Goal: Participate in discussion: Engage in conversation with other users on a specific topic

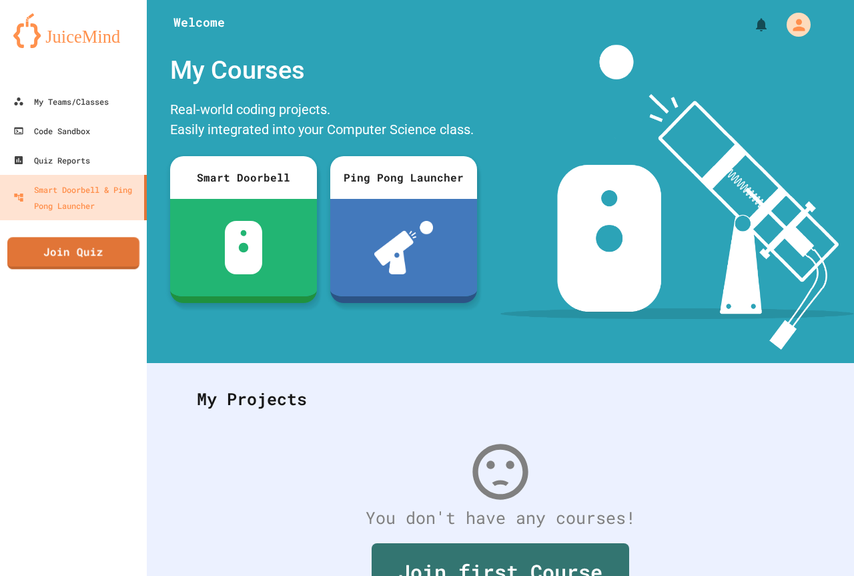
click at [89, 262] on link "Join Quiz" at bounding box center [73, 253] width 132 height 32
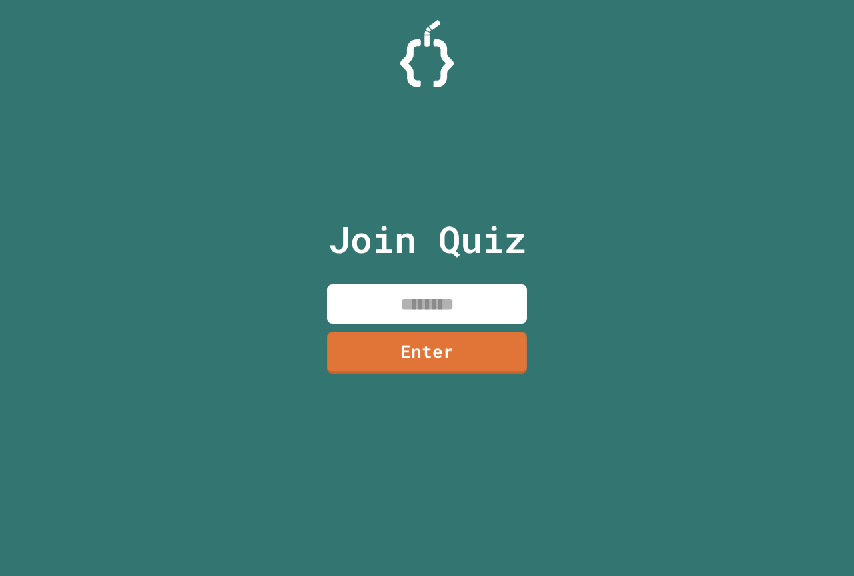
click at [462, 306] on input at bounding box center [427, 303] width 200 height 39
type input "********"
click at [413, 394] on div "Join Quiz ******** Enter" at bounding box center [427, 287] width 225 height 509
click at [404, 359] on link "Enter" at bounding box center [427, 352] width 203 height 44
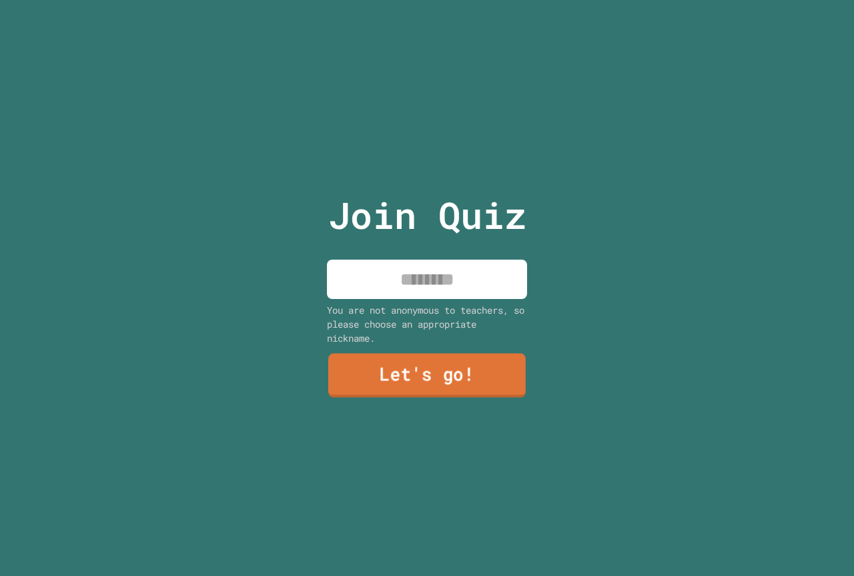
drag, startPoint x: 404, startPoint y: 356, endPoint x: 358, endPoint y: 287, distance: 82.7
click at [358, 287] on input at bounding box center [427, 279] width 200 height 39
type input "**********"
click at [346, 354] on link "Let's go!" at bounding box center [427, 376] width 198 height 44
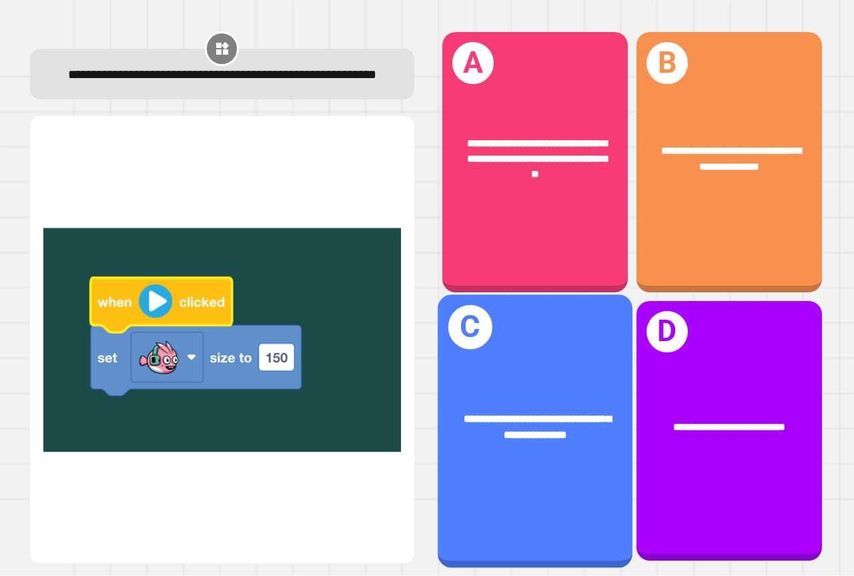
click at [593, 352] on div "**********" at bounding box center [535, 430] width 195 height 273
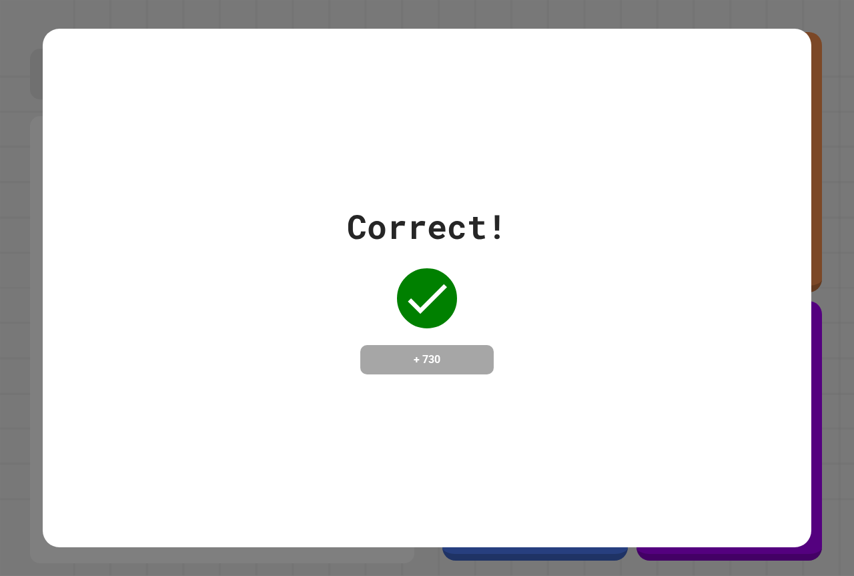
click at [593, 352] on div "Correct! + 730" at bounding box center [427, 288] width 769 height 173
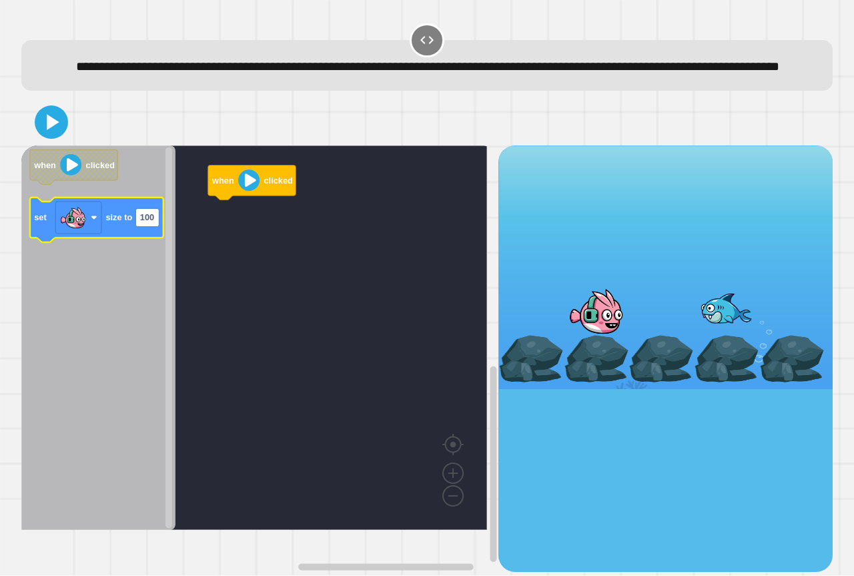
click at [113, 223] on text "size to" at bounding box center [118, 218] width 27 height 10
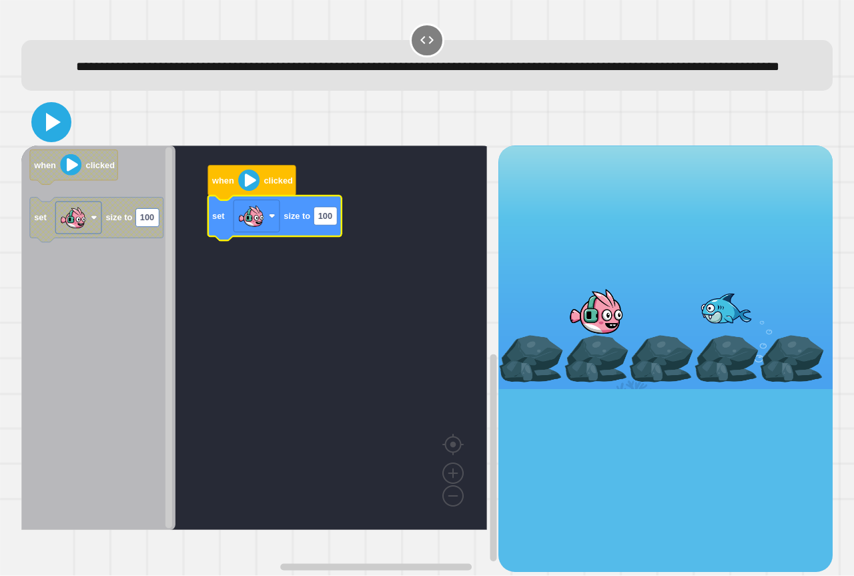
click at [46, 131] on icon at bounding box center [53, 122] width 15 height 19
click at [329, 225] on rect "Blockly Workspace" at bounding box center [325, 216] width 23 height 18
type input "*"
type input "***"
click at [53, 138] on icon at bounding box center [51, 122] width 32 height 32
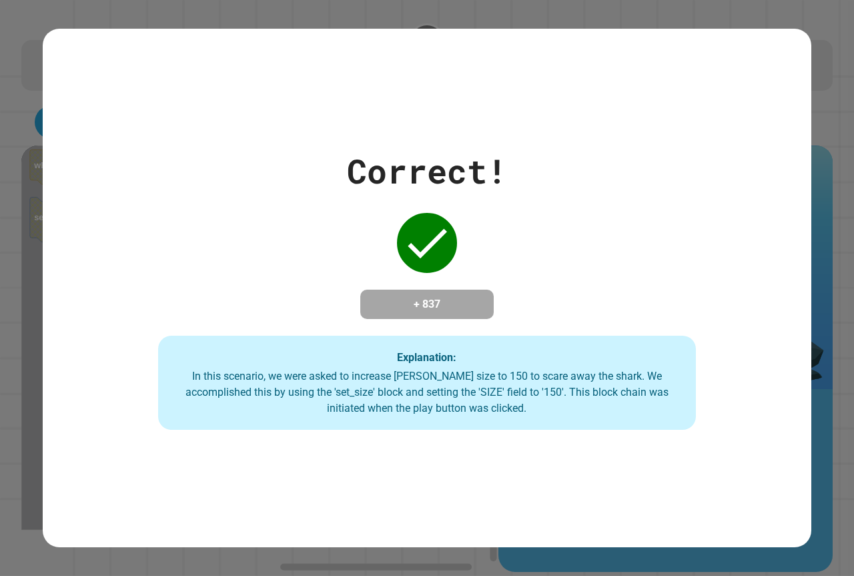
click at [53, 154] on div "Correct! + 837 Explanation: In this scenario, we were asked to increase [PERSON…" at bounding box center [427, 288] width 769 height 284
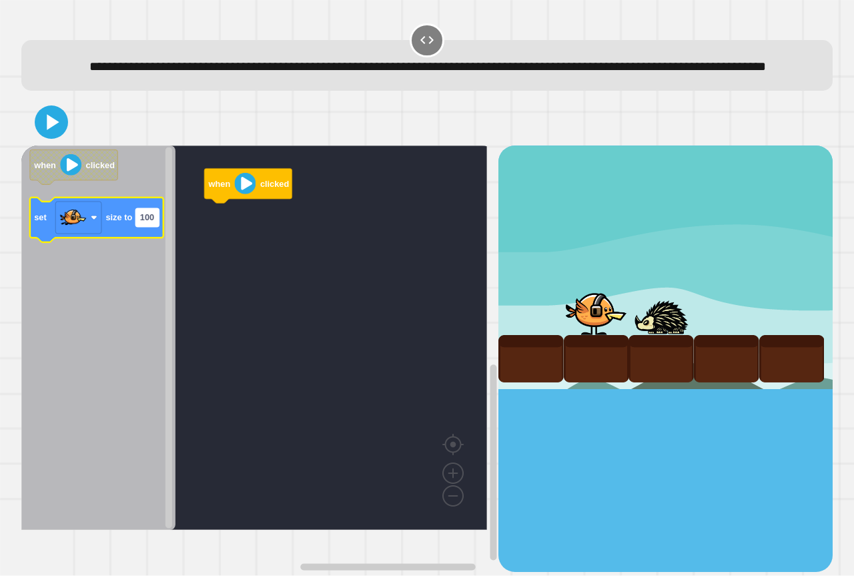
click at [151, 227] on rect "Blockly Workspace" at bounding box center [146, 218] width 23 height 18
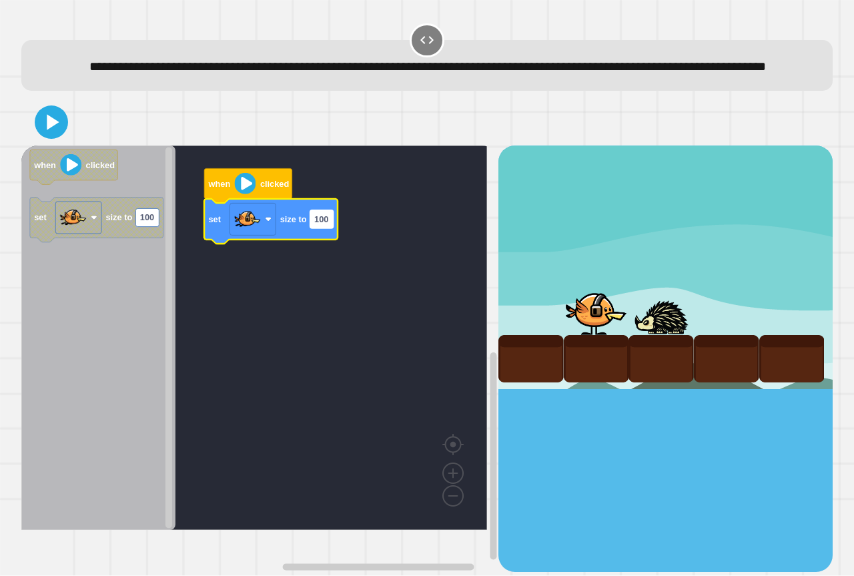
click at [328, 224] on text "100" at bounding box center [321, 219] width 14 height 10
type input "*****"
click at [74, 145] on div at bounding box center [427, 122] width 812 height 47
click at [57, 138] on icon at bounding box center [51, 122] width 31 height 31
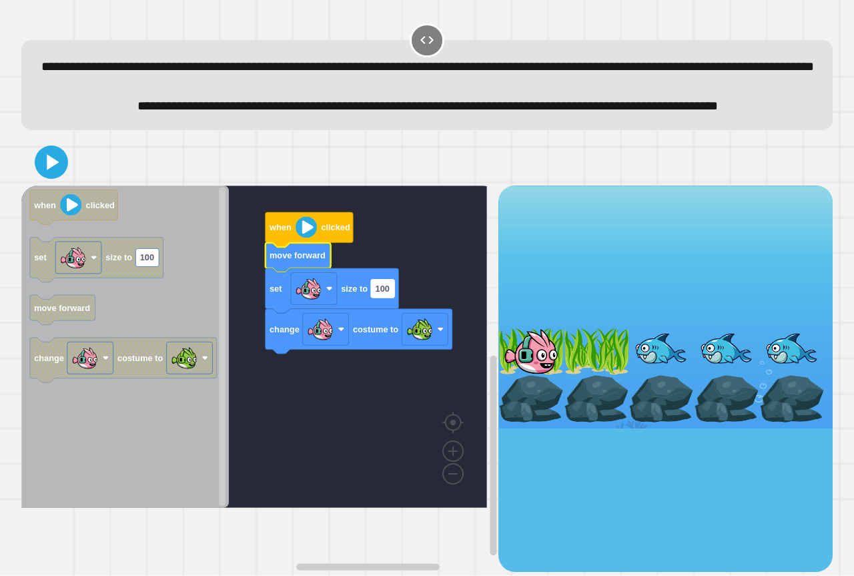
click at [382, 294] on text "100" at bounding box center [383, 289] width 14 height 10
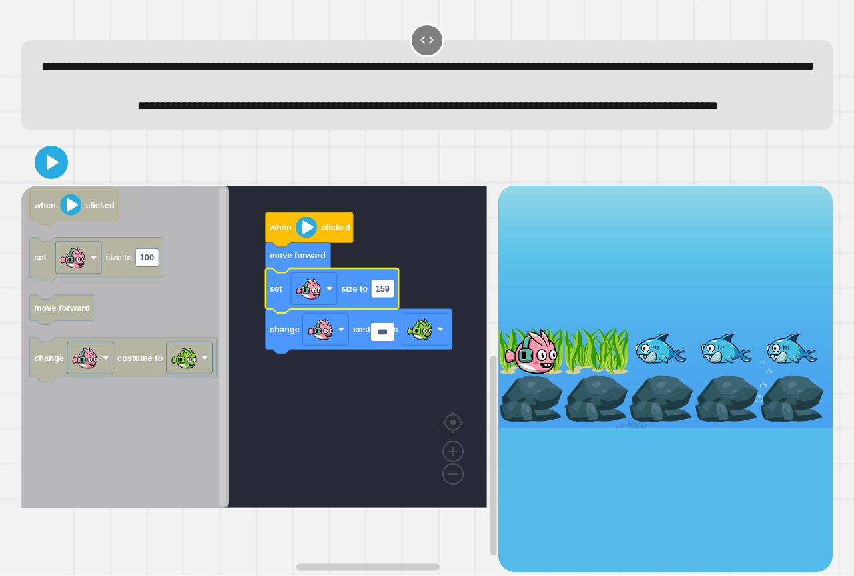
type input "****"
click at [56, 186] on div at bounding box center [427, 162] width 812 height 47
click at [46, 176] on icon at bounding box center [51, 162] width 27 height 27
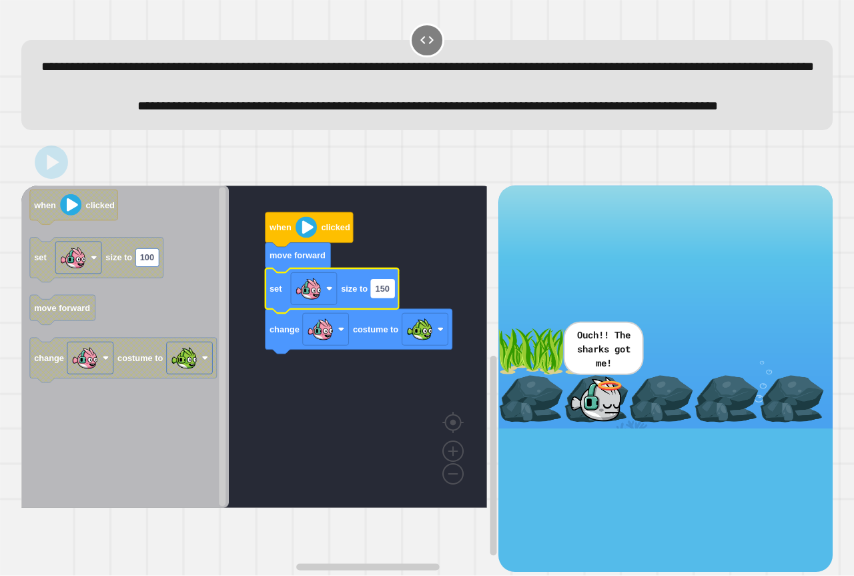
click at [392, 298] on rect "Blockly Workspace" at bounding box center [382, 289] width 23 height 18
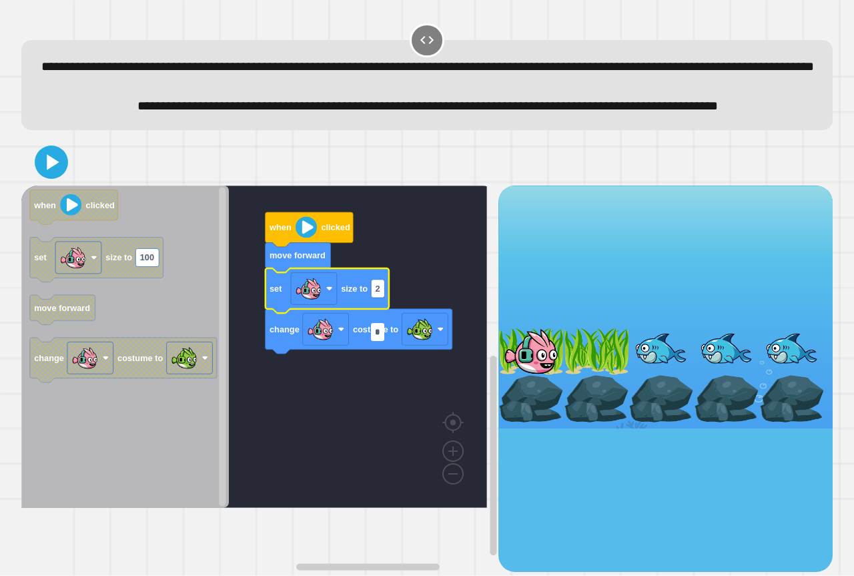
type input "**"
click at [43, 178] on icon at bounding box center [51, 162] width 32 height 32
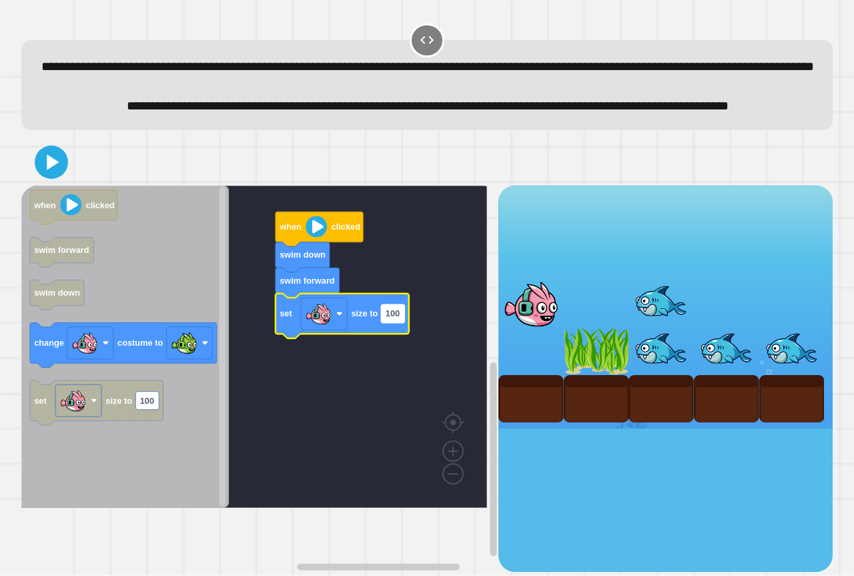
click at [392, 319] on text "100" at bounding box center [393, 314] width 14 height 10
type input "**"
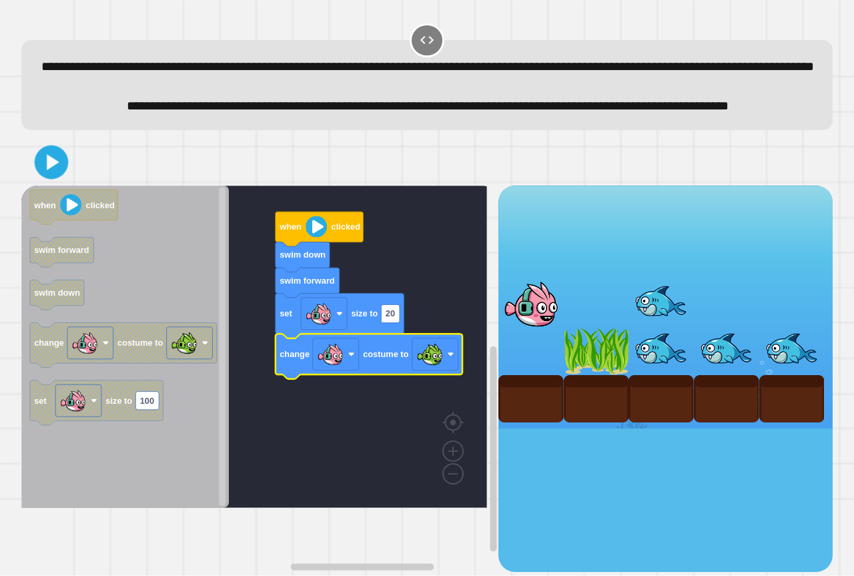
click at [54, 176] on icon at bounding box center [51, 162] width 27 height 27
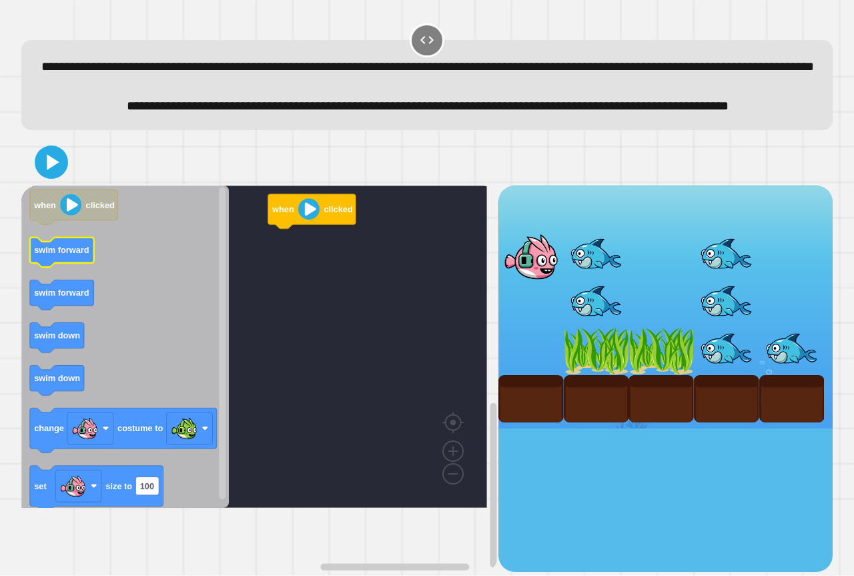
click at [65, 268] on g "swim forward" at bounding box center [62, 253] width 64 height 30
click at [297, 297] on rect "Blockly Workspace" at bounding box center [254, 347] width 466 height 322
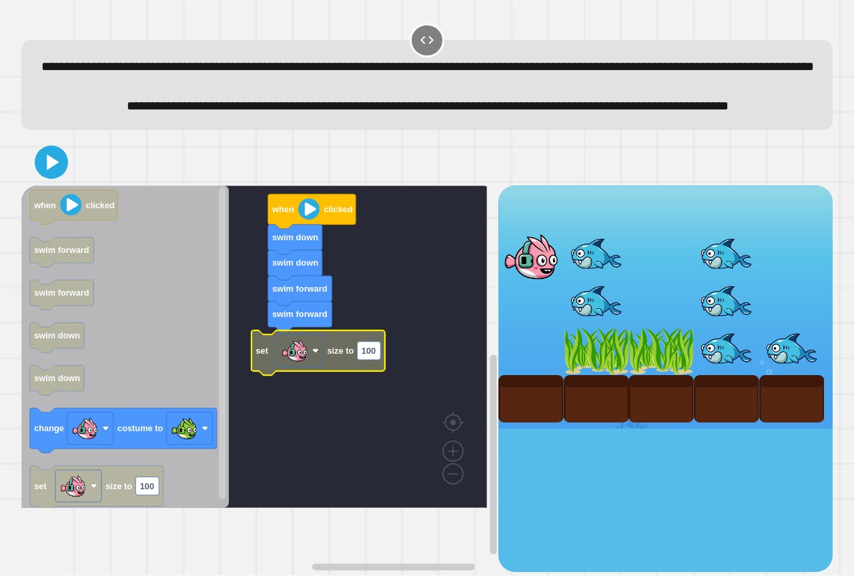
click at [376, 356] on text "100" at bounding box center [369, 351] width 14 height 10
type input "*"
click at [366, 417] on rect "Blockly Workspace" at bounding box center [254, 347] width 466 height 322
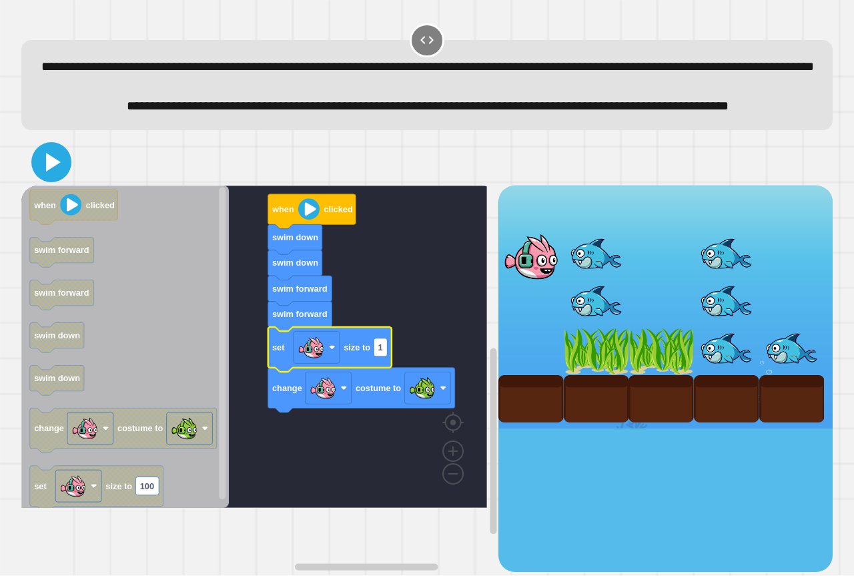
click at [55, 172] on icon at bounding box center [53, 162] width 15 height 19
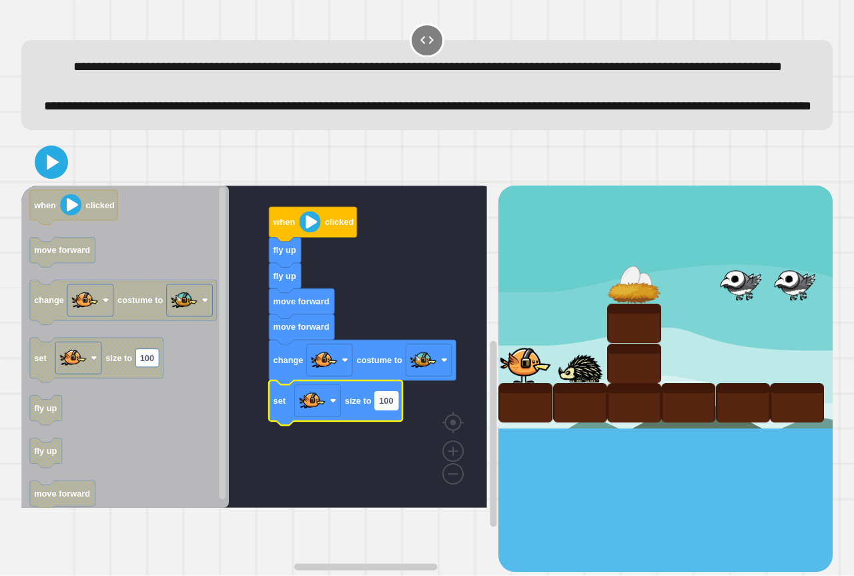
click at [383, 406] on text "100" at bounding box center [386, 401] width 14 height 10
type input "**"
drag, startPoint x: 33, startPoint y: 212, endPoint x: 46, endPoint y: 210, distance: 13.5
click at [33, 186] on div at bounding box center [427, 162] width 812 height 47
click at [46, 178] on icon at bounding box center [51, 162] width 31 height 31
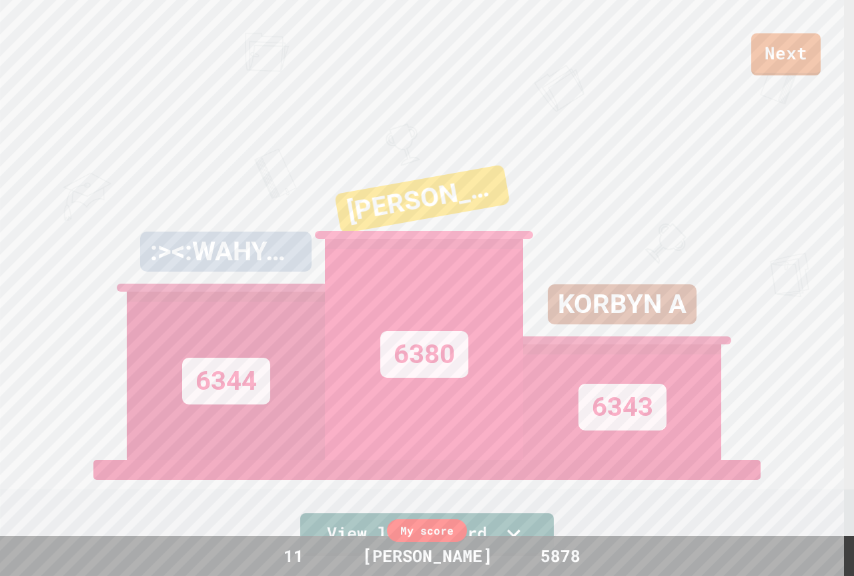
click at [751, 60] on div "Next" at bounding box center [427, 37] width 854 height 75
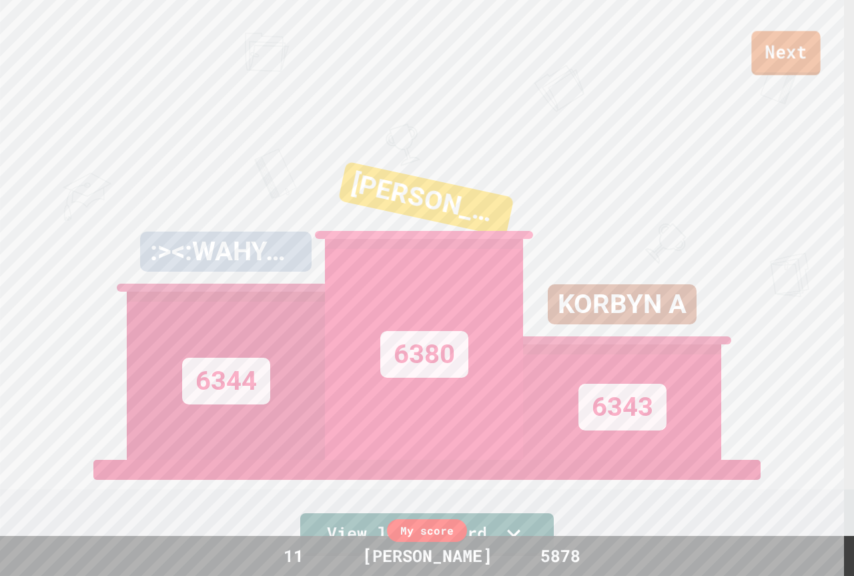
click at [752, 53] on div "Next" at bounding box center [427, 37] width 854 height 75
click at [774, 67] on link "Next" at bounding box center [785, 53] width 69 height 44
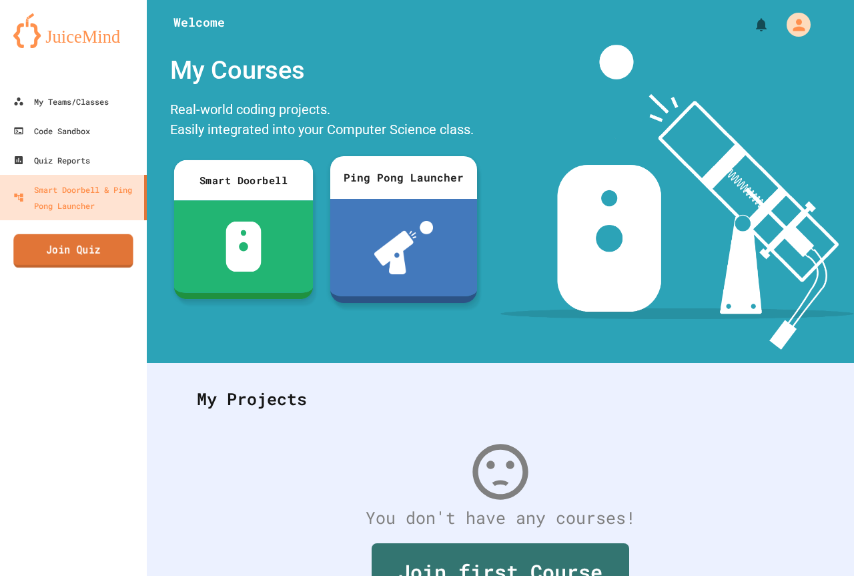
click at [101, 256] on link "Join Quiz" at bounding box center [72, 250] width 119 height 33
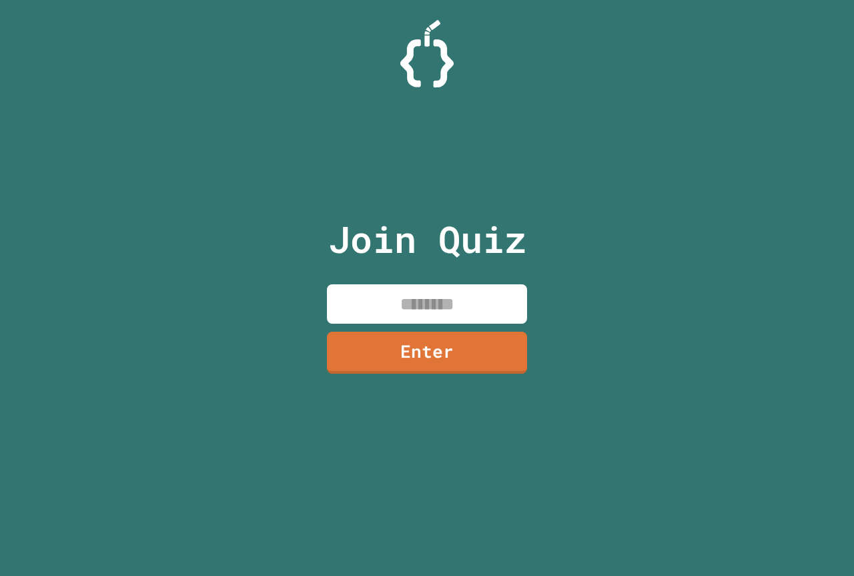
click at [404, 302] on input at bounding box center [427, 303] width 200 height 39
type input "********"
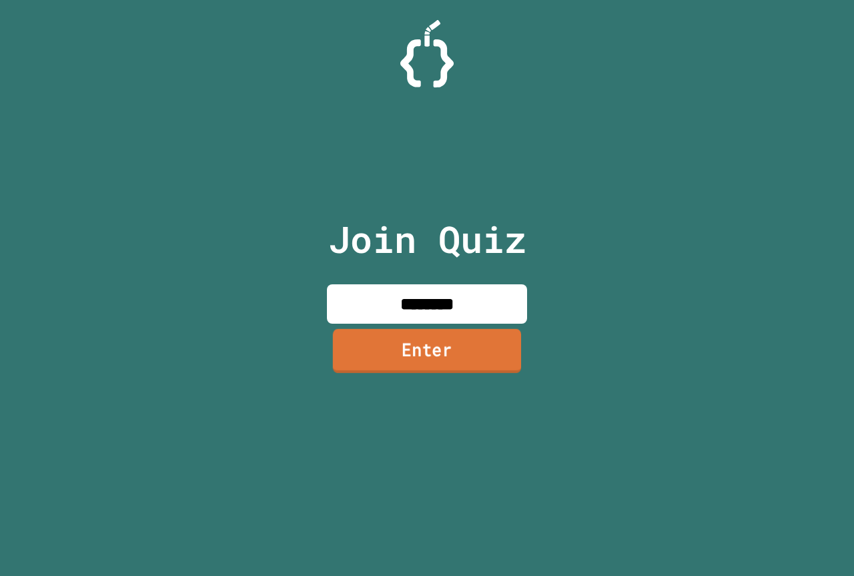
click at [436, 344] on link "Enter" at bounding box center [427, 351] width 188 height 44
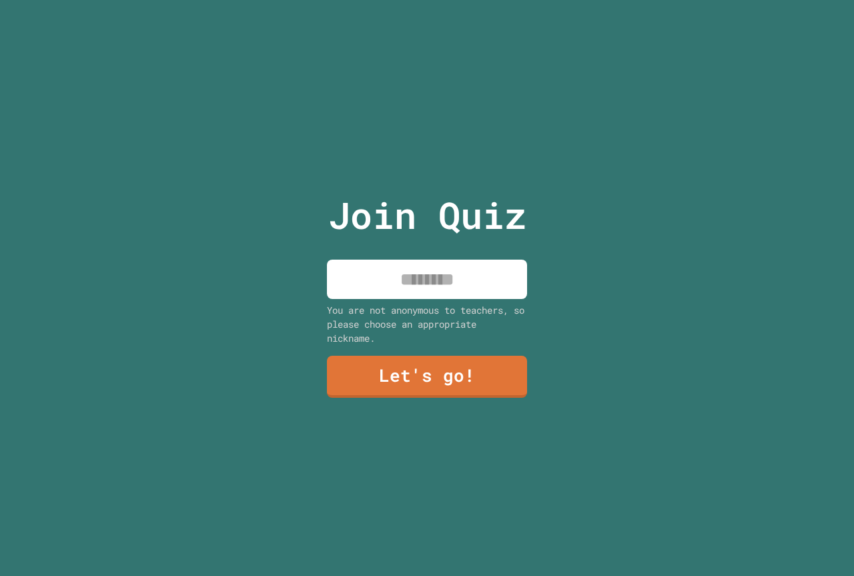
click at [432, 292] on input at bounding box center [427, 279] width 200 height 39
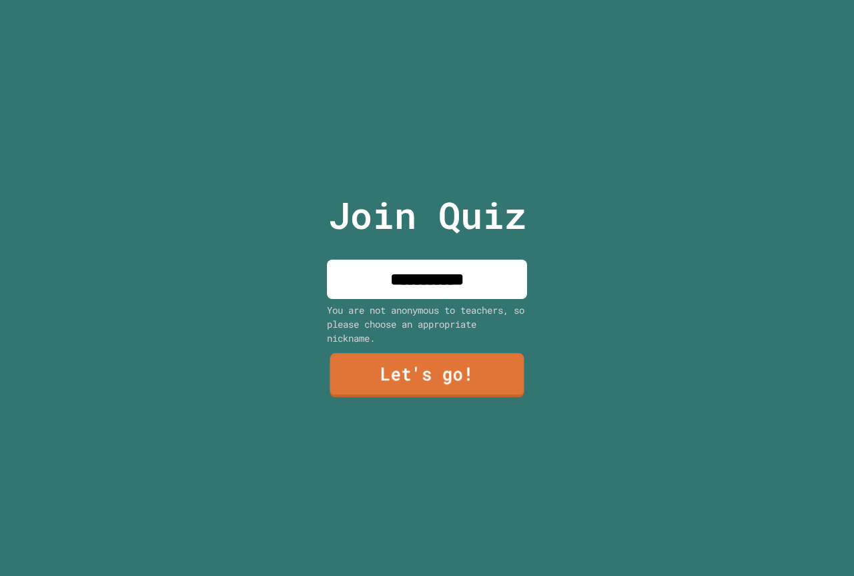
type input "**********"
click at [431, 362] on link "Let's go!" at bounding box center [427, 375] width 194 height 44
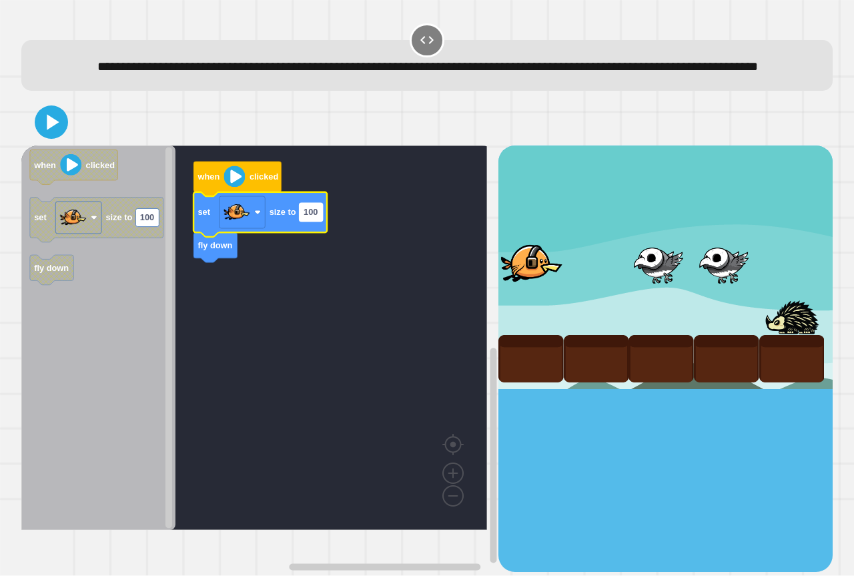
click at [316, 218] on text "100" at bounding box center [311, 213] width 14 height 10
type input "**"
click at [49, 138] on icon at bounding box center [51, 122] width 32 height 32
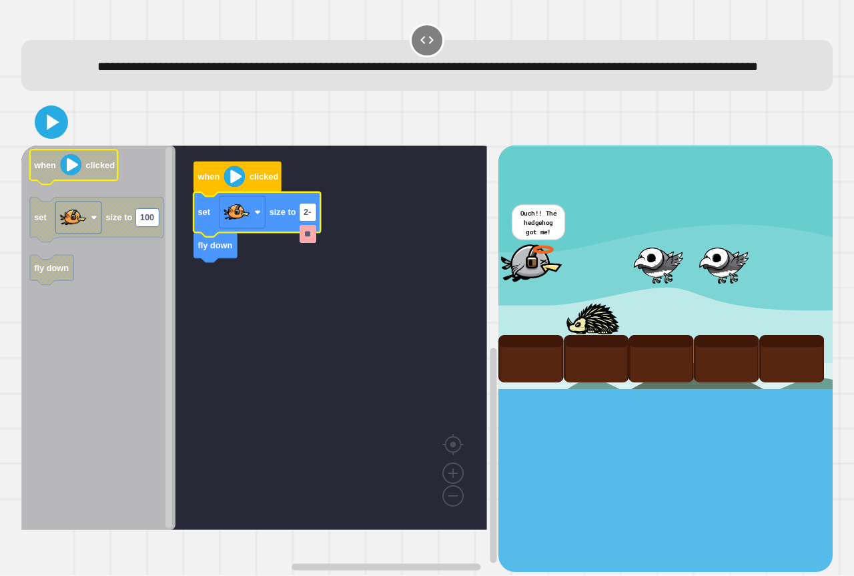
click at [92, 170] on text "clicked" at bounding box center [100, 165] width 29 height 10
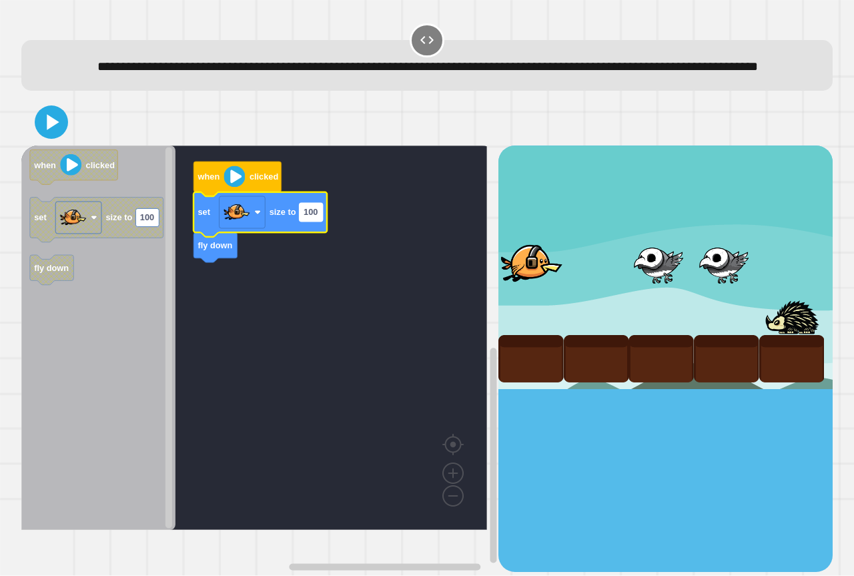
click at [306, 218] on text "100" at bounding box center [311, 213] width 14 height 10
click at [256, 216] on image "Blockly Workspace" at bounding box center [257, 213] width 7 height 7
click at [309, 237] on icon "Blockly Workspace" at bounding box center [260, 214] width 133 height 45
click at [322, 222] on rect "Blockly Workspace" at bounding box center [311, 213] width 23 height 18
type input "***"
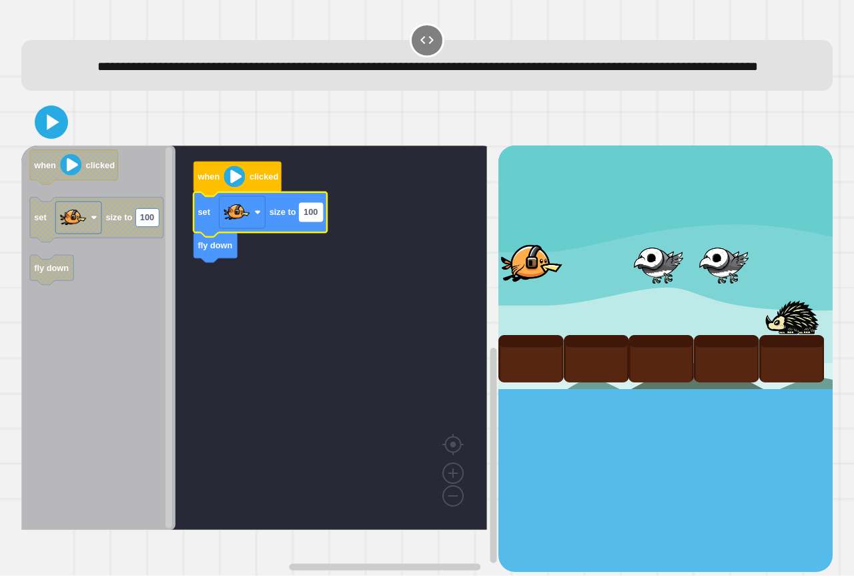
click at [322, 222] on rect "Blockly Workspace" at bounding box center [311, 213] width 23 height 18
type input "**"
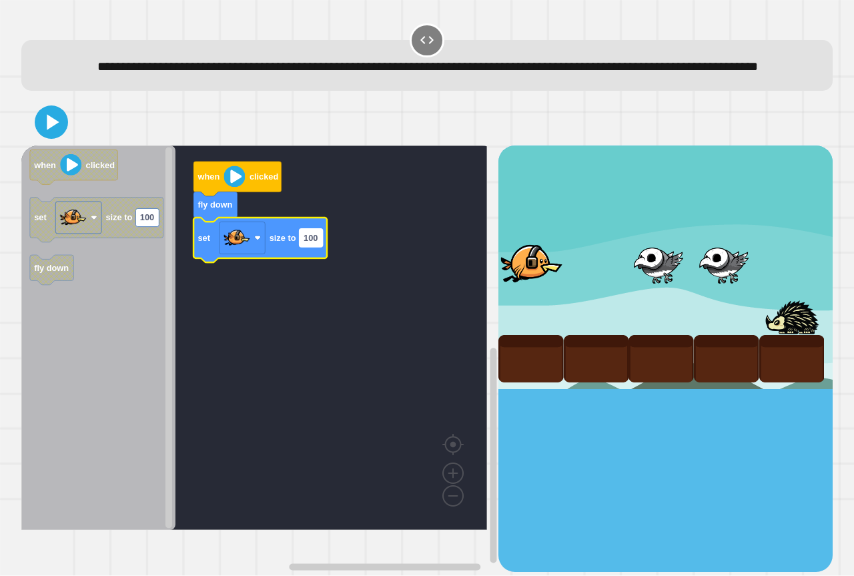
click at [320, 247] on rect "Blockly Workspace" at bounding box center [311, 238] width 23 height 18
type input "****"
click at [50, 131] on icon at bounding box center [53, 122] width 15 height 19
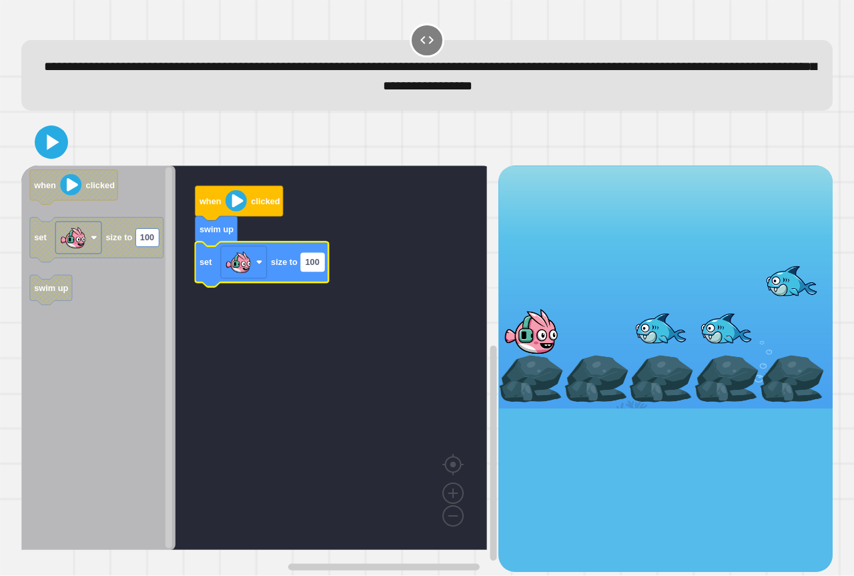
click at [312, 268] on text "100" at bounding box center [312, 263] width 14 height 10
type input "***"
drag, startPoint x: 78, startPoint y: 151, endPoint x: 64, endPoint y: 152, distance: 14.0
click at [74, 152] on div at bounding box center [427, 142] width 812 height 47
click at [54, 152] on icon at bounding box center [51, 142] width 27 height 27
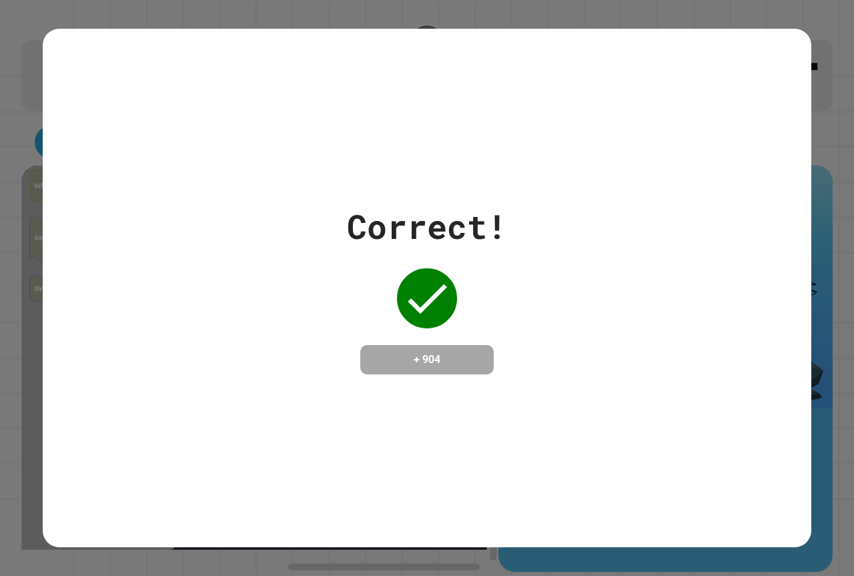
click at [54, 152] on div "Correct! + 904" at bounding box center [427, 288] width 769 height 519
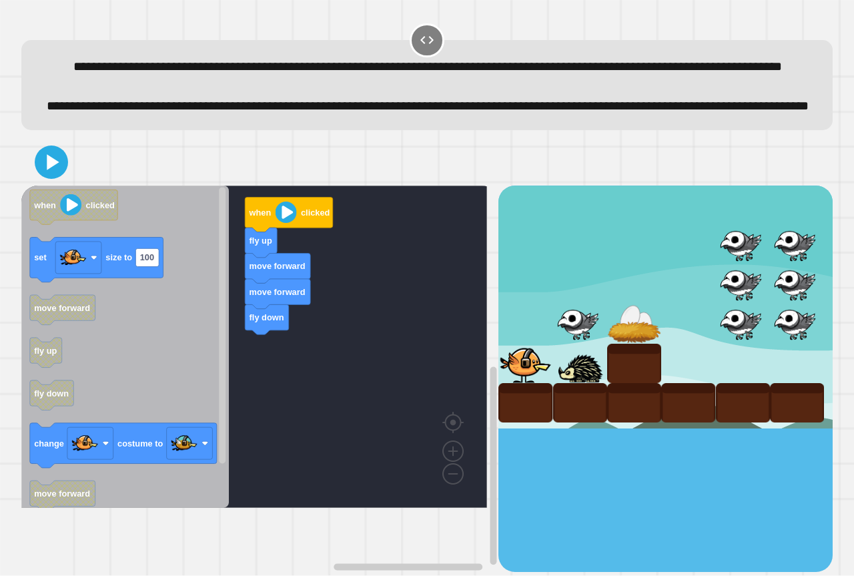
click at [214, 336] on icon "Blockly Workspace" at bounding box center [125, 347] width 208 height 322
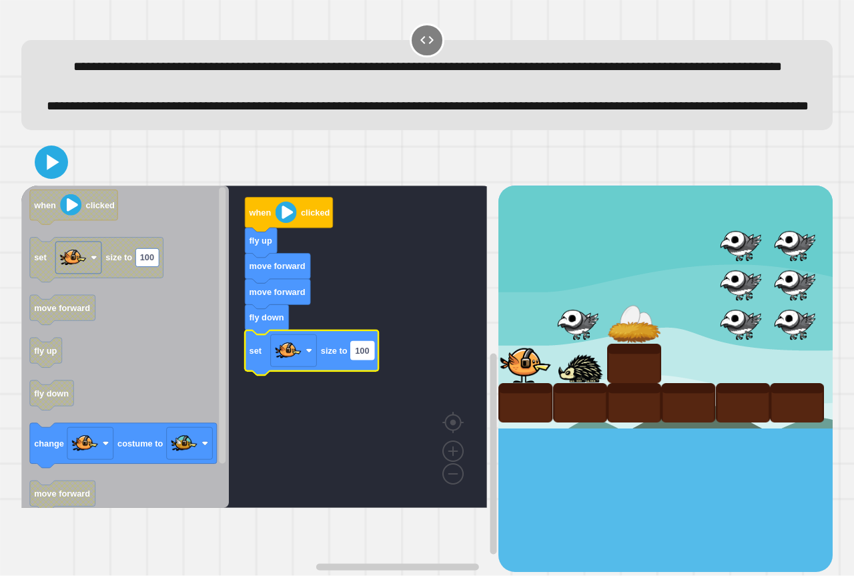
click at [364, 360] on rect "Blockly Workspace" at bounding box center [362, 351] width 23 height 18
type input "**"
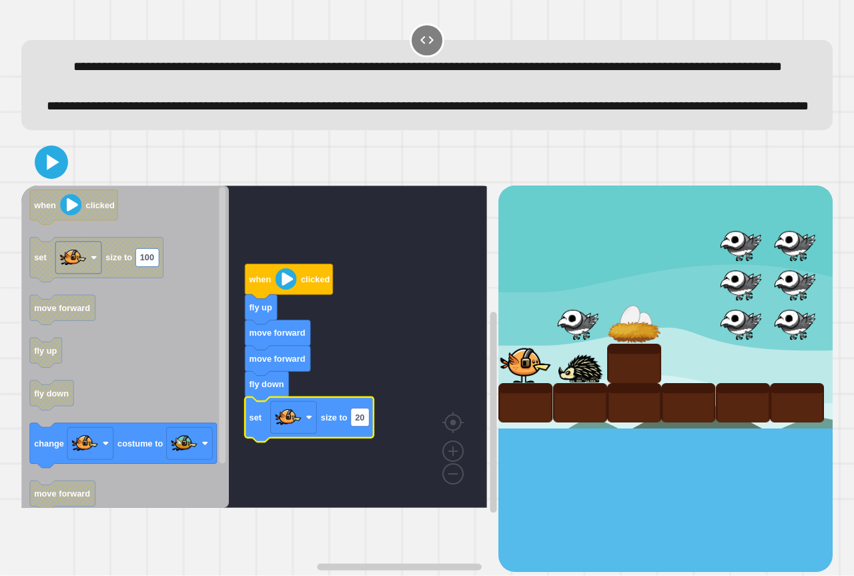
click at [45, 186] on div at bounding box center [427, 162] width 812 height 47
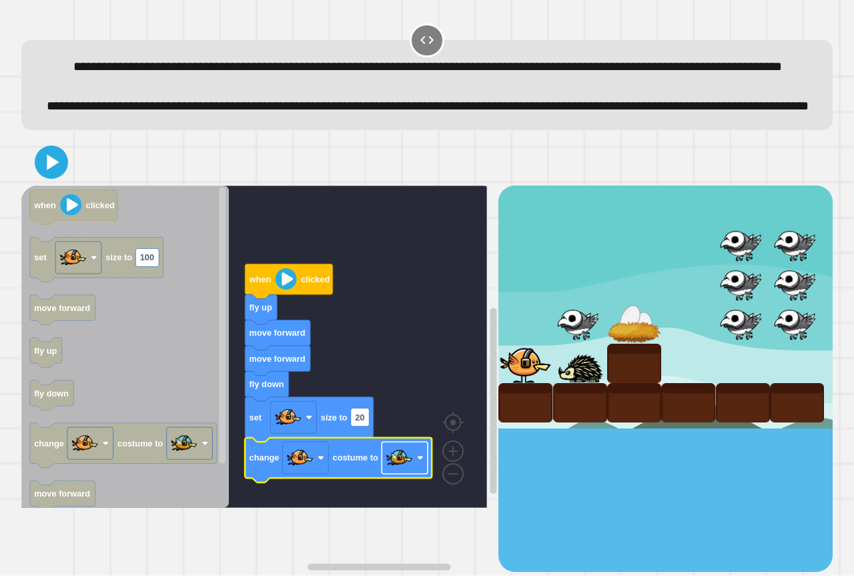
click at [398, 471] on image "Blockly Workspace" at bounding box center [399, 457] width 27 height 27
click at [63, 186] on div at bounding box center [427, 162] width 812 height 47
click at [54, 176] on icon at bounding box center [51, 162] width 27 height 27
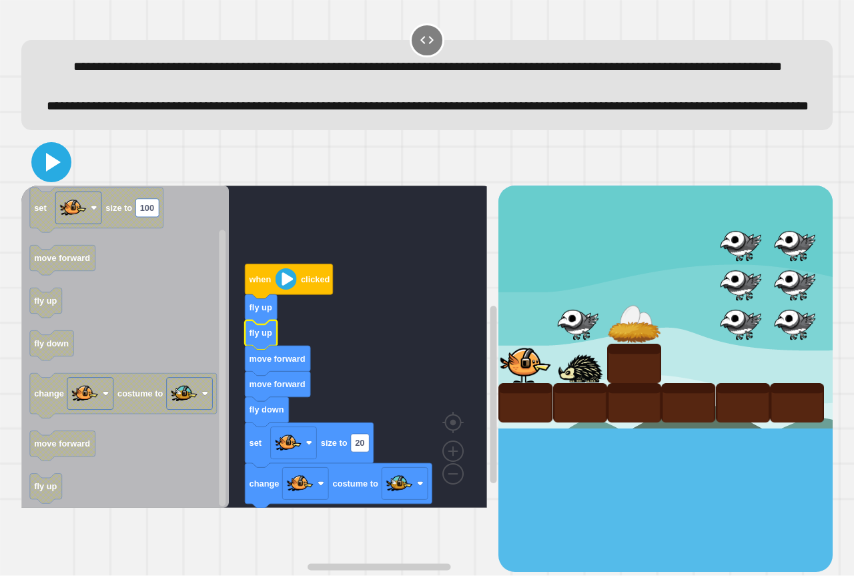
click at [45, 178] on icon at bounding box center [51, 162] width 32 height 32
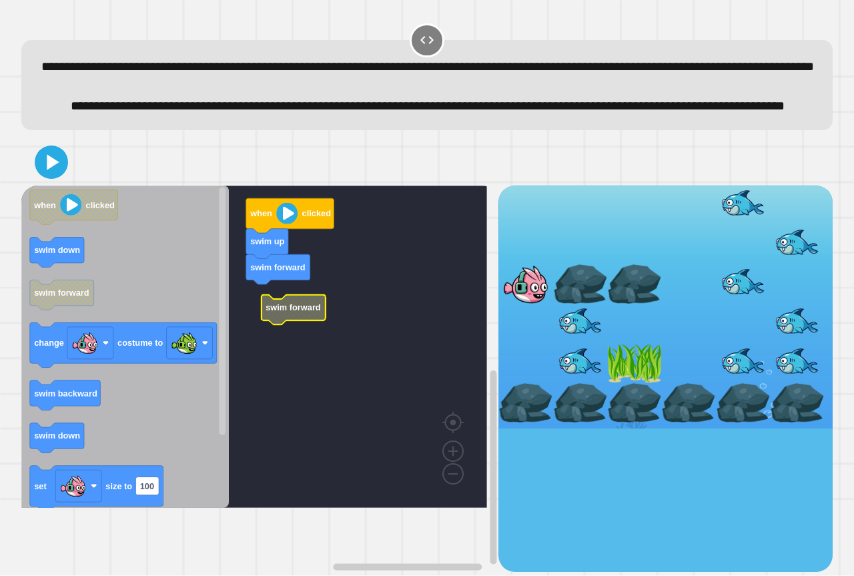
click at [256, 340] on rect "Blockly Workspace" at bounding box center [254, 347] width 466 height 322
click at [262, 333] on rect "Blockly Workspace" at bounding box center [254, 347] width 466 height 322
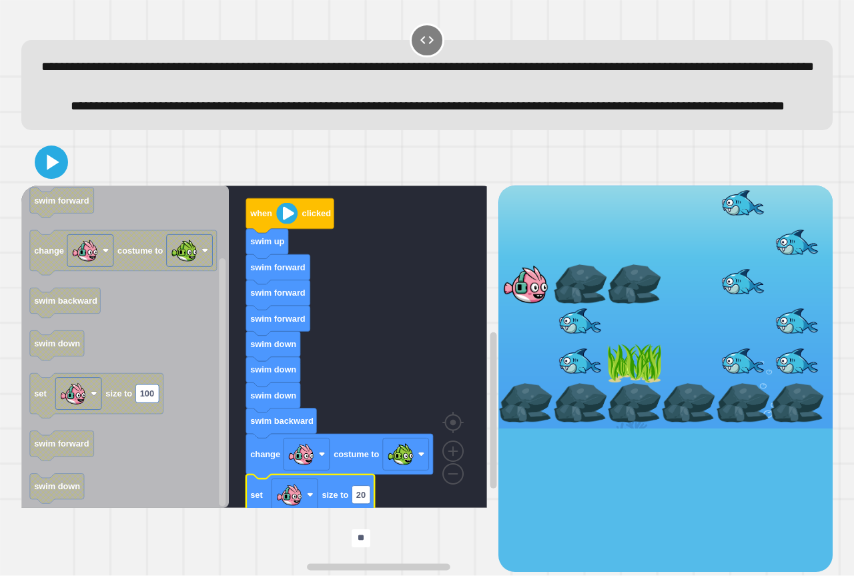
type input "**"
click at [124, 186] on div at bounding box center [427, 162] width 812 height 47
click at [42, 176] on icon at bounding box center [51, 162] width 28 height 28
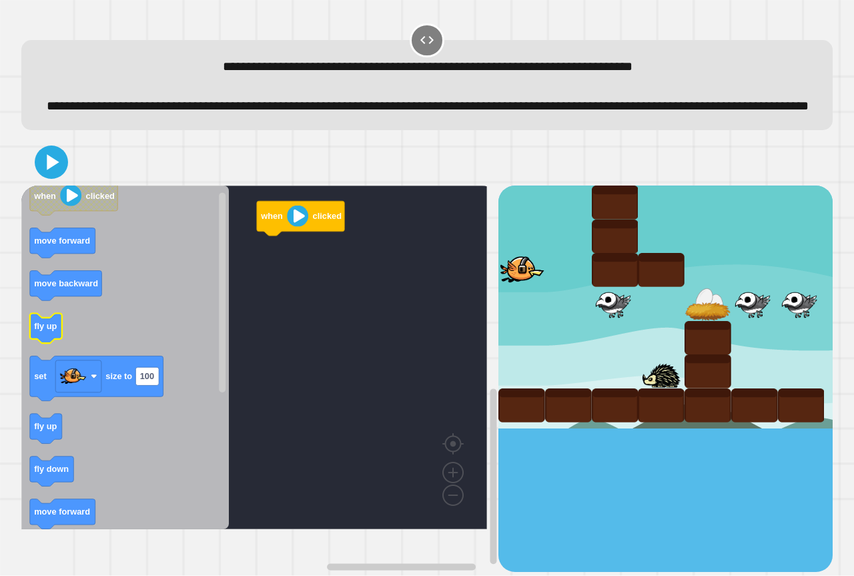
click at [79, 363] on icon "Blockly Workspace" at bounding box center [125, 358] width 208 height 344
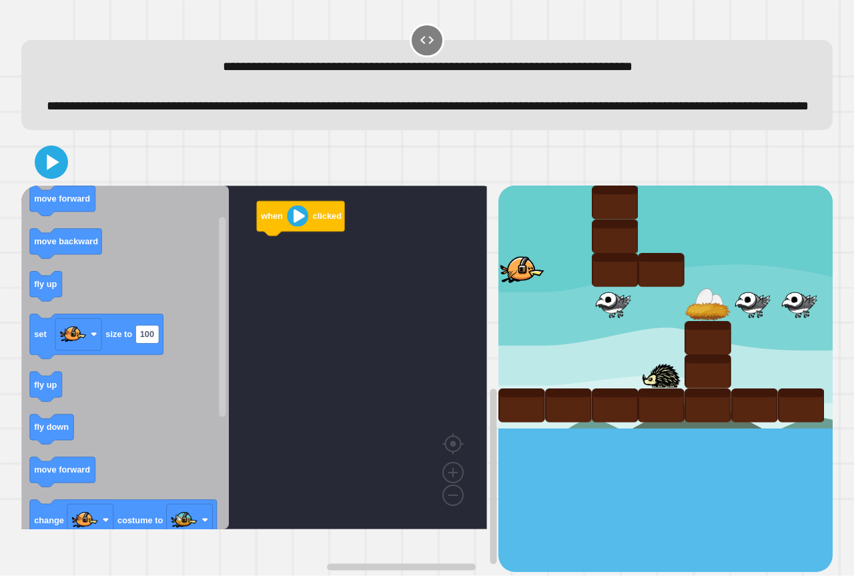
click at [108, 437] on icon "Blockly Workspace" at bounding box center [125, 358] width 208 height 344
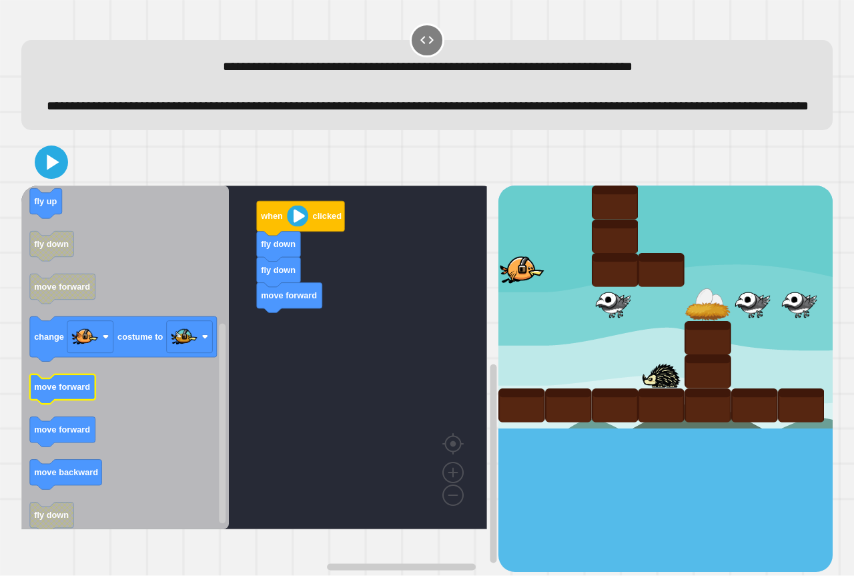
click at [161, 386] on icon "Blockly Workspace" at bounding box center [125, 358] width 208 height 344
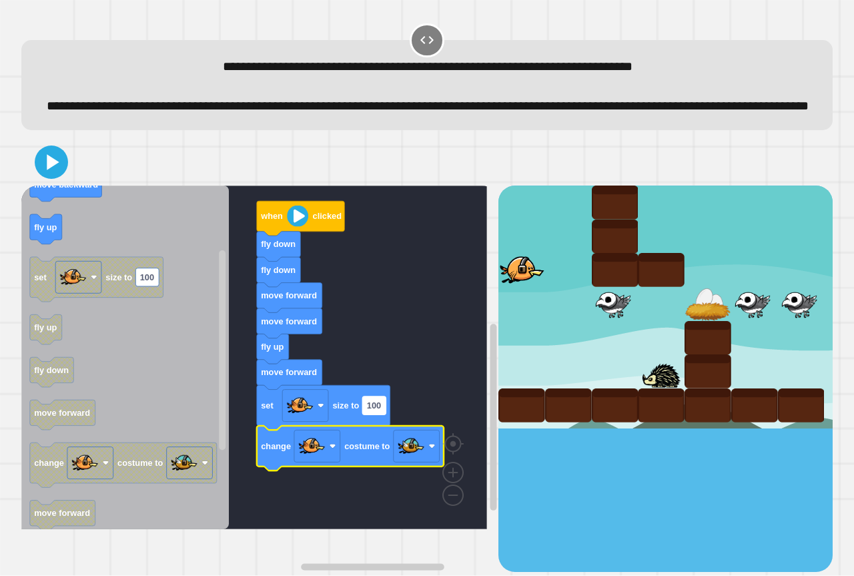
click at [383, 414] on rect "Blockly Workspace" at bounding box center [373, 405] width 23 height 18
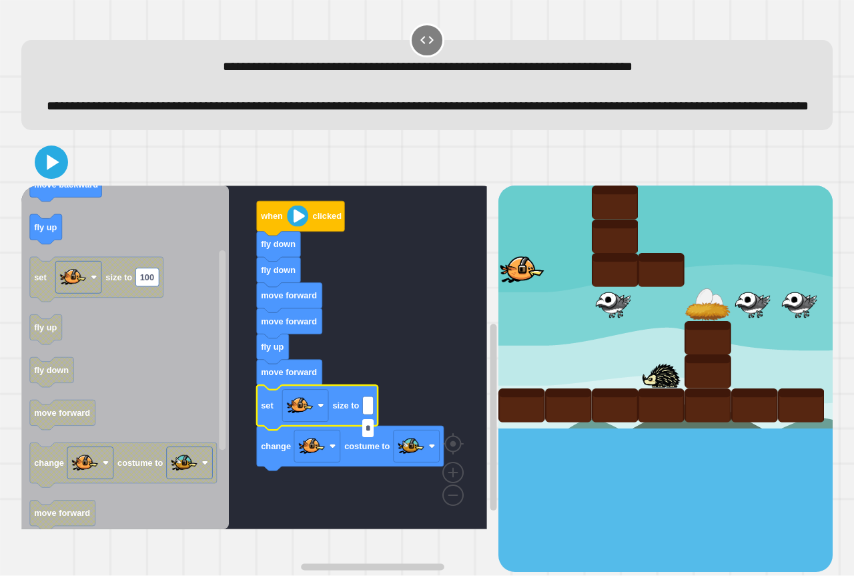
type input "**"
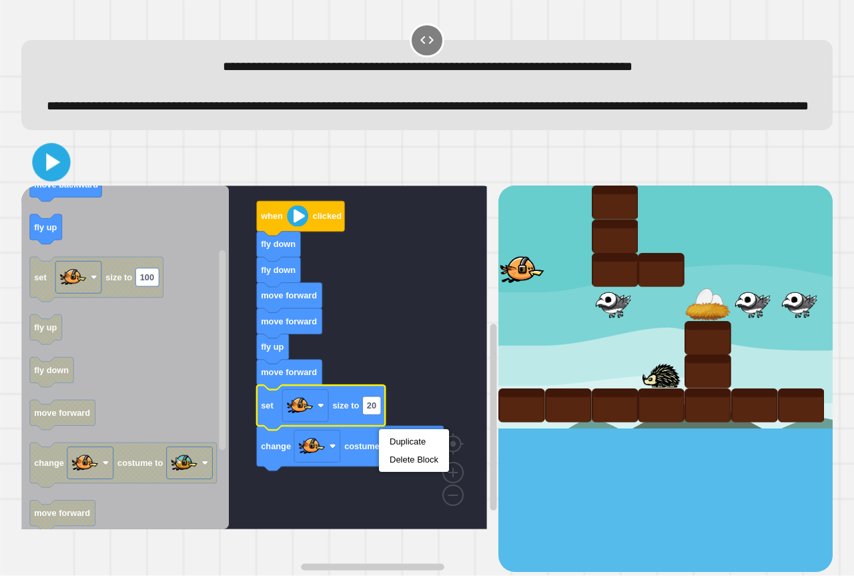
click at [56, 178] on icon at bounding box center [51, 162] width 31 height 31
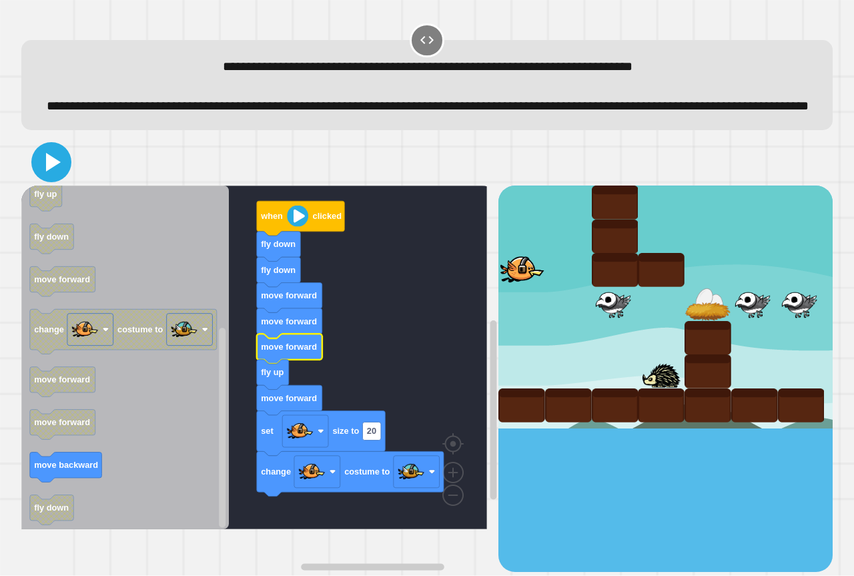
drag, startPoint x: 45, startPoint y: 173, endPoint x: 51, endPoint y: 189, distance: 17.4
click at [46, 178] on icon at bounding box center [51, 162] width 32 height 32
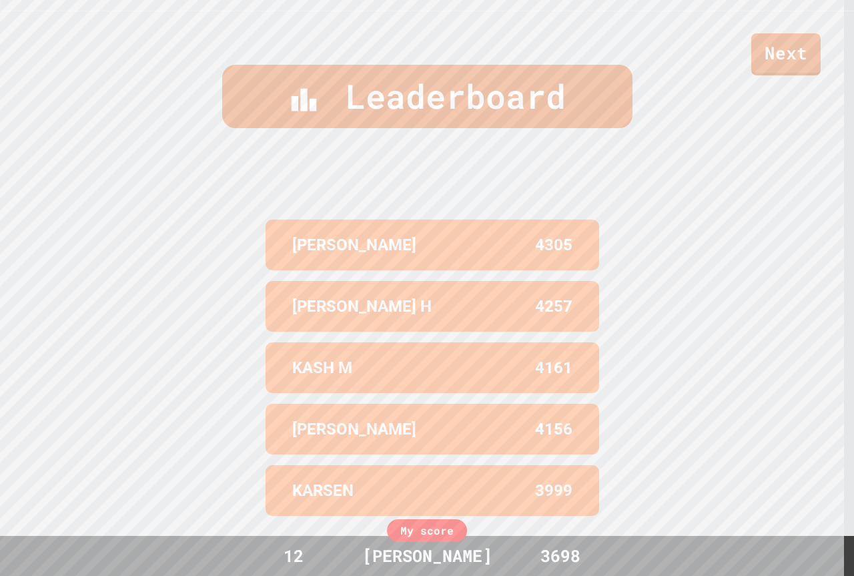
scroll to position [581, 0]
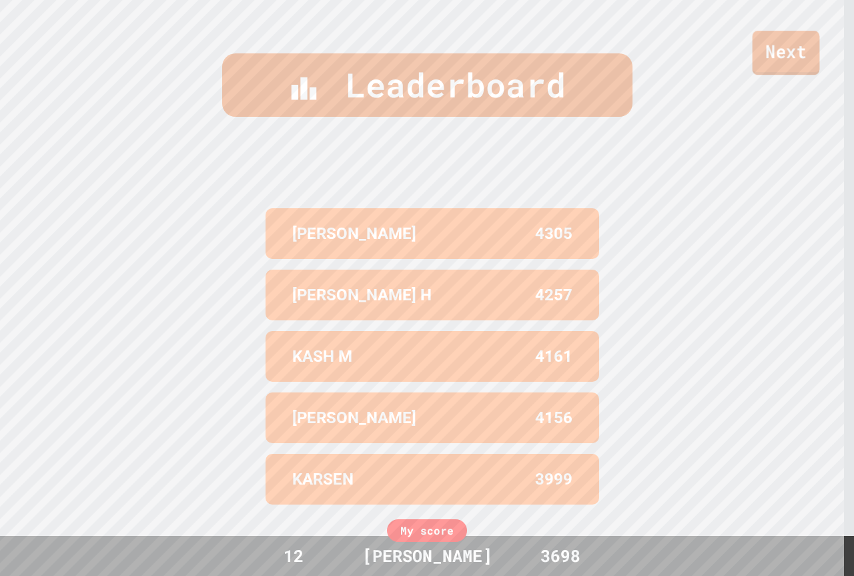
click at [779, 33] on link "Next" at bounding box center [786, 53] width 67 height 44
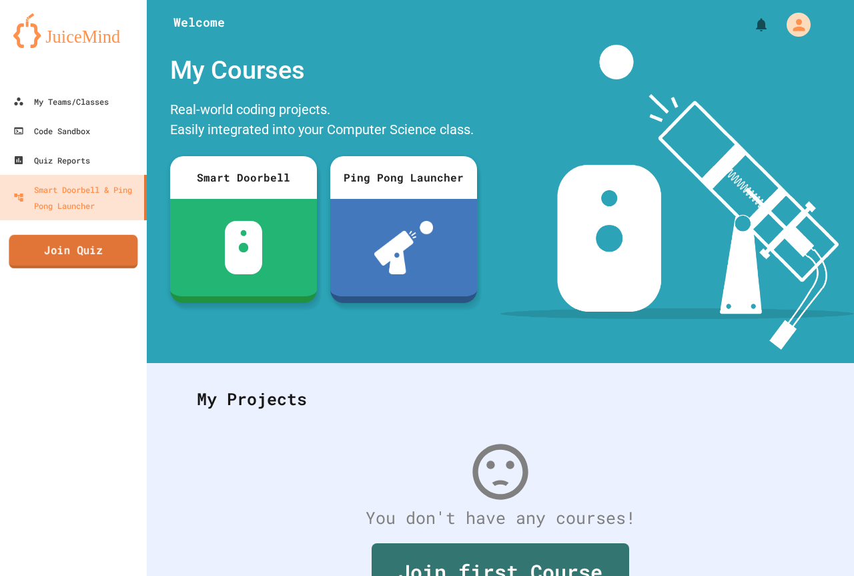
click at [79, 266] on link "Join Quiz" at bounding box center [73, 251] width 129 height 33
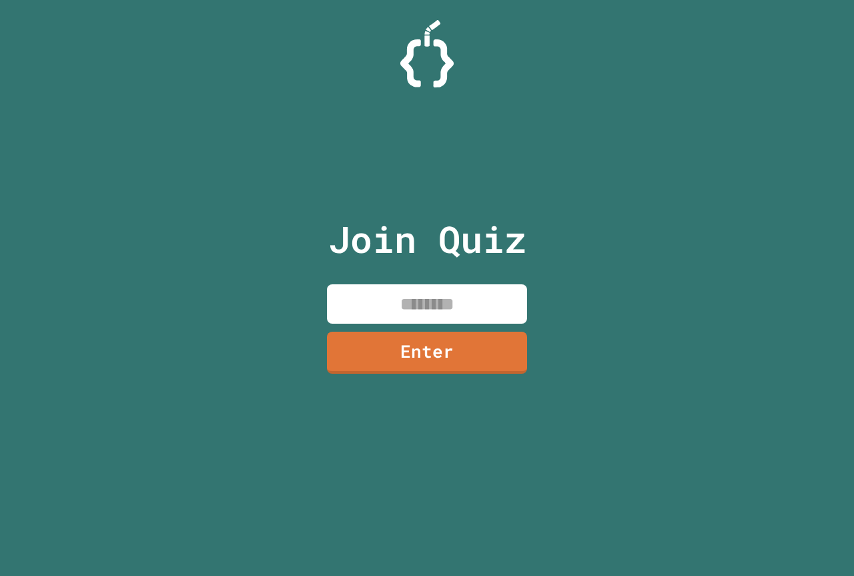
click at [351, 298] on input at bounding box center [427, 303] width 200 height 39
type input "********"
click at [349, 363] on link "Enter" at bounding box center [427, 352] width 203 height 44
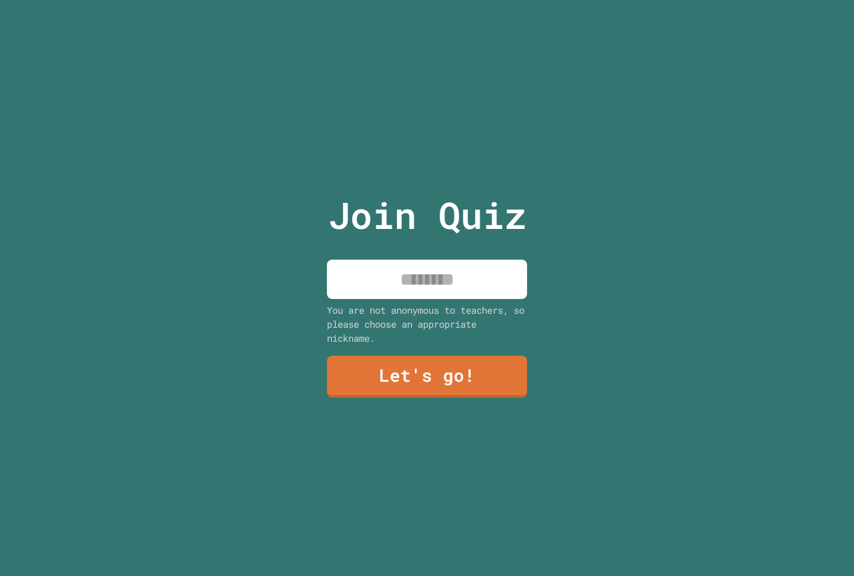
click at [366, 286] on input at bounding box center [427, 279] width 200 height 39
type input "**********"
click at [429, 365] on link "Let's go!" at bounding box center [427, 376] width 198 height 44
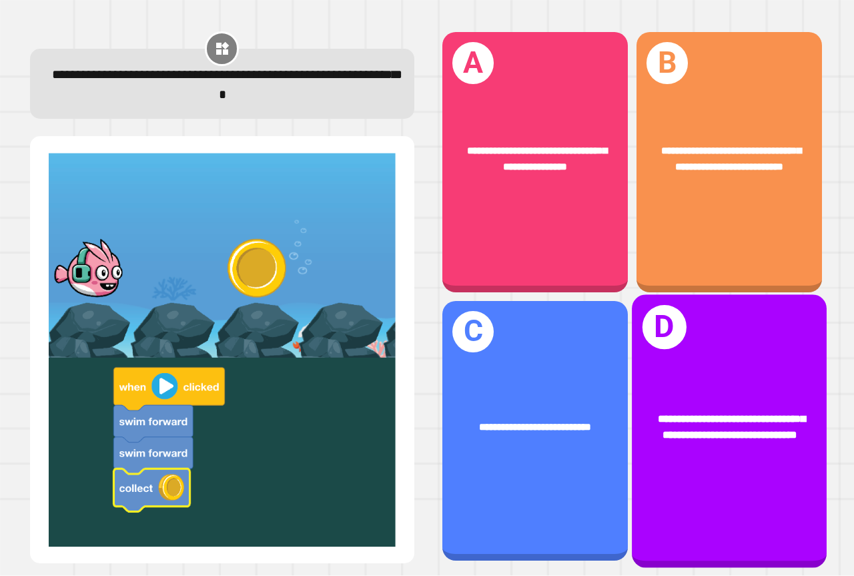
click at [723, 433] on span "**********" at bounding box center [731, 426] width 147 height 27
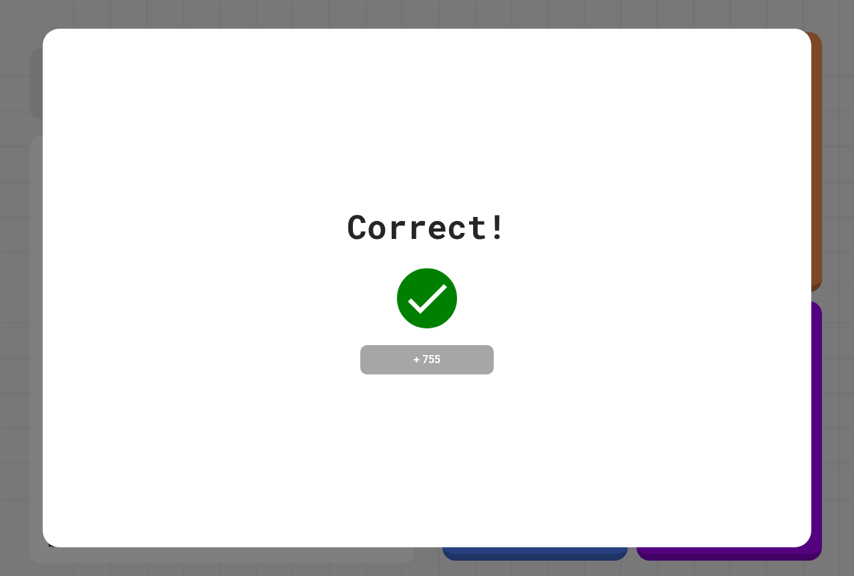
click at [725, 432] on div "Correct! + 755" at bounding box center [427, 288] width 769 height 519
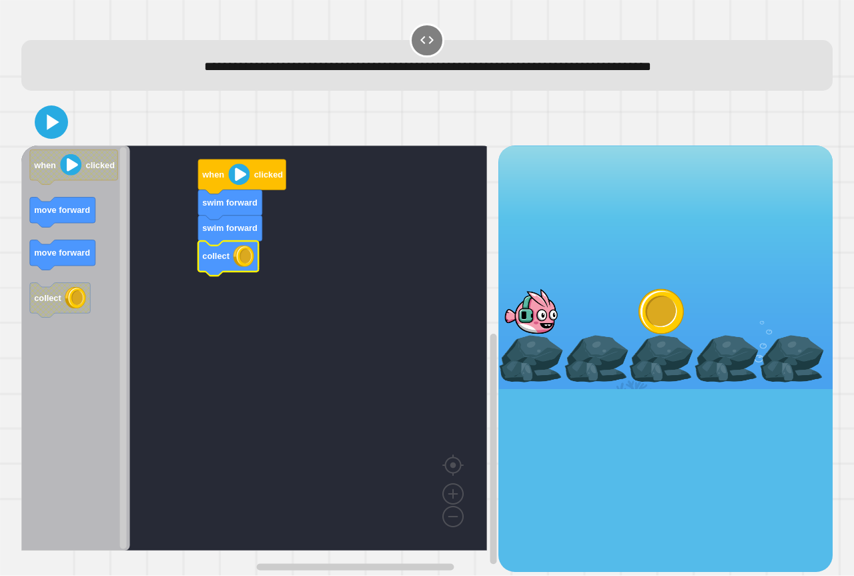
click at [79, 219] on icon "when clicked move forward move forward collect" at bounding box center [75, 347] width 109 height 405
click at [55, 145] on div "swim forward move forward collect swim forward when clicked when clicked move f…" at bounding box center [427, 335] width 812 height 473
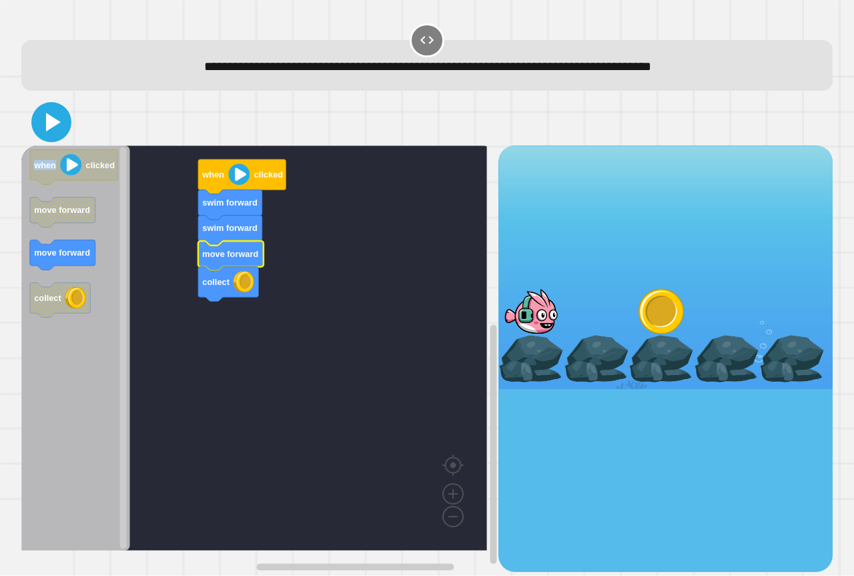
click at [55, 133] on icon at bounding box center [51, 122] width 32 height 32
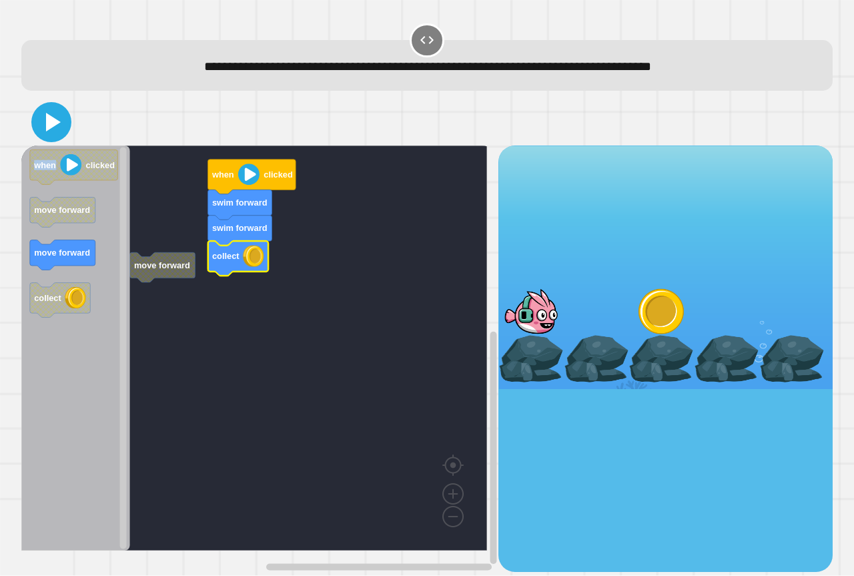
click at [50, 121] on icon at bounding box center [53, 122] width 15 height 19
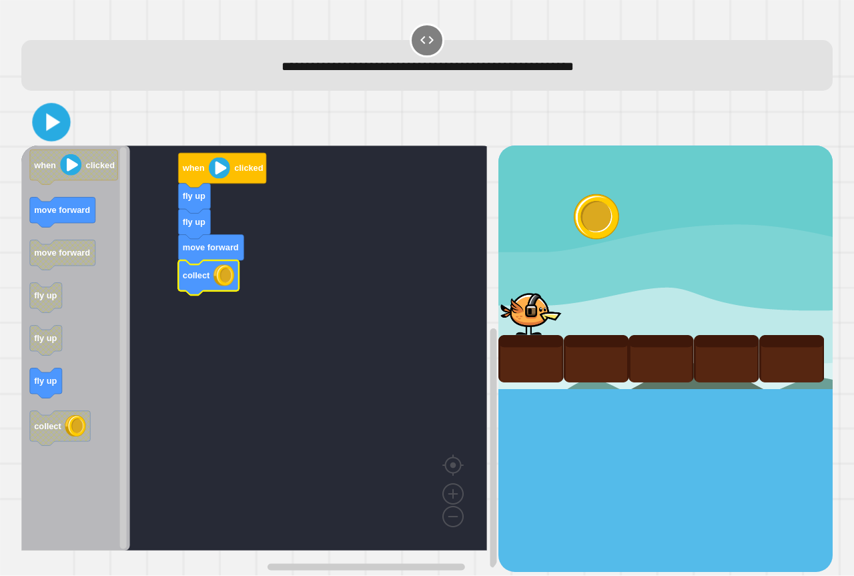
click at [59, 129] on icon at bounding box center [51, 122] width 31 height 31
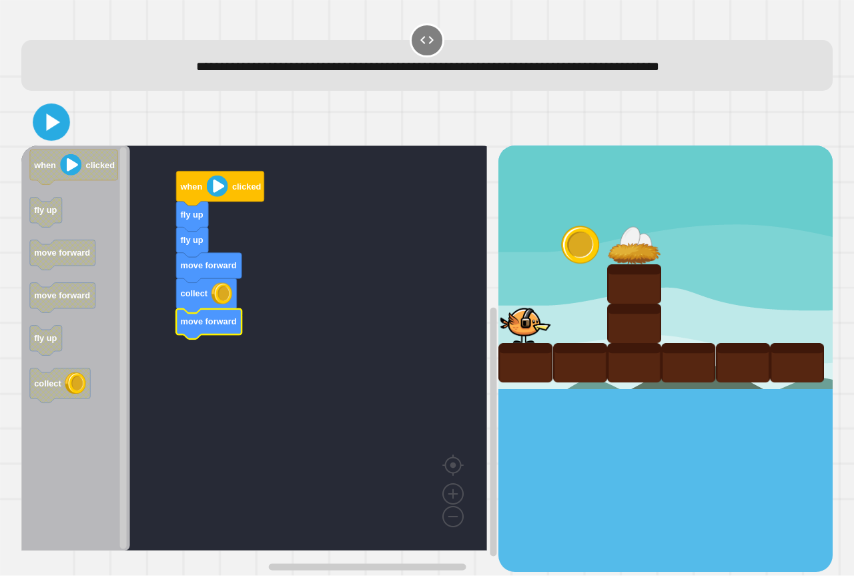
click at [49, 136] on icon at bounding box center [52, 122] width 30 height 30
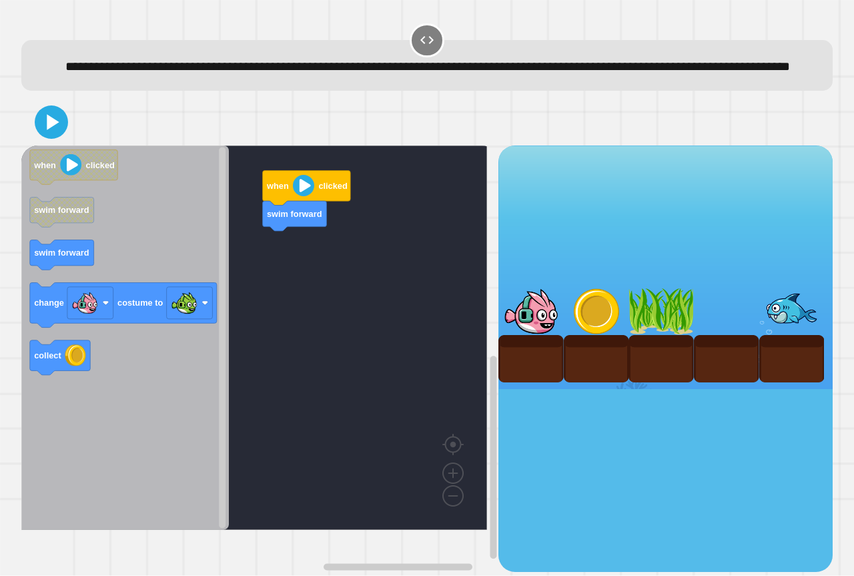
click at [81, 362] on icon "when clicked swim forward swim forward change costume to collect" at bounding box center [125, 337] width 208 height 384
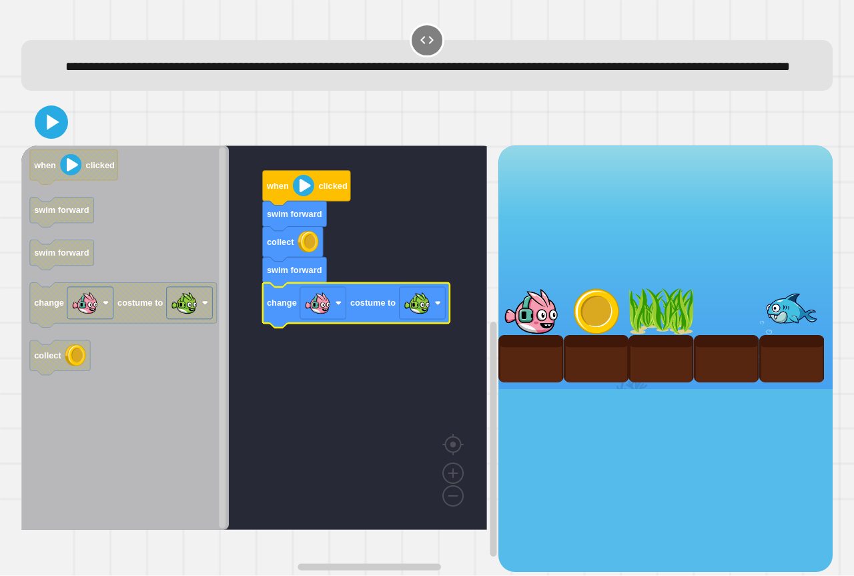
click at [69, 145] on div at bounding box center [427, 122] width 812 height 47
drag, startPoint x: 62, startPoint y: 164, endPoint x: 60, endPoint y: 151, distance: 12.2
click at [60, 145] on div at bounding box center [427, 122] width 812 height 47
click at [60, 138] on icon at bounding box center [51, 122] width 32 height 32
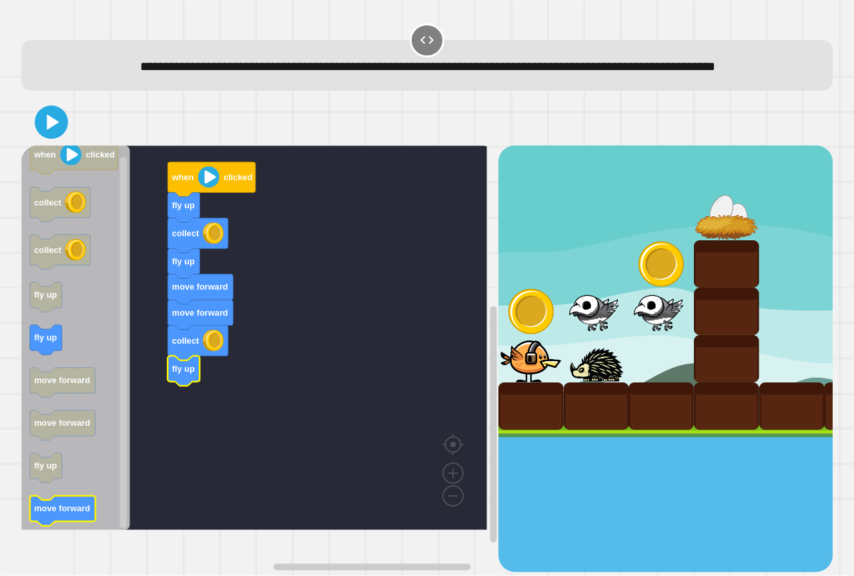
click at [80, 523] on icon "Blockly Workspace" at bounding box center [75, 337] width 109 height 384
click at [93, 527] on icon "Blockly Workspace" at bounding box center [75, 337] width 109 height 384
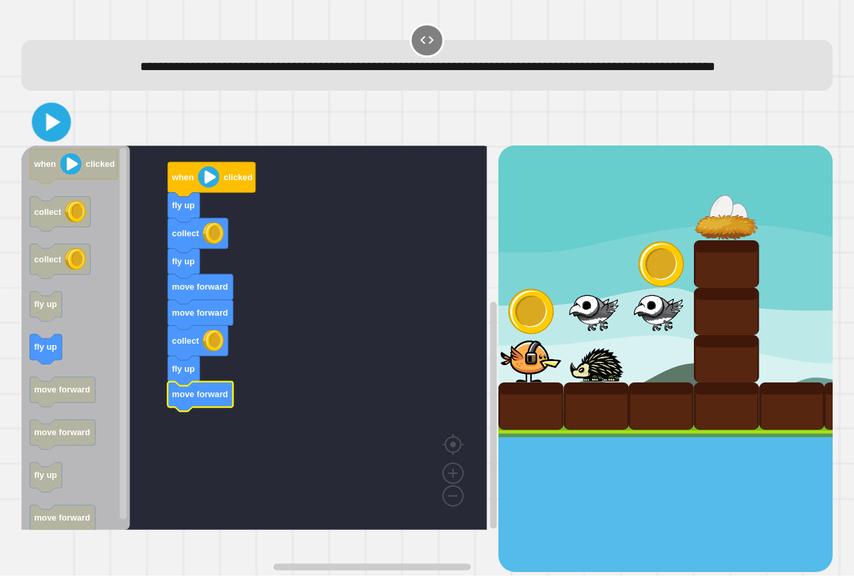
click at [55, 137] on icon at bounding box center [51, 122] width 31 height 31
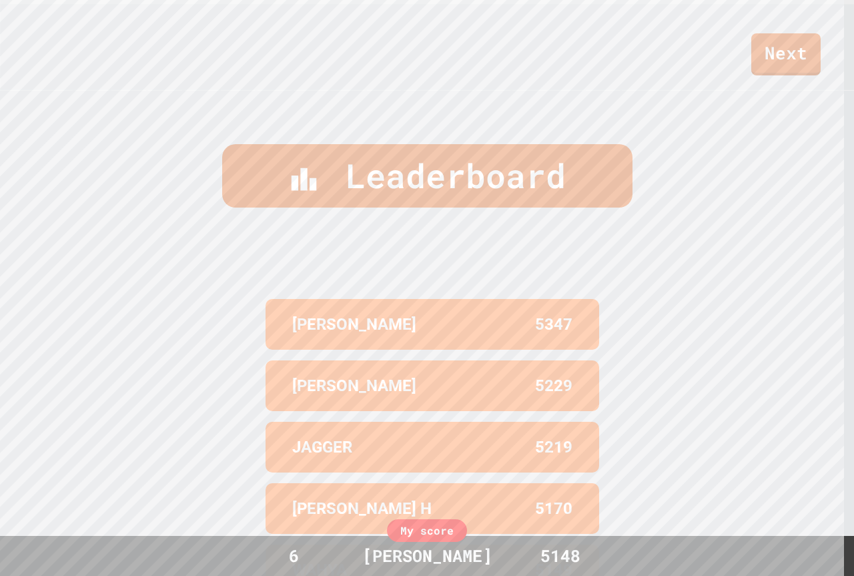
scroll to position [581, 0]
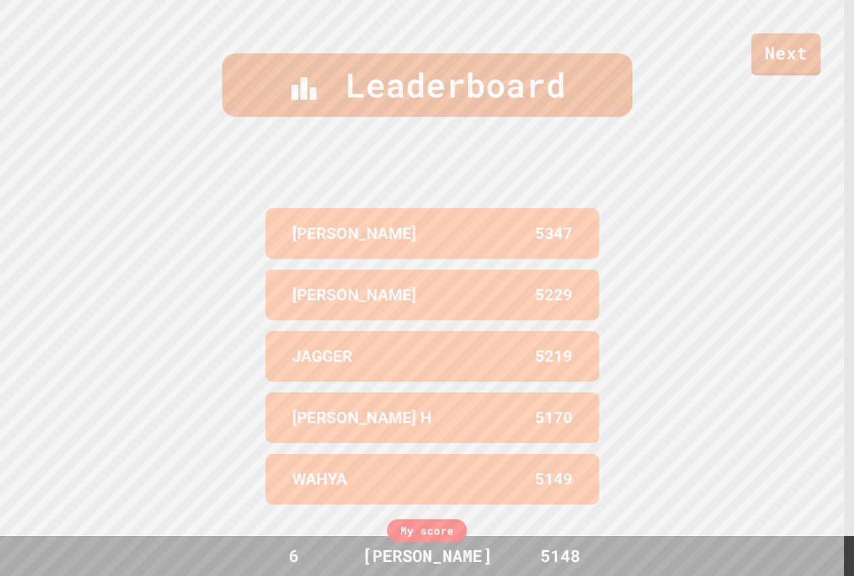
click at [198, 206] on div "Leaderboard [PERSON_NAME] W 5347 [PERSON_NAME] 5229 [PERSON_NAME] 5219 [PERSON_…" at bounding box center [427, 288] width 854 height 576
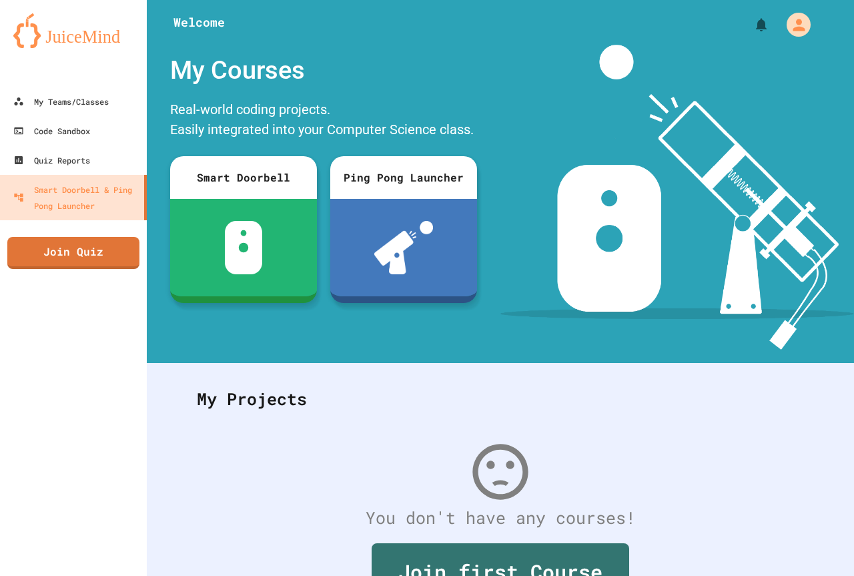
click at [133, 250] on link "Join Quiz" at bounding box center [73, 253] width 132 height 32
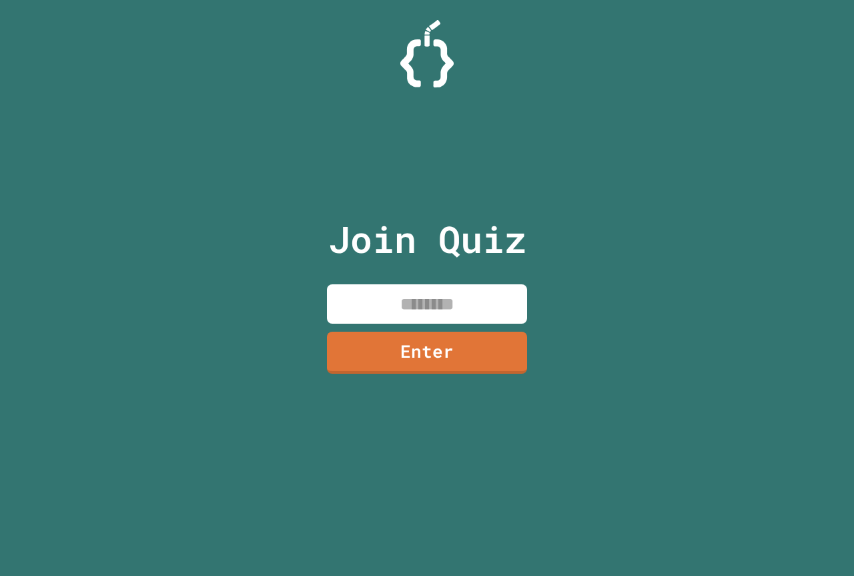
drag, startPoint x: 346, startPoint y: 295, endPoint x: 350, endPoint y: 307, distance: 12.5
click at [347, 294] on input at bounding box center [427, 303] width 200 height 39
type input "********"
click at [424, 364] on link "Enter" at bounding box center [427, 351] width 198 height 44
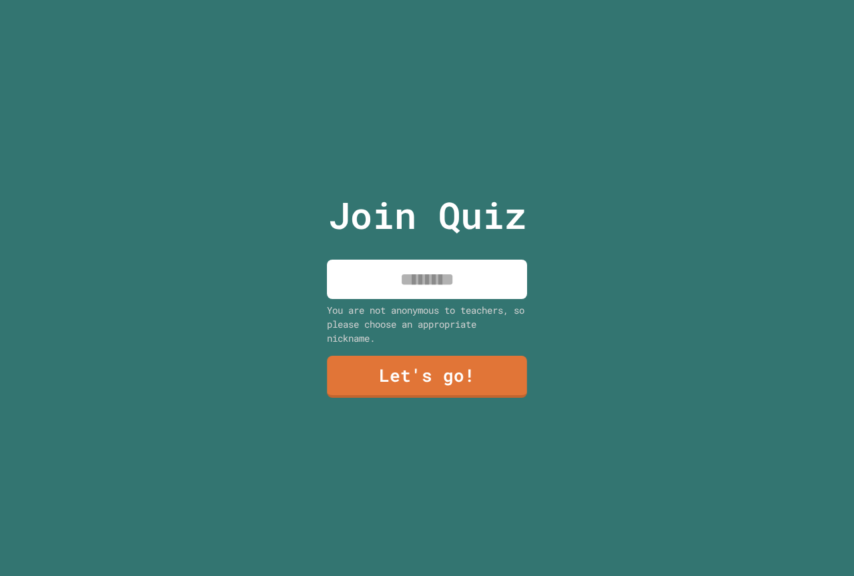
click at [390, 284] on input at bounding box center [427, 279] width 200 height 39
type input "******"
click at [390, 382] on link "Let's go!" at bounding box center [427, 377] width 200 height 42
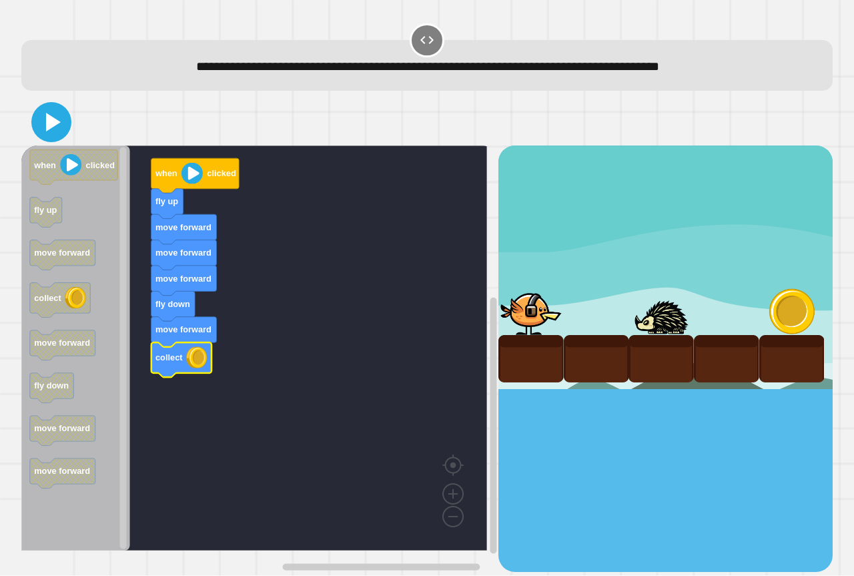
click at [39, 109] on icon at bounding box center [51, 122] width 32 height 32
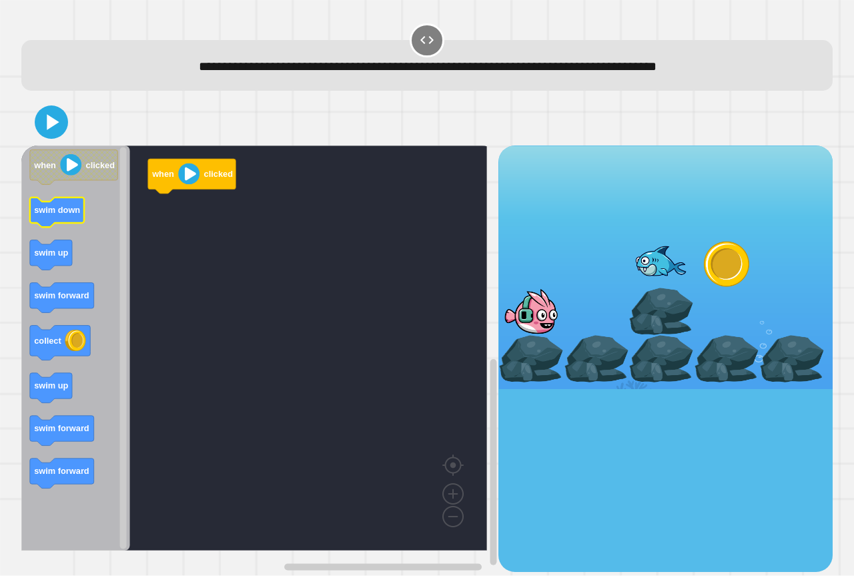
click at [48, 214] on text "swim down" at bounding box center [57, 211] width 46 height 10
click at [139, 244] on div "when clicked when clicked swim down swim up swim forward collect swim up swim f…" at bounding box center [259, 358] width 477 height 426
click at [57, 395] on icon "when clicked swim down swim up swim forward collect swim up swim forward swim f…" at bounding box center [75, 347] width 109 height 405
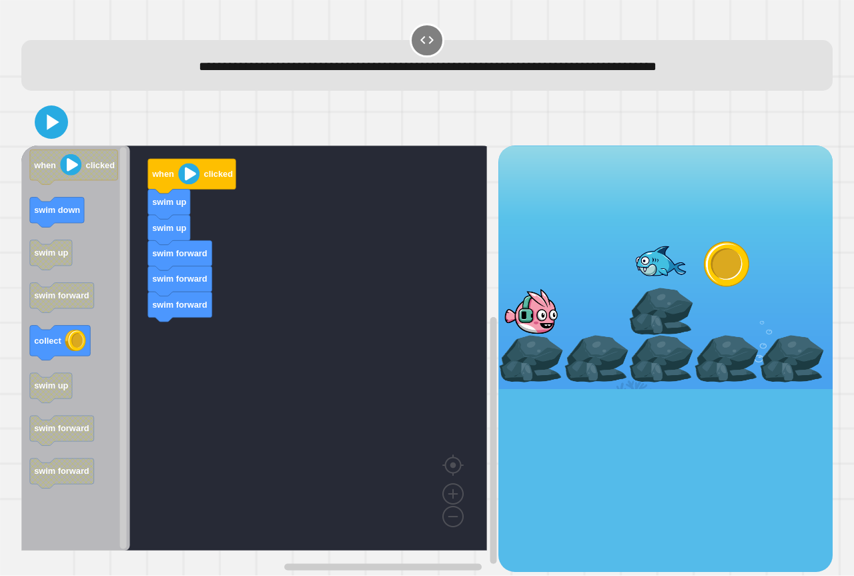
click at [90, 242] on icon "Blockly Workspace" at bounding box center [75, 347] width 109 height 405
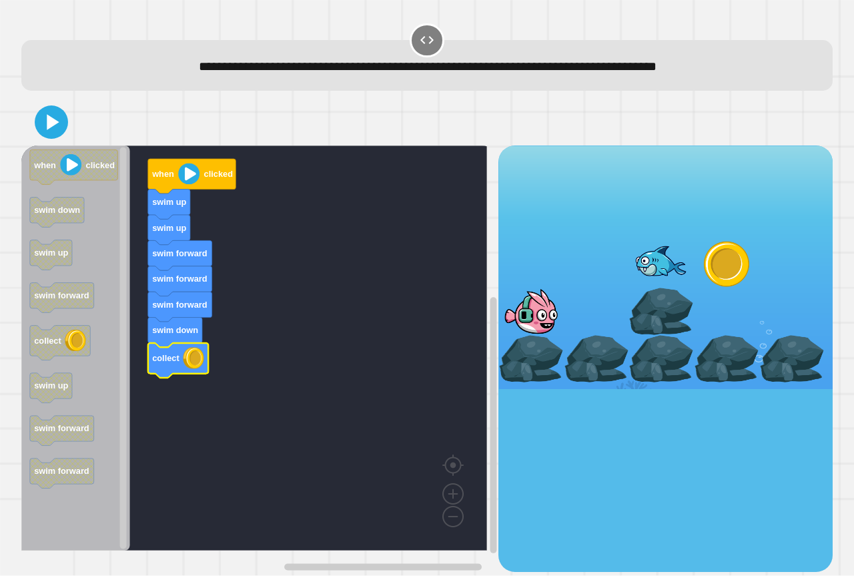
click at [51, 140] on div at bounding box center [427, 122] width 812 height 47
click at [52, 133] on icon at bounding box center [51, 122] width 32 height 32
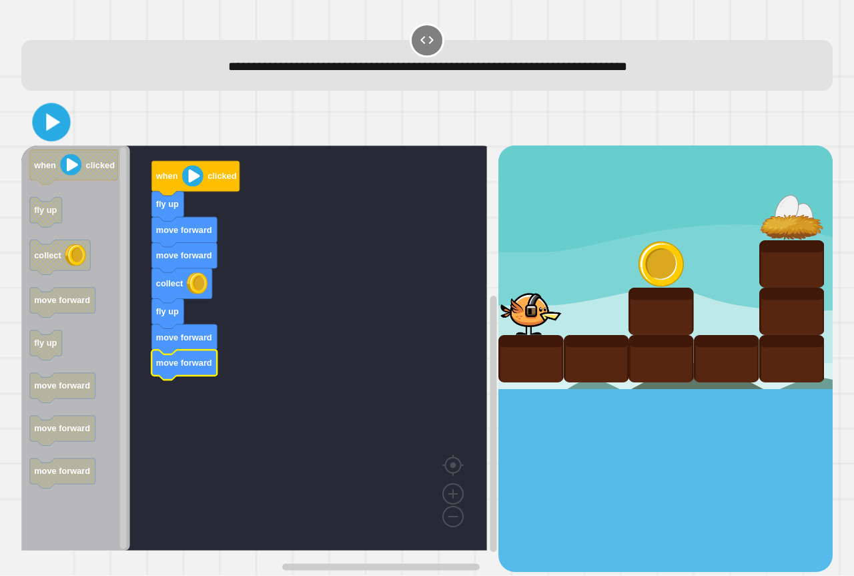
click at [53, 111] on icon at bounding box center [51, 122] width 31 height 31
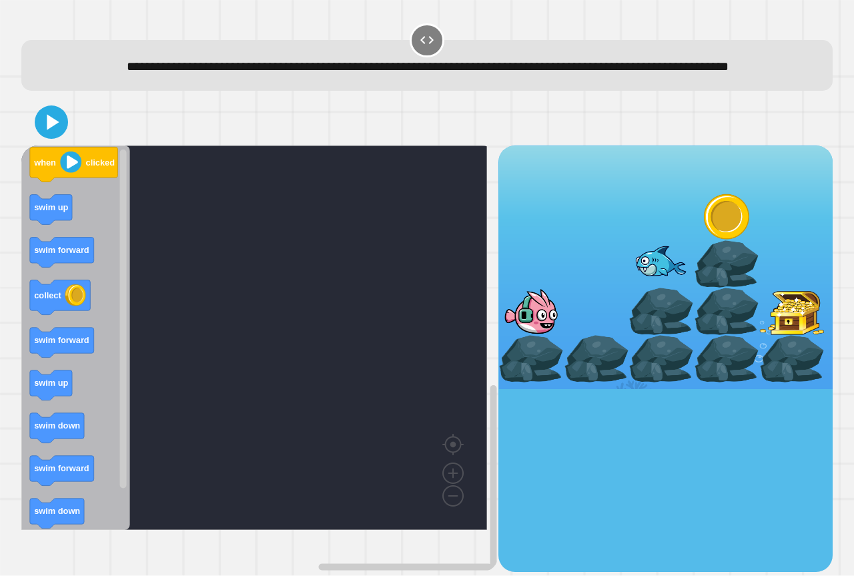
click at [115, 242] on icon "Blockly Workspace" at bounding box center [75, 337] width 109 height 384
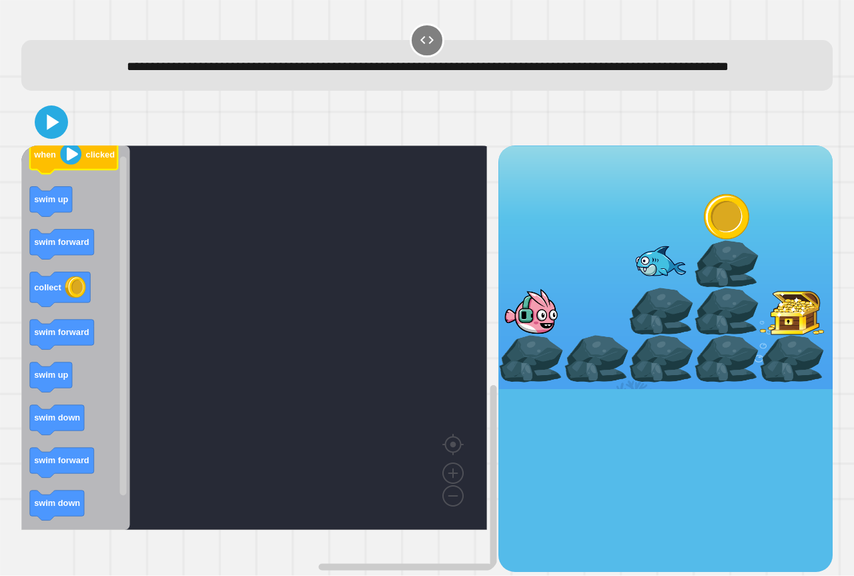
click at [105, 182] on icon "Blockly Workspace" at bounding box center [75, 337] width 109 height 384
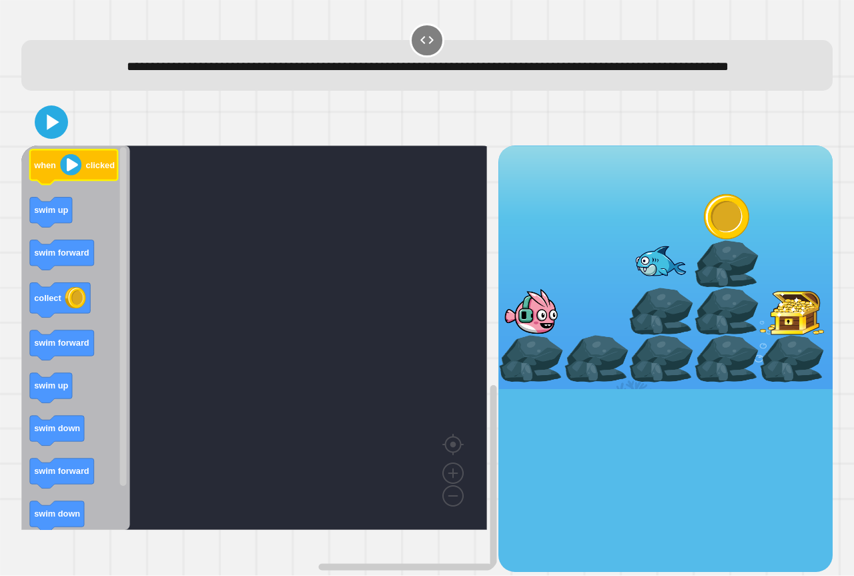
click at [140, 225] on div "when clicked swim up swim forward collect swim forward swim up swim down swim f…" at bounding box center [259, 358] width 477 height 426
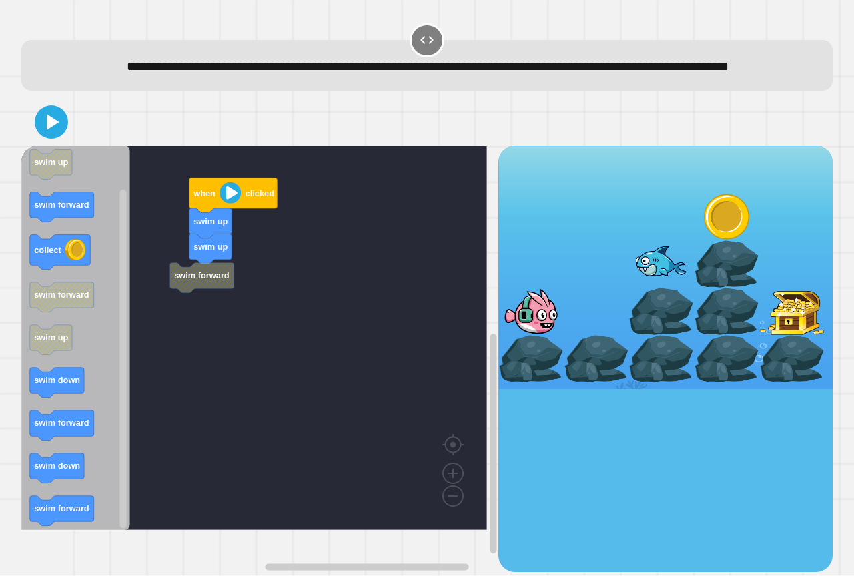
click at [203, 354] on div "when clicked swim up swim up swim forward when clicked swim up swim forward col…" at bounding box center [259, 358] width 477 height 426
click at [95, 426] on icon "Blockly Workspace" at bounding box center [75, 337] width 109 height 384
click at [168, 384] on div "when clicked swim up swim up swim forward when clicked swim up swim forward col…" at bounding box center [259, 358] width 477 height 426
click at [149, 397] on div "when clicked swim up swim up swim forward when clicked swim up swim forward col…" at bounding box center [259, 358] width 477 height 426
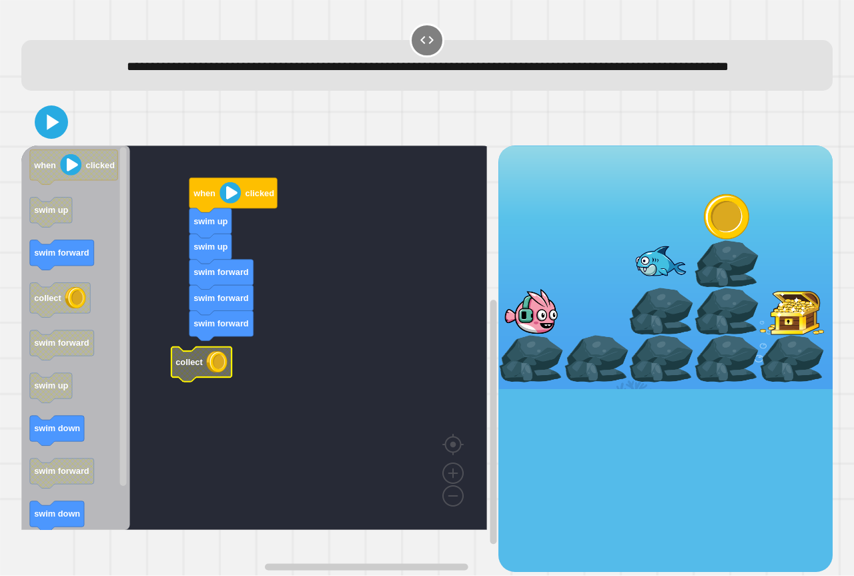
click at [91, 278] on icon "when clicked swim up swim forward collect swim forward swim up swim down swim f…" at bounding box center [75, 337] width 109 height 384
click at [189, 396] on g "collect when clicked swim up swim up swim forward swim forward swim forward swi…" at bounding box center [263, 337] width 485 height 384
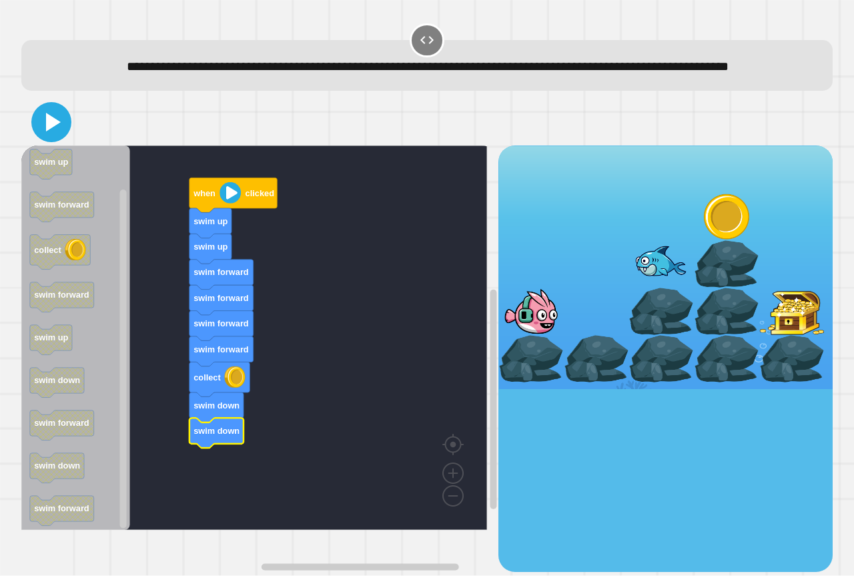
click at [44, 138] on icon at bounding box center [51, 122] width 32 height 32
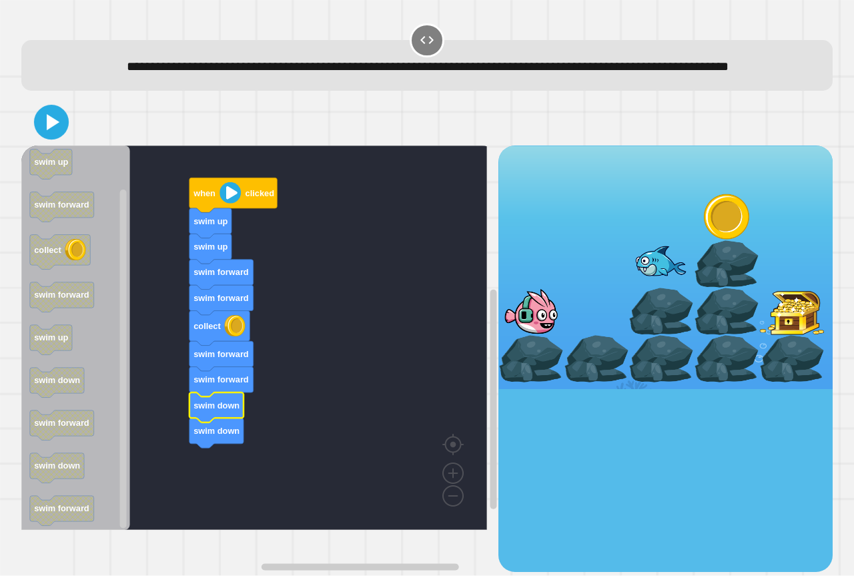
click at [47, 130] on icon at bounding box center [53, 122] width 13 height 16
click at [63, 145] on div at bounding box center [427, 122] width 812 height 47
click at [49, 127] on div at bounding box center [427, 122] width 812 height 47
click at [49, 132] on icon at bounding box center [51, 122] width 32 height 32
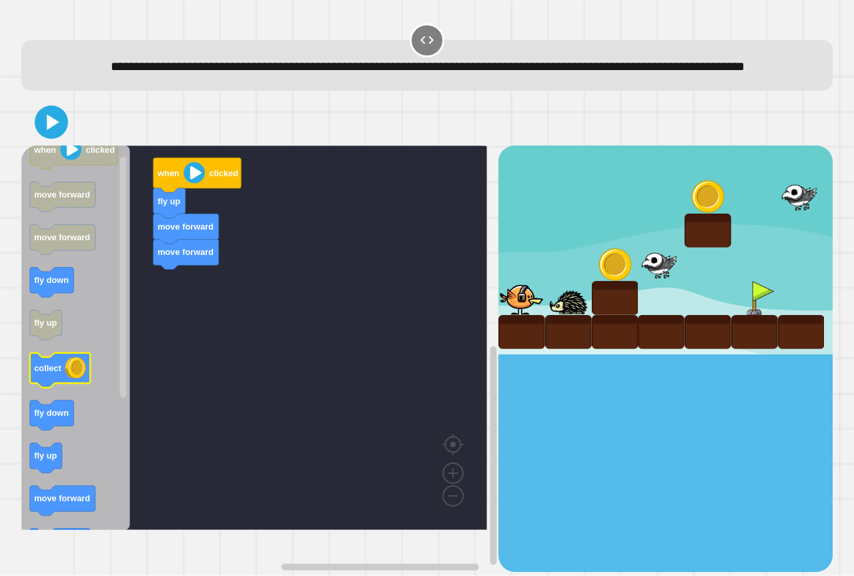
click at [69, 410] on icon "Blockly Workspace" at bounding box center [75, 337] width 109 height 384
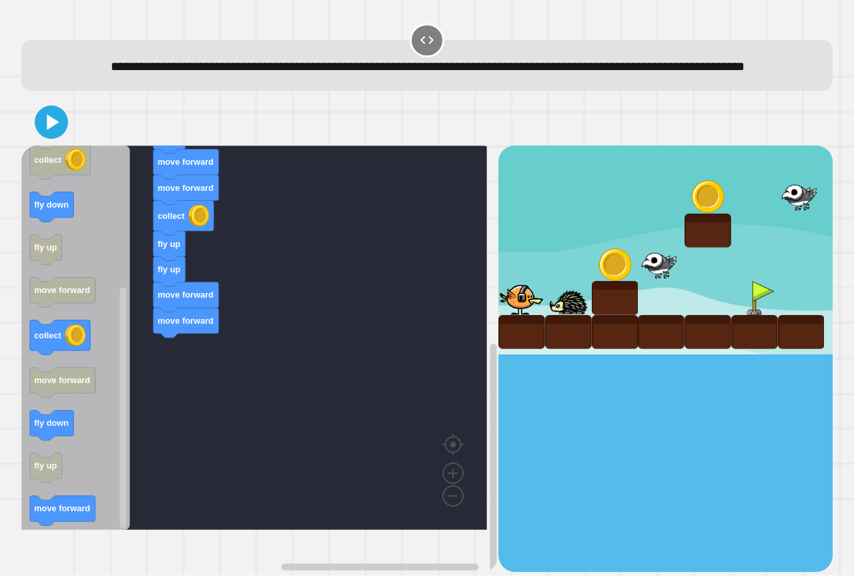
click at [164, 440] on div "when clicked fly up move forward move forward collect fly up fly up move forwar…" at bounding box center [259, 358] width 477 height 426
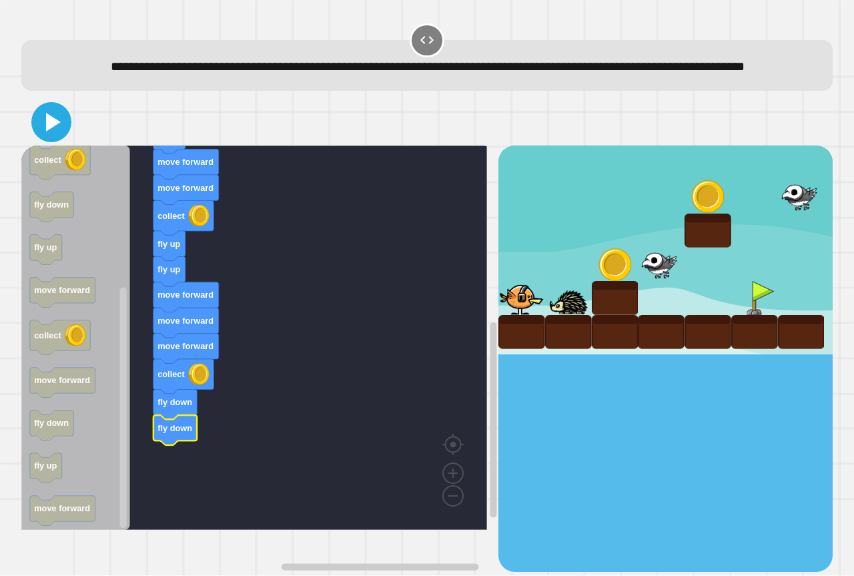
click at [57, 131] on icon at bounding box center [53, 122] width 15 height 19
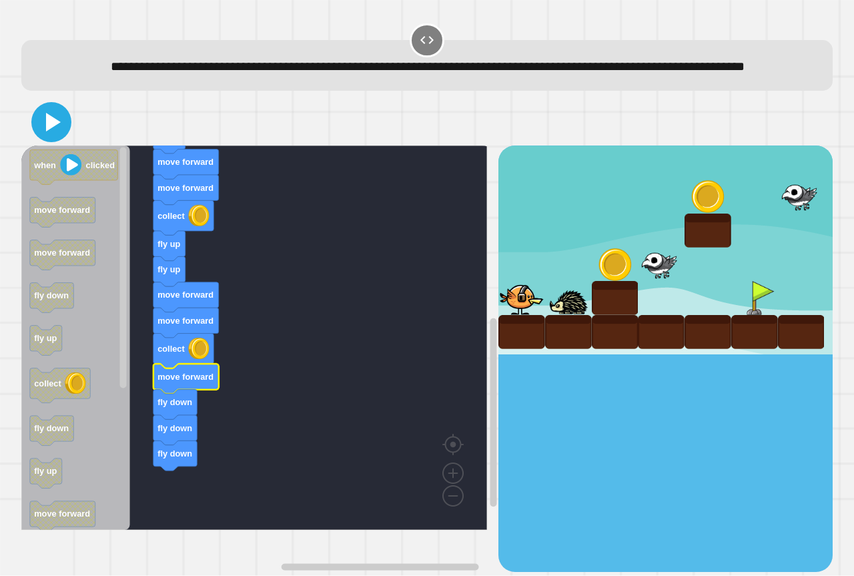
click at [48, 131] on icon at bounding box center [53, 122] width 15 height 19
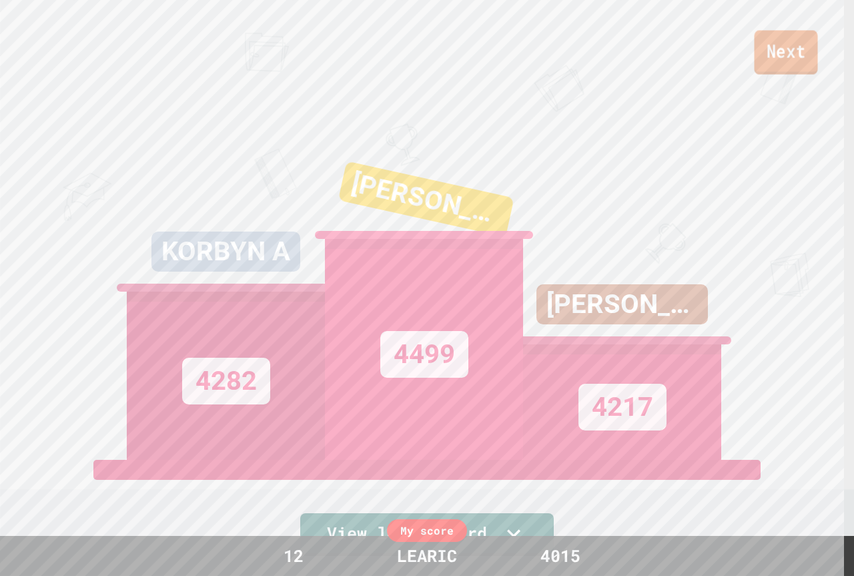
drag, startPoint x: 806, startPoint y: 49, endPoint x: 804, endPoint y: 57, distance: 7.6
click at [804, 57] on link "Next" at bounding box center [785, 52] width 63 height 44
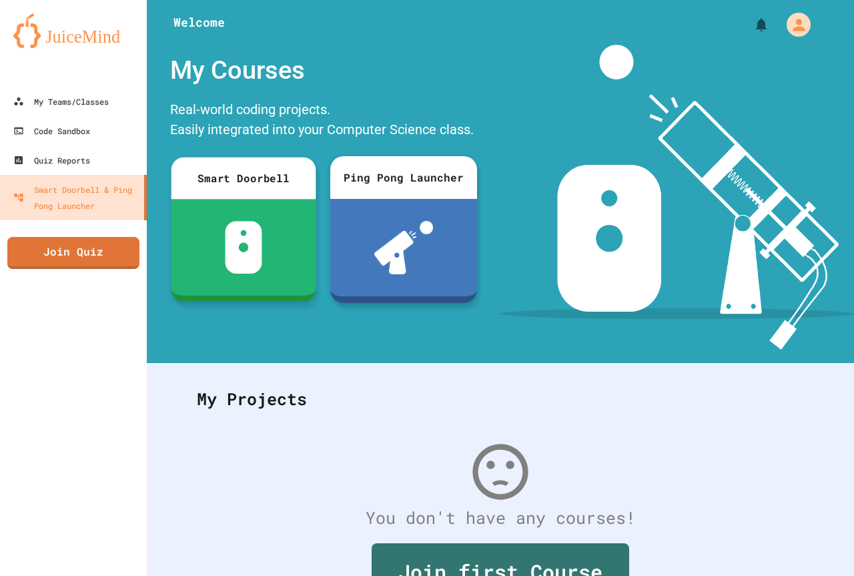
drag, startPoint x: 133, startPoint y: 245, endPoint x: 123, endPoint y: 240, distance: 10.4
click at [123, 240] on link "Join Quiz" at bounding box center [73, 253] width 132 height 32
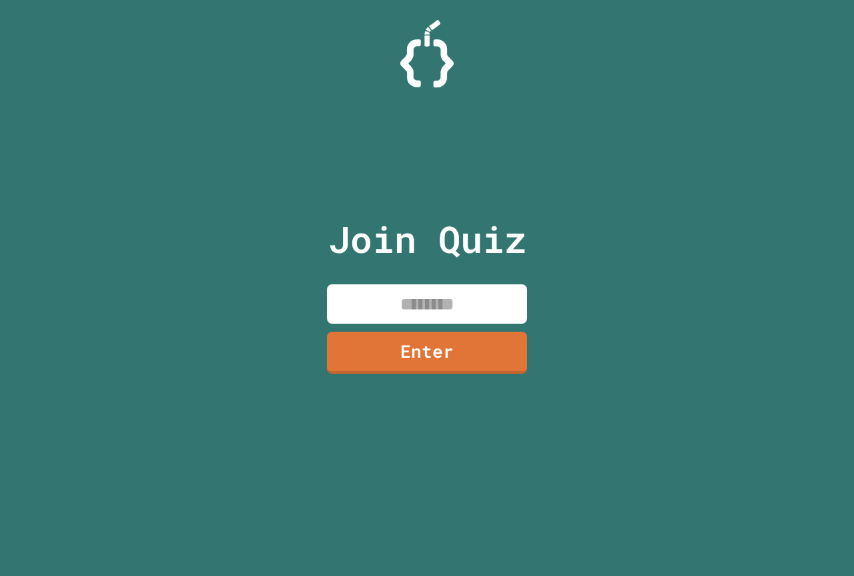
click at [352, 298] on input at bounding box center [427, 303] width 200 height 39
paste input "********"
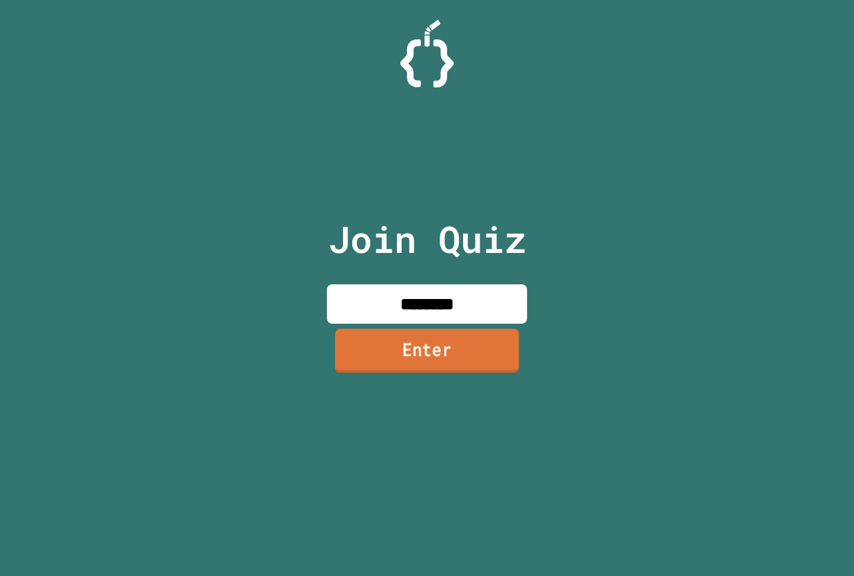
type input "********"
click at [368, 354] on link "Enter" at bounding box center [427, 350] width 184 height 44
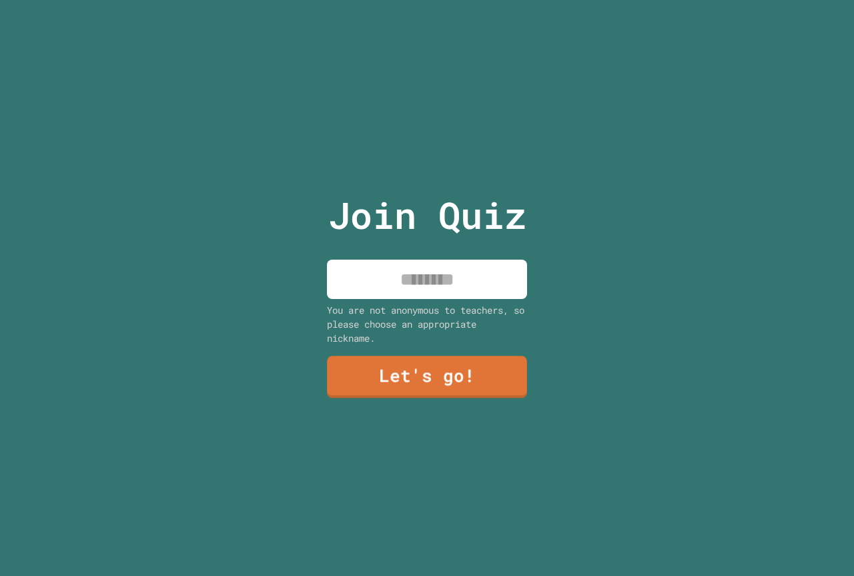
click at [374, 289] on input at bounding box center [427, 279] width 200 height 39
type input "******"
click at [503, 364] on link "Let's go!" at bounding box center [427, 375] width 202 height 43
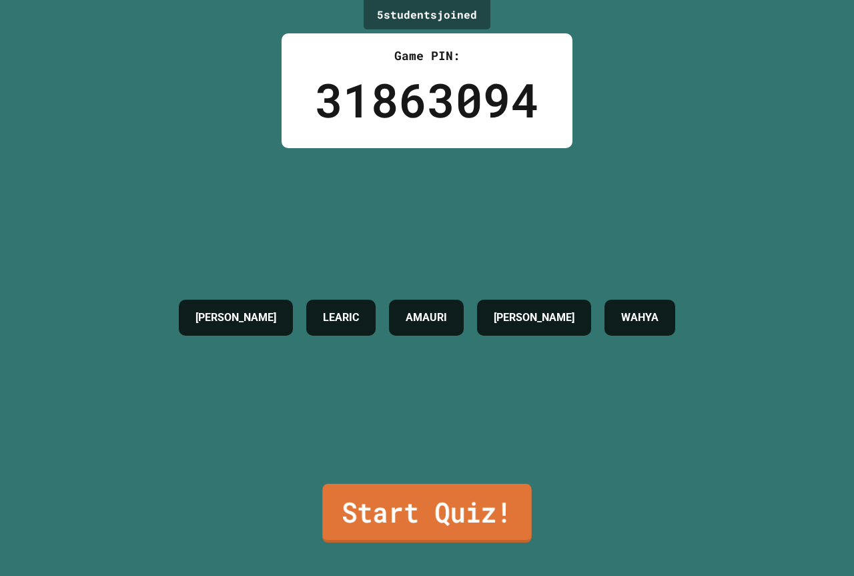
click at [471, 513] on link "Start Quiz!" at bounding box center [426, 513] width 209 height 59
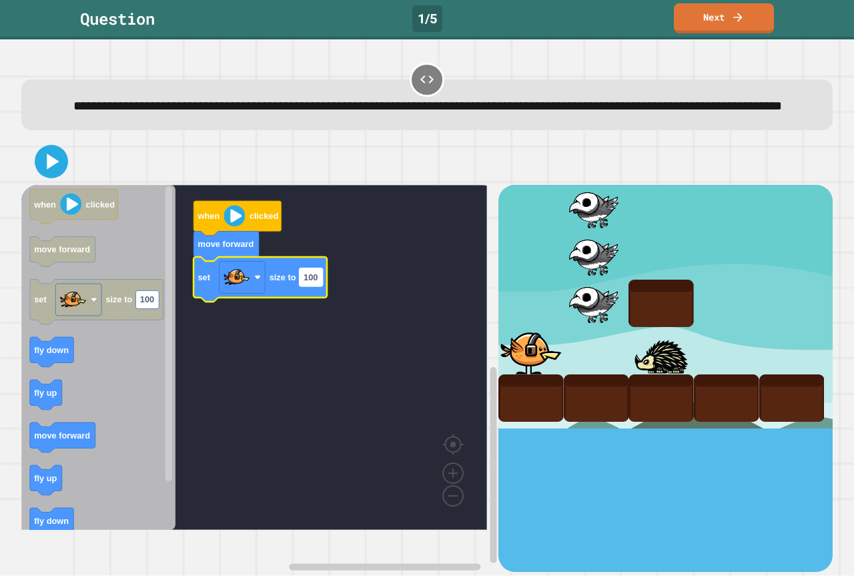
click at [308, 286] on rect "Blockly Workspace" at bounding box center [311, 277] width 23 height 18
type input "***"
click at [48, 170] on icon at bounding box center [53, 161] width 12 height 15
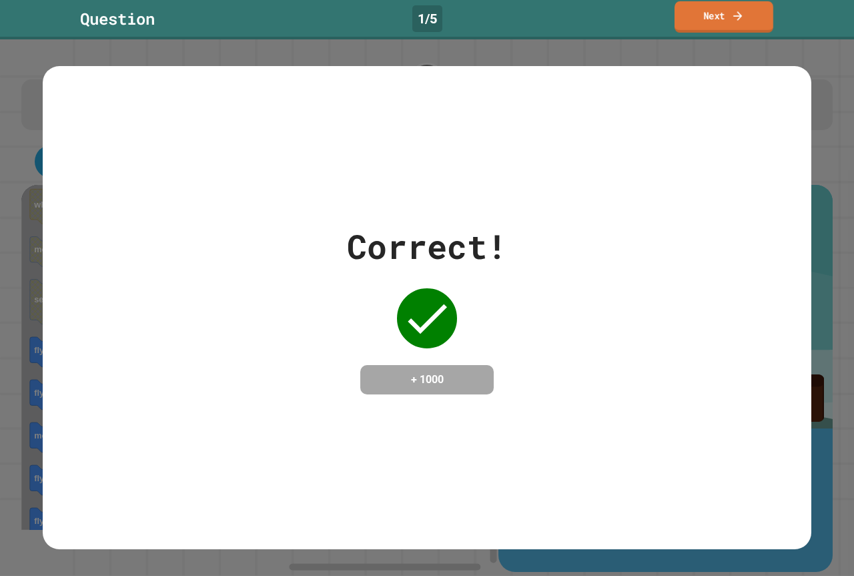
click at [713, 25] on link "Next" at bounding box center [724, 16] width 99 height 31
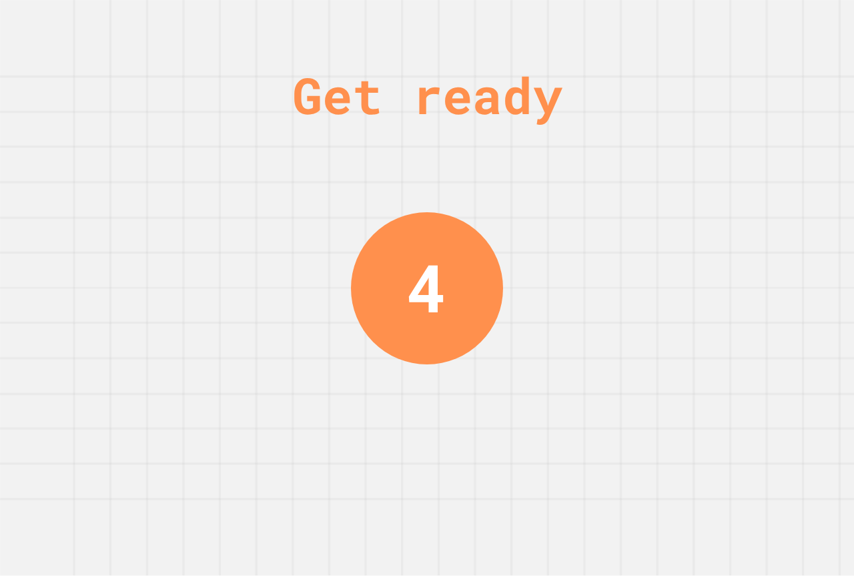
click at [499, 192] on div "Get ready 4" at bounding box center [427, 288] width 854 height 576
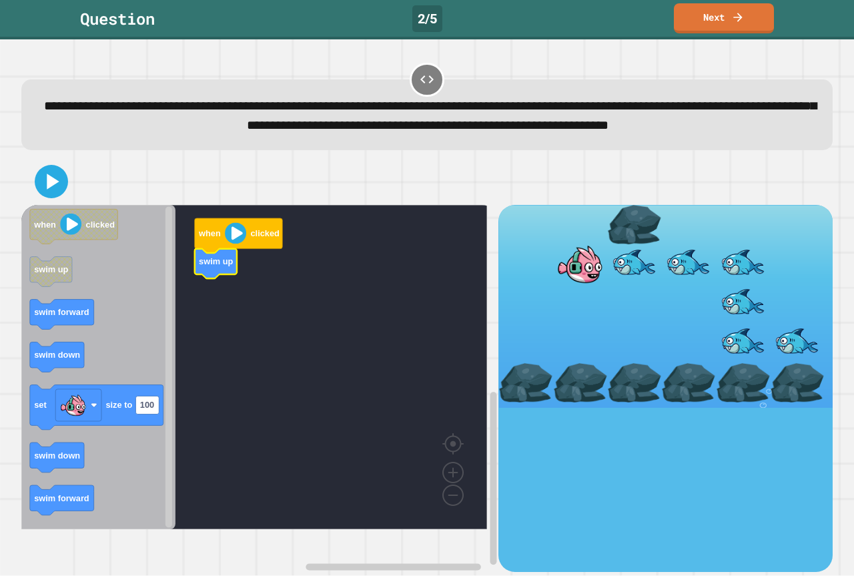
click at [63, 205] on div at bounding box center [427, 181] width 812 height 47
click at [61, 198] on icon at bounding box center [51, 182] width 32 height 32
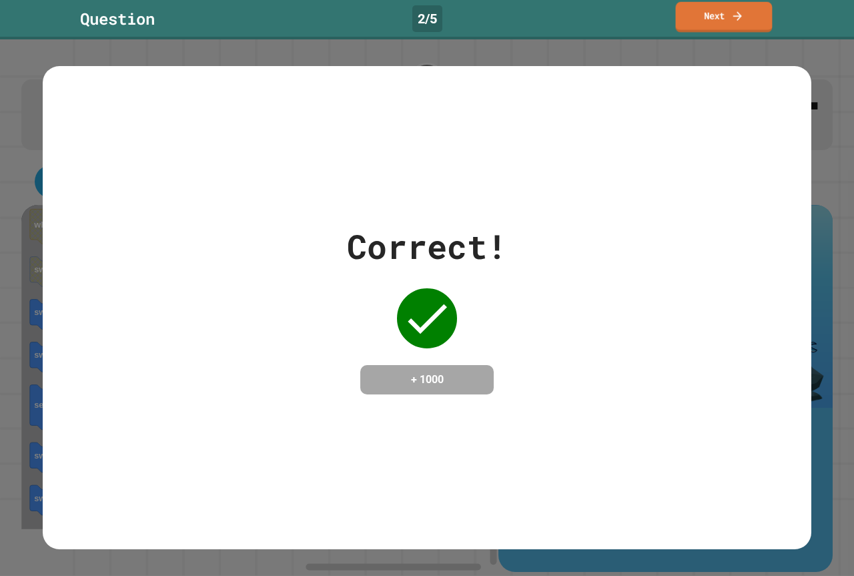
drag, startPoint x: 729, startPoint y: 93, endPoint x: 735, endPoint y: 77, distance: 16.3
click at [731, 87] on div "Correct! + 1000" at bounding box center [427, 307] width 769 height 483
click at [711, 18] on link "Next" at bounding box center [723, 16] width 95 height 31
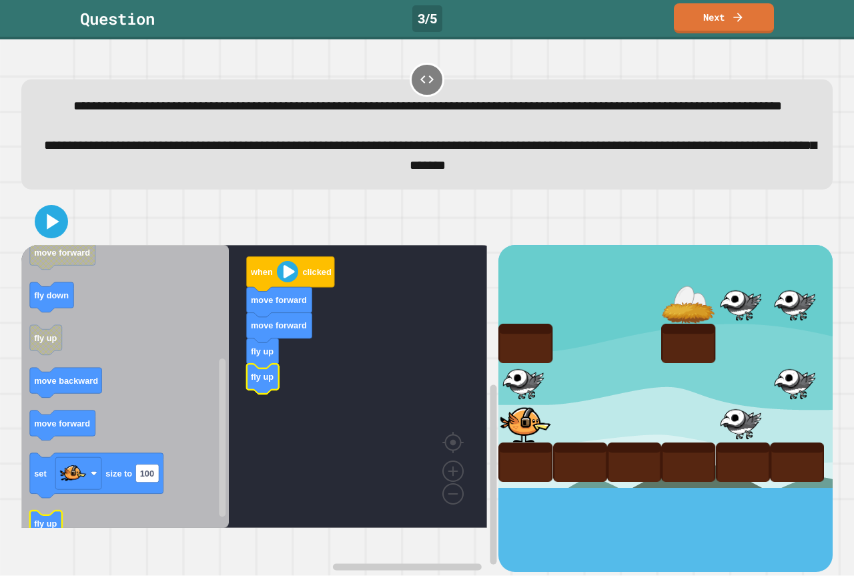
drag, startPoint x: 43, startPoint y: 555, endPoint x: 47, endPoint y: 547, distance: 8.7
click at [47, 547] on div "when clicked move forward move forward fly up fly up when clicked fly up change…" at bounding box center [427, 385] width 820 height 382
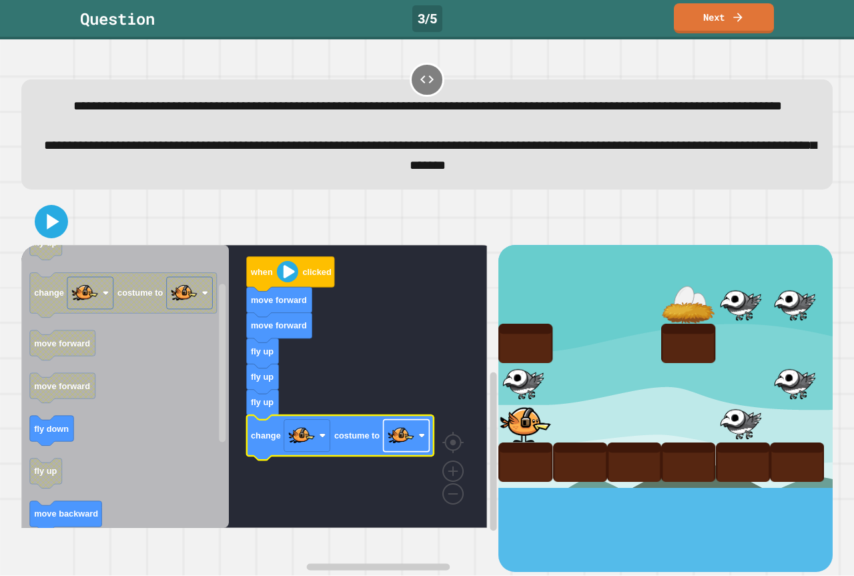
click at [404, 449] on image "Blockly Workspace" at bounding box center [401, 435] width 27 height 27
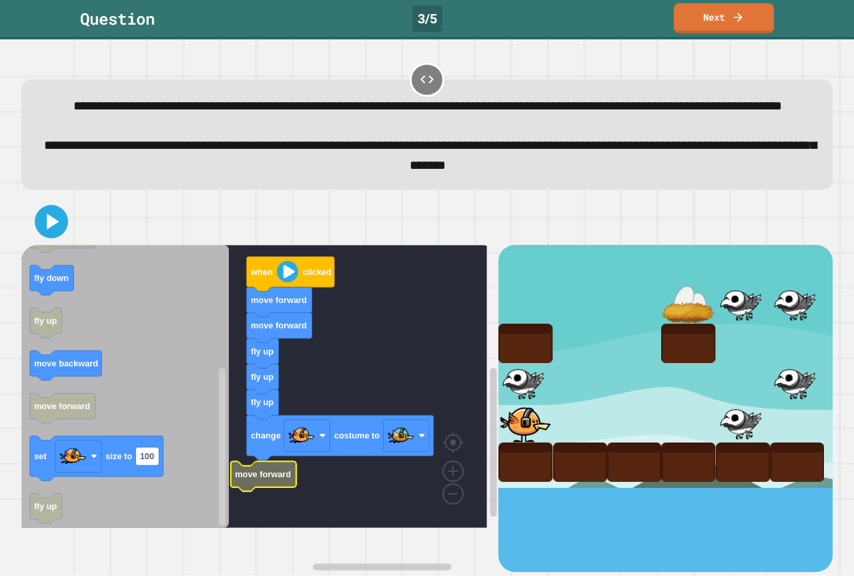
click at [298, 505] on rect "Blockly Workspace" at bounding box center [254, 386] width 466 height 283
click at [45, 234] on icon at bounding box center [51, 221] width 29 height 29
drag, startPoint x: 711, startPoint y: 38, endPoint x: 716, endPoint y: 22, distance: 16.7
click at [712, 37] on div "Question 3 / 5 Next" at bounding box center [427, 19] width 854 height 39
click at [717, 21] on link "Next" at bounding box center [724, 16] width 94 height 31
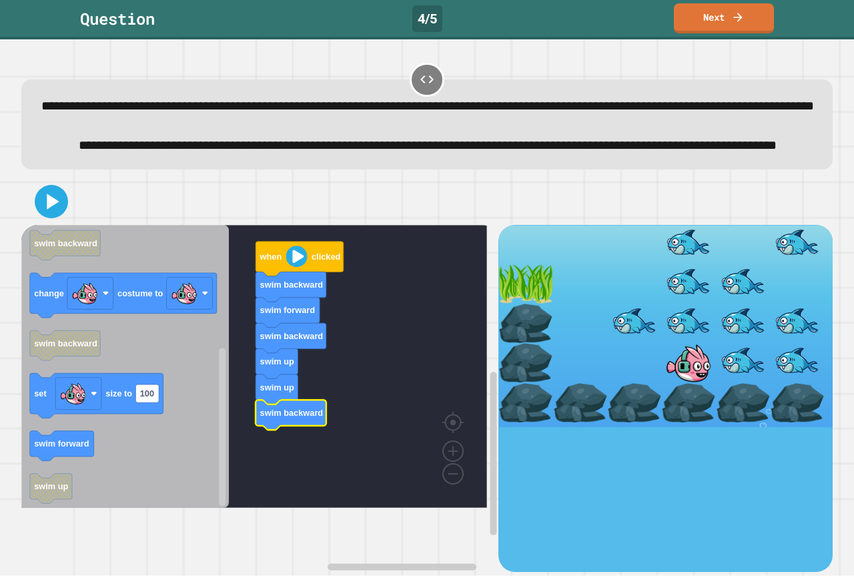
click at [160, 338] on icon "Blockly Workspace" at bounding box center [125, 366] width 208 height 283
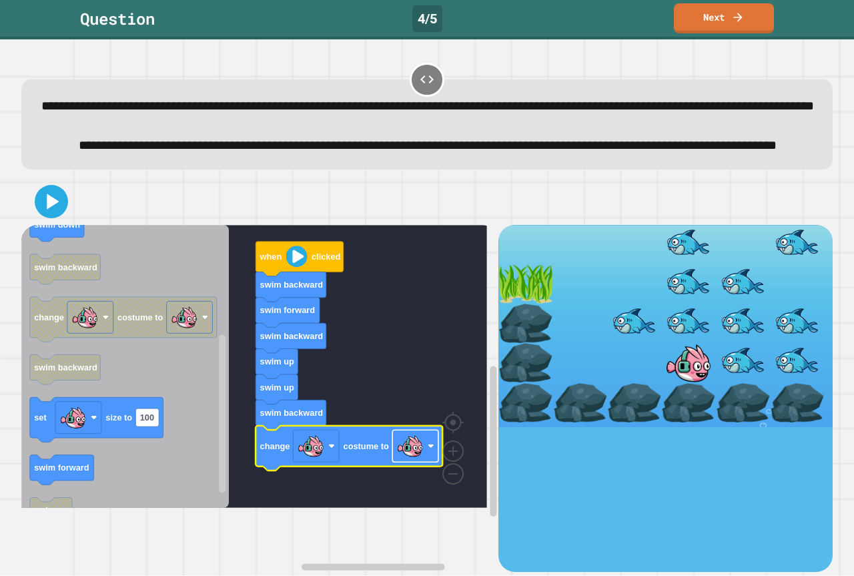
click at [418, 459] on image "Blockly Workspace" at bounding box center [410, 445] width 27 height 27
click at [43, 218] on icon at bounding box center [51, 202] width 32 height 32
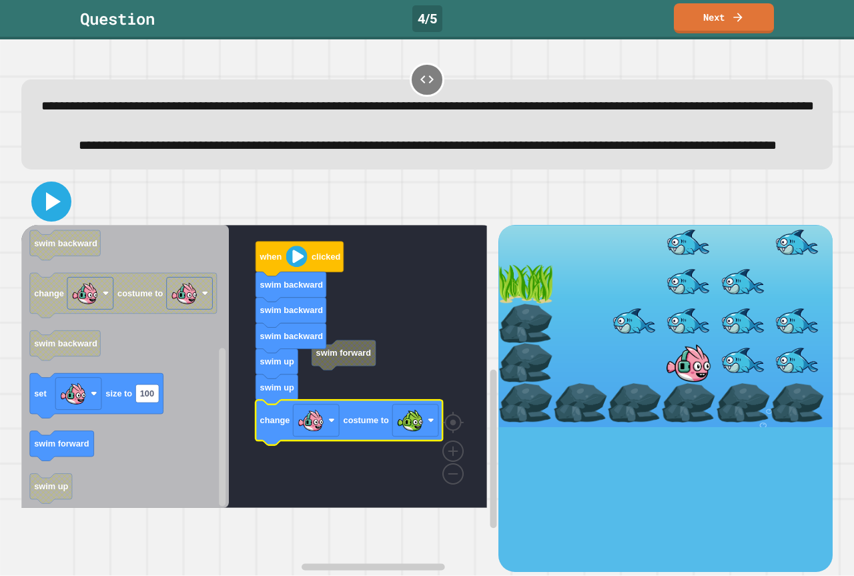
click at [62, 218] on icon at bounding box center [51, 202] width 32 height 32
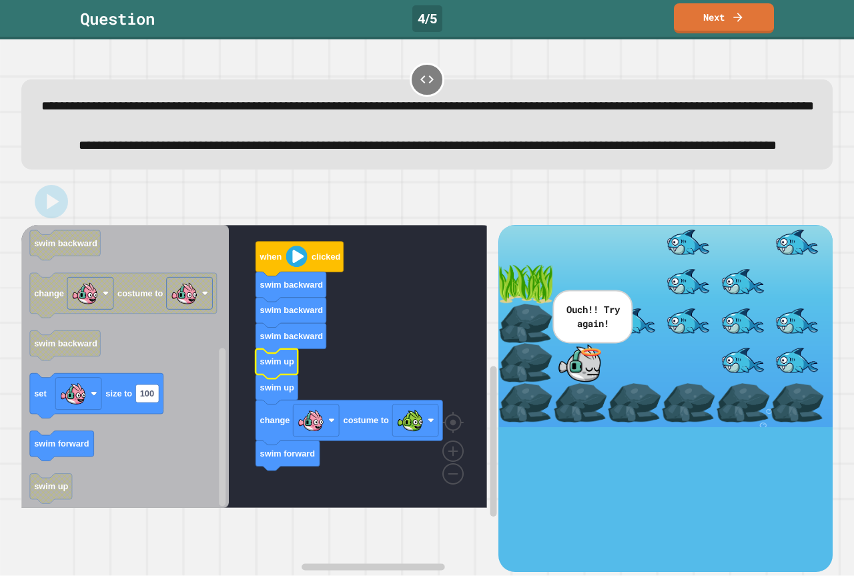
click at [267, 379] on icon "Blockly Workspace" at bounding box center [277, 364] width 42 height 30
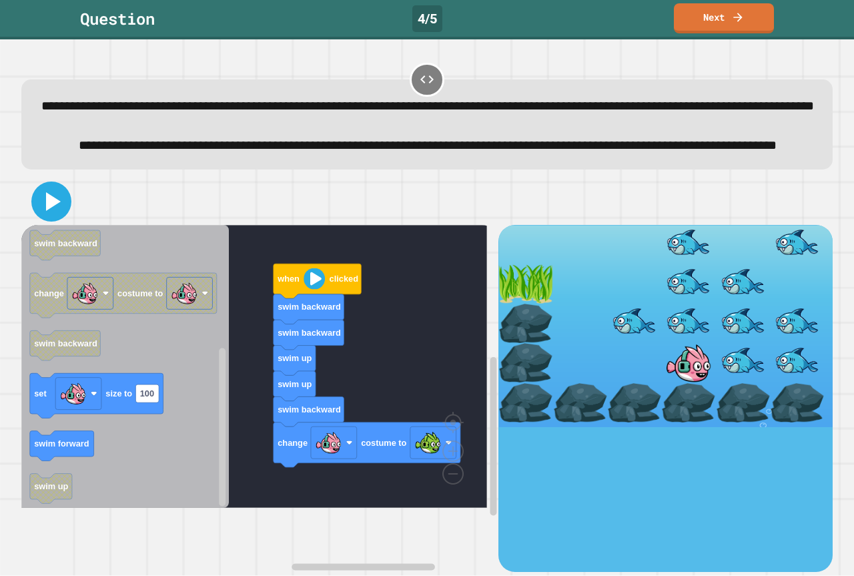
click at [57, 218] on icon at bounding box center [51, 202] width 32 height 32
click at [38, 218] on icon at bounding box center [51, 202] width 32 height 32
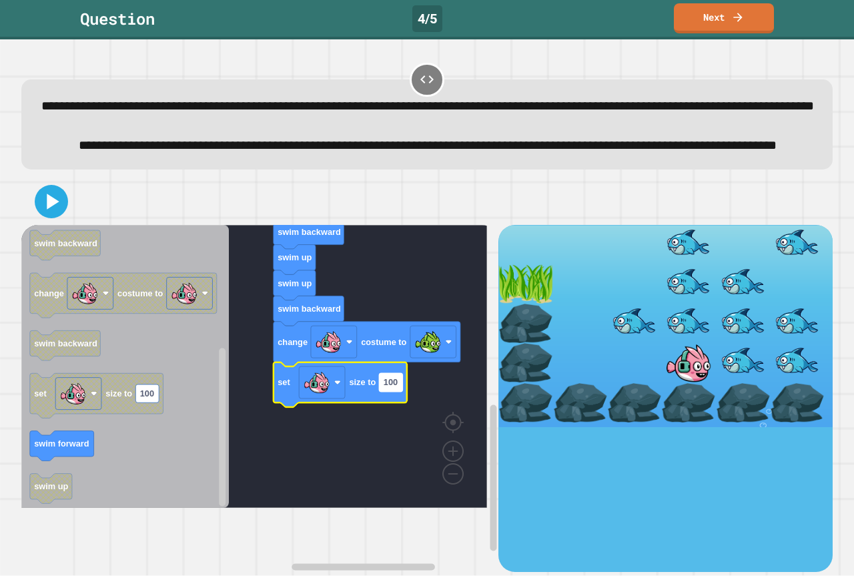
click at [399, 391] on rect "Blockly Workspace" at bounding box center [390, 382] width 23 height 18
type input "**"
click at [46, 218] on icon at bounding box center [51, 202] width 32 height 32
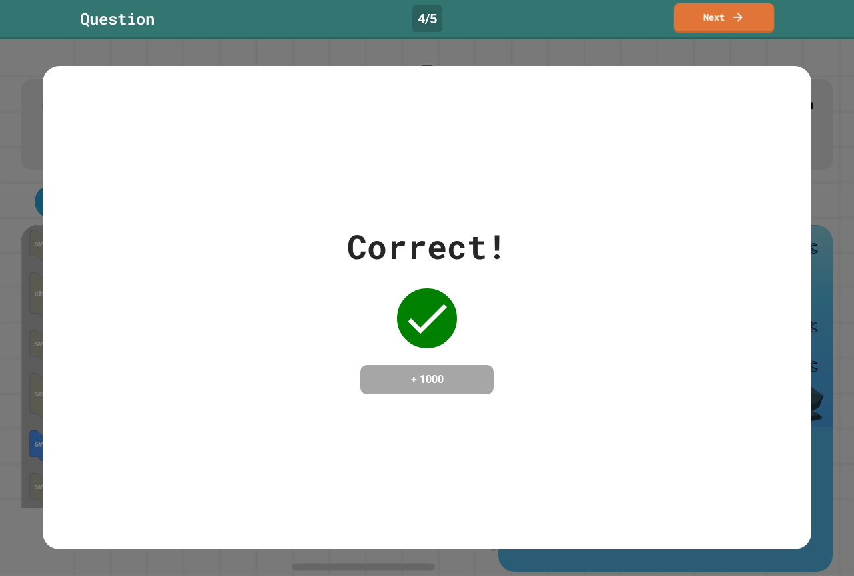
drag, startPoint x: 759, startPoint y: 29, endPoint x: 754, endPoint y: 35, distance: 7.1
click at [759, 30] on link "Next" at bounding box center [724, 18] width 100 height 30
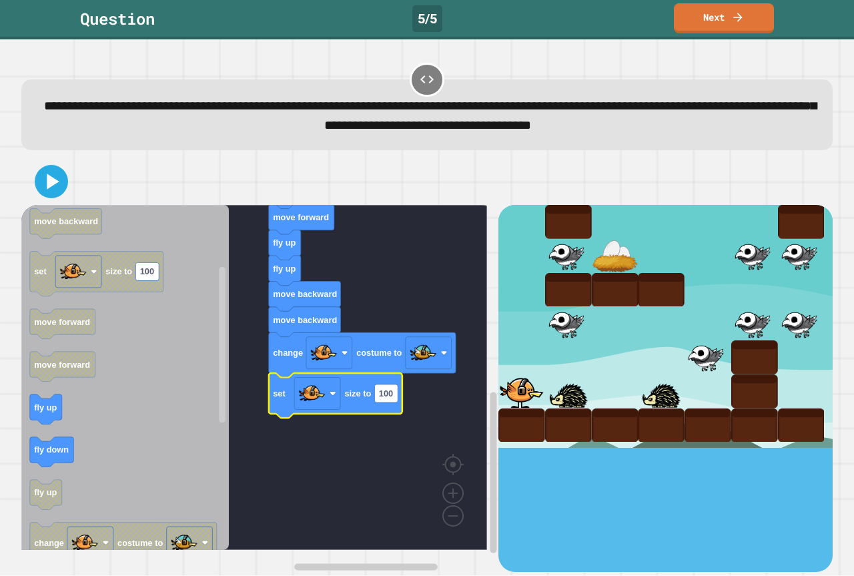
click at [383, 406] on icon "Blockly Workspace" at bounding box center [335, 396] width 133 height 45
click at [386, 402] on rect "Blockly Workspace" at bounding box center [385, 393] width 23 height 18
type input "**"
click at [75, 174] on div at bounding box center [427, 181] width 812 height 47
click at [51, 176] on icon at bounding box center [51, 182] width 32 height 32
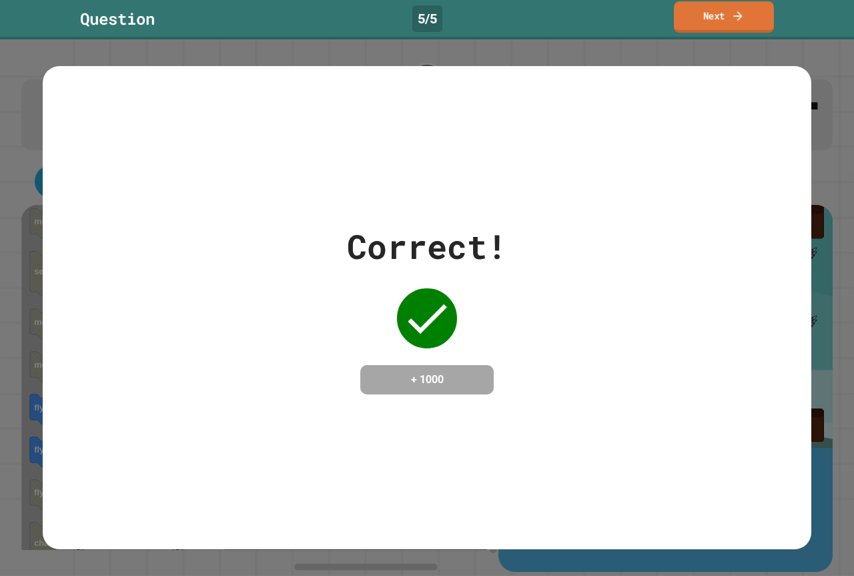
click at [721, 9] on link "Next" at bounding box center [724, 16] width 100 height 31
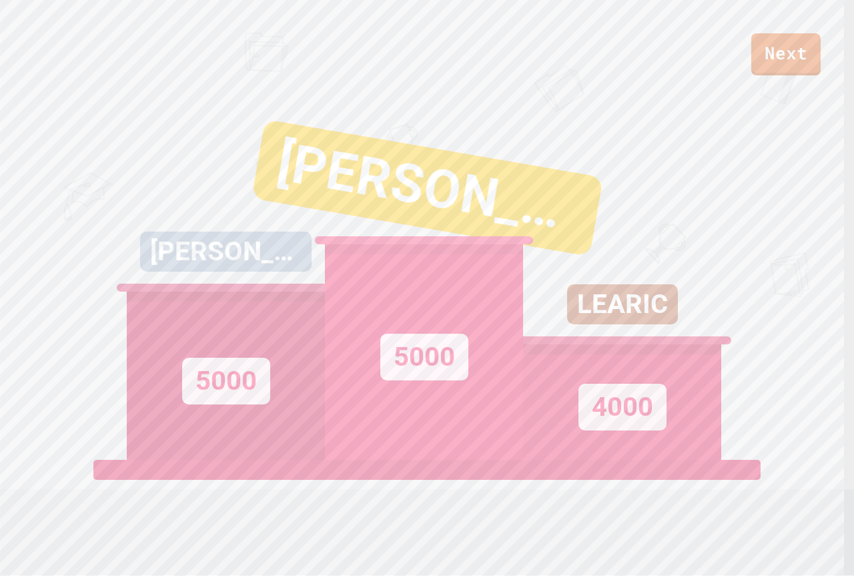
click at [645, 304] on div "LEARIC" at bounding box center [622, 304] width 111 height 40
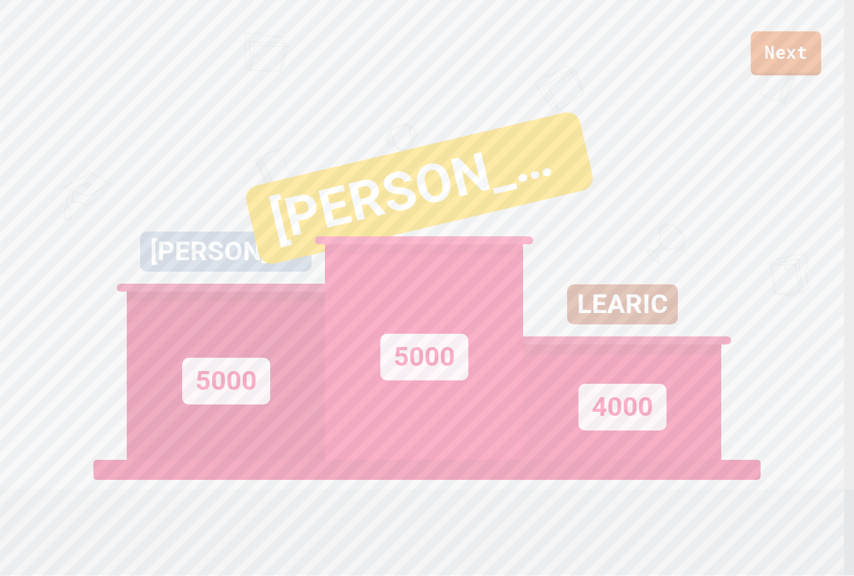
click at [784, 45] on link "Next" at bounding box center [786, 53] width 71 height 44
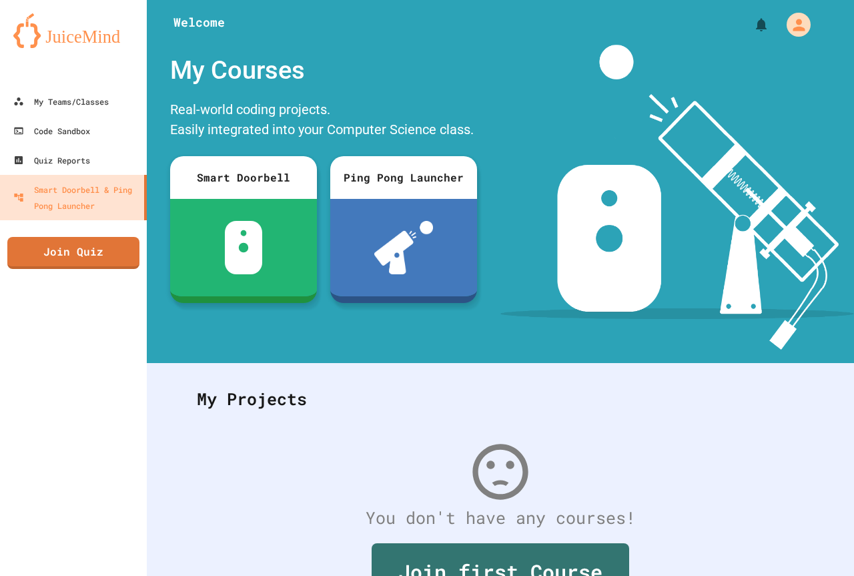
click at [640, 166] on img at bounding box center [678, 197] width 354 height 305
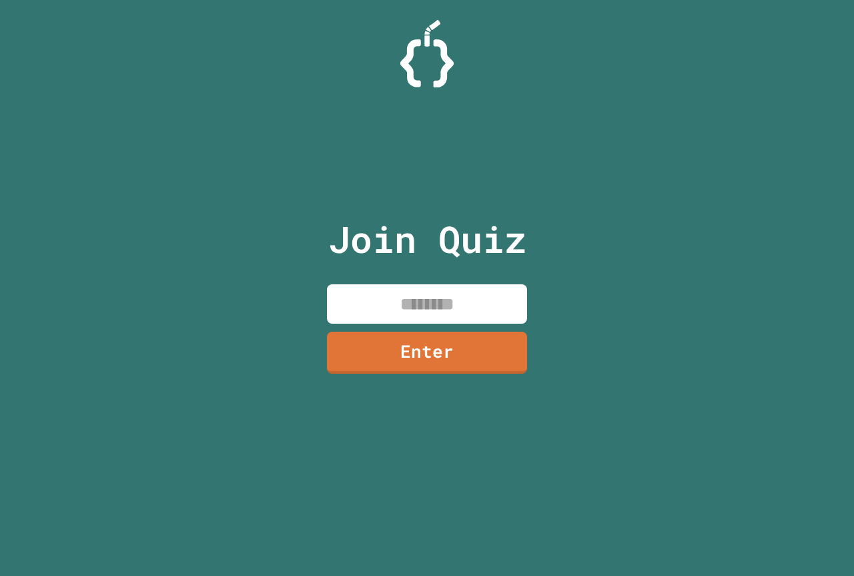
click at [368, 292] on input at bounding box center [427, 303] width 200 height 39
paste input "********"
type input "********"
click at [388, 356] on link "Enter" at bounding box center [427, 352] width 204 height 44
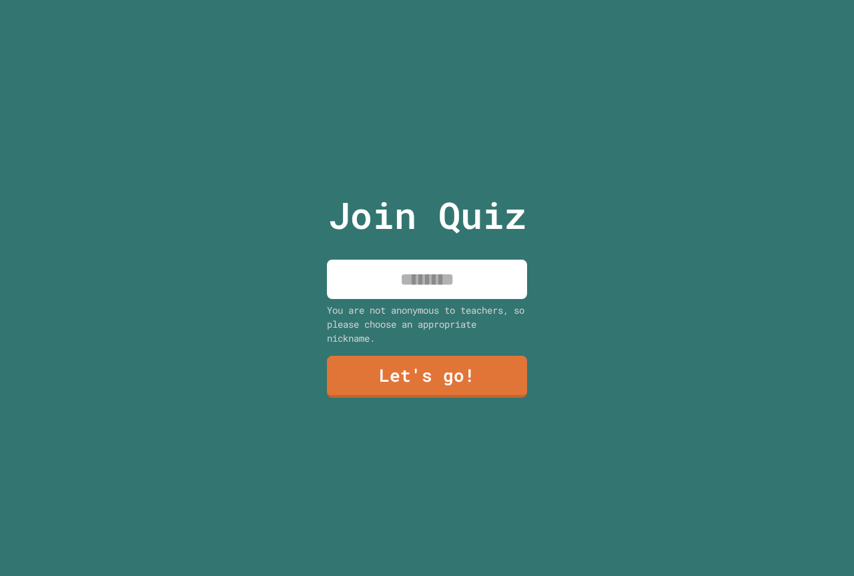
drag, startPoint x: 358, startPoint y: 265, endPoint x: 348, endPoint y: 298, distance: 35.0
click at [357, 274] on input at bounding box center [427, 279] width 200 height 39
type input "******"
click at [361, 364] on link "Let's go!" at bounding box center [427, 376] width 200 height 44
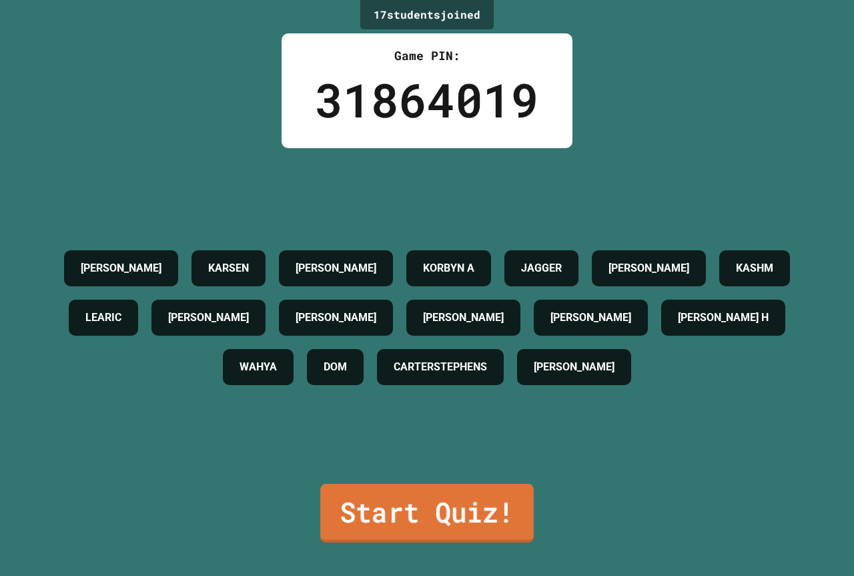
click at [366, 495] on link "Start Quiz!" at bounding box center [427, 513] width 214 height 59
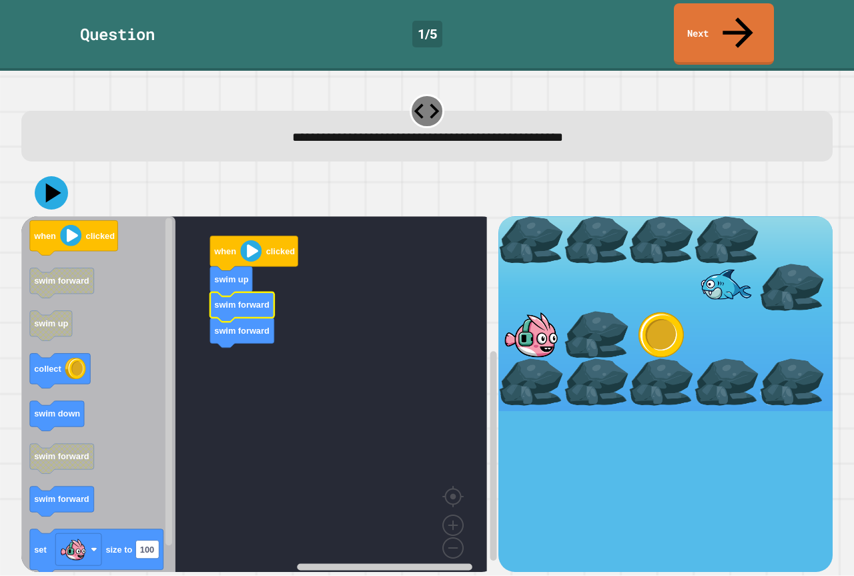
click at [98, 334] on icon "Blockly Workspace" at bounding box center [98, 399] width 154 height 366
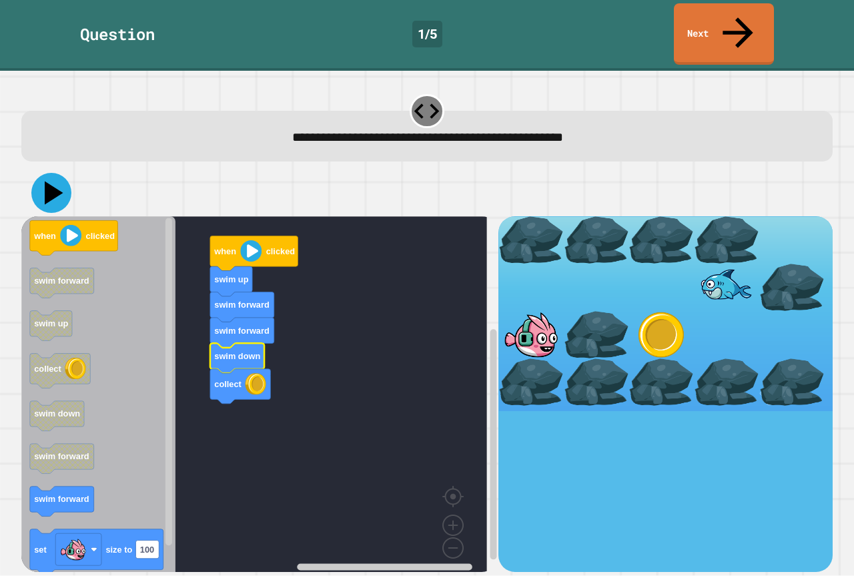
click at [41, 173] on icon at bounding box center [51, 193] width 40 height 40
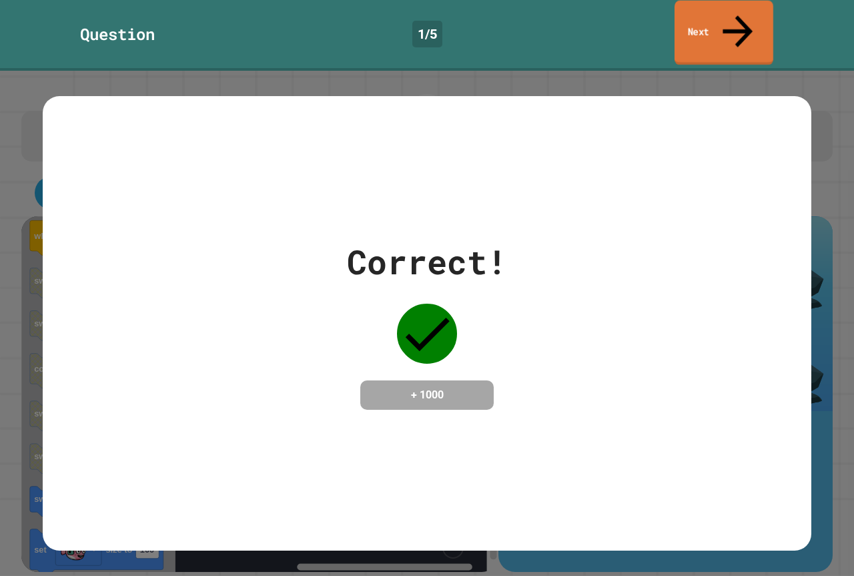
click at [692, 23] on link "Next" at bounding box center [724, 33] width 99 height 65
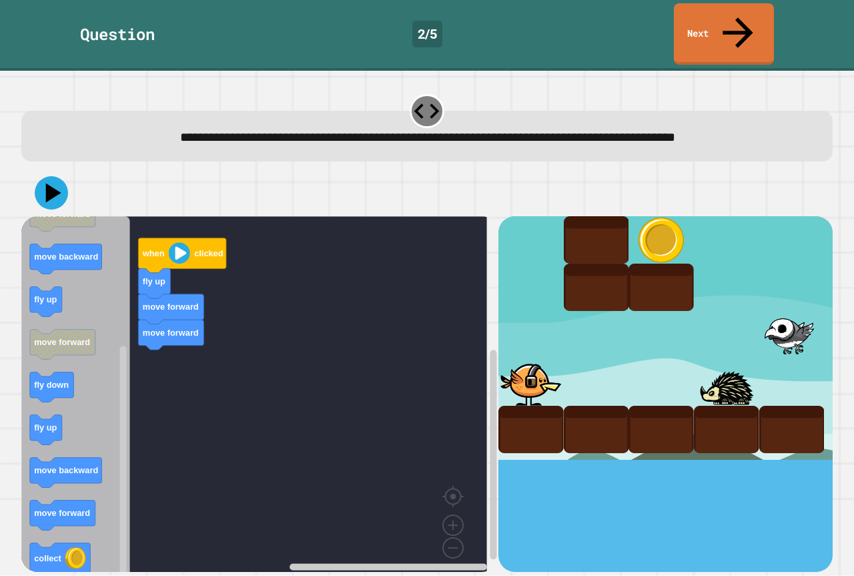
click at [146, 406] on div "when clicked fly up move forward move forward when clicked fly up fly down coll…" at bounding box center [259, 393] width 477 height 355
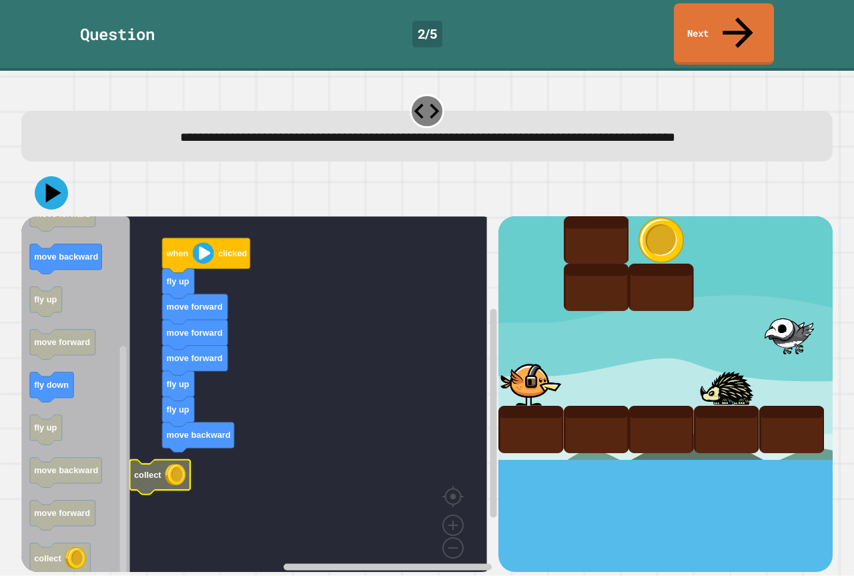
click at [162, 460] on g "when clicked fly up move forward move forward move forward fly up fly up move b…" at bounding box center [263, 399] width 485 height 366
click at [44, 176] on icon at bounding box center [51, 192] width 33 height 33
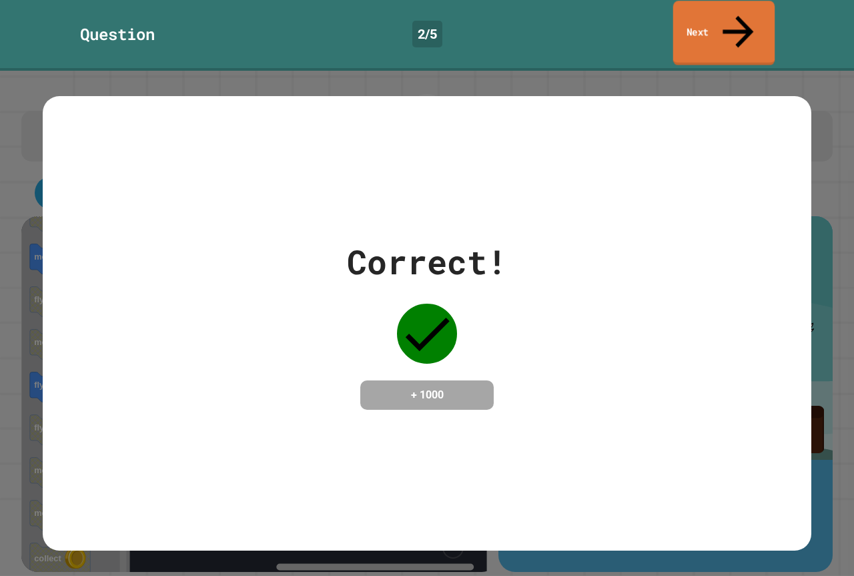
click at [747, 23] on link "Next" at bounding box center [724, 33] width 102 height 65
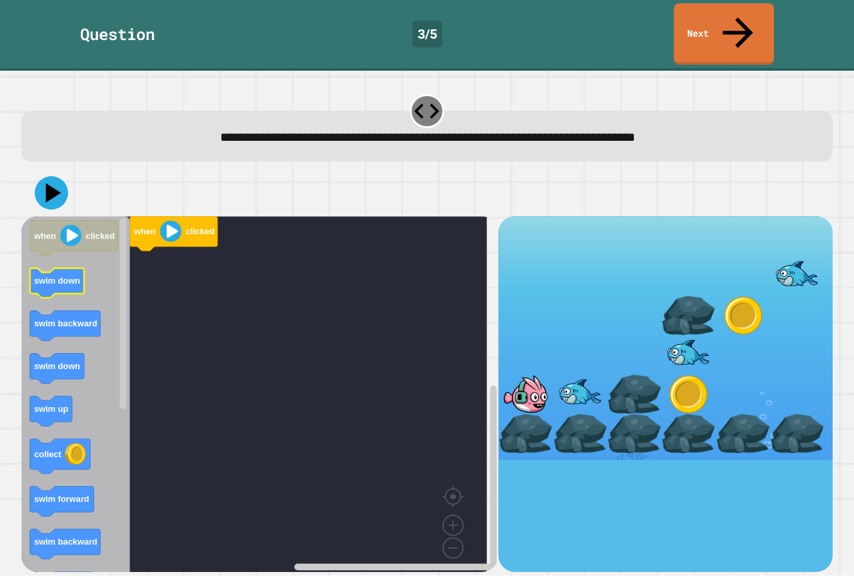
click at [66, 268] on icon "Blockly Workspace" at bounding box center [57, 283] width 54 height 30
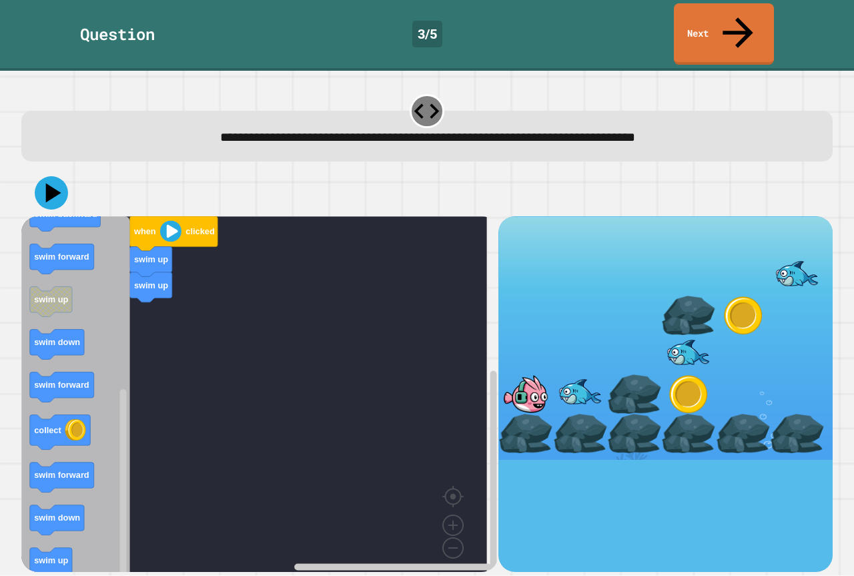
click at [157, 280] on div "when clicked swim up swim up when clicked swim down swim backward swim down swi…" at bounding box center [259, 393] width 477 height 355
click at [81, 442] on icon "when clicked swim down swim backward swim down swim up collect swim forward swi…" at bounding box center [75, 399] width 109 height 366
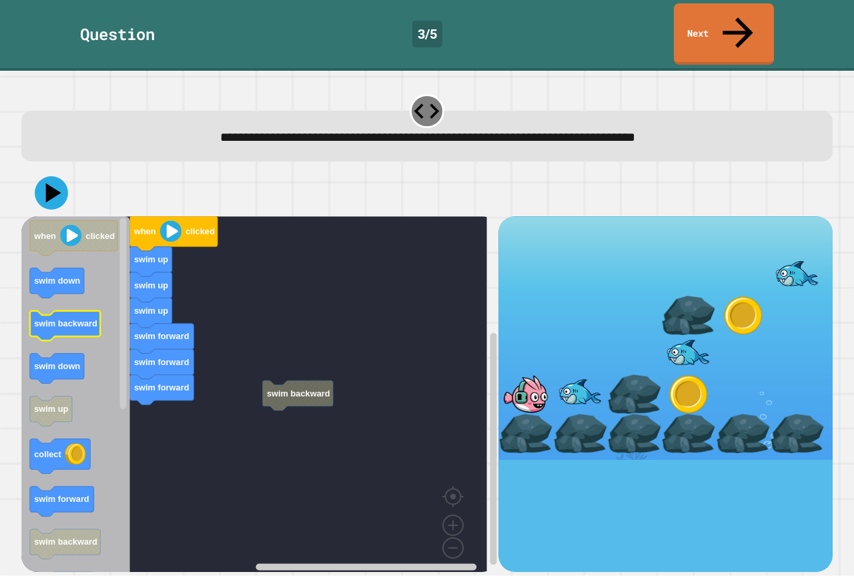
click at [67, 311] on icon "Blockly Workspace" at bounding box center [65, 326] width 71 height 30
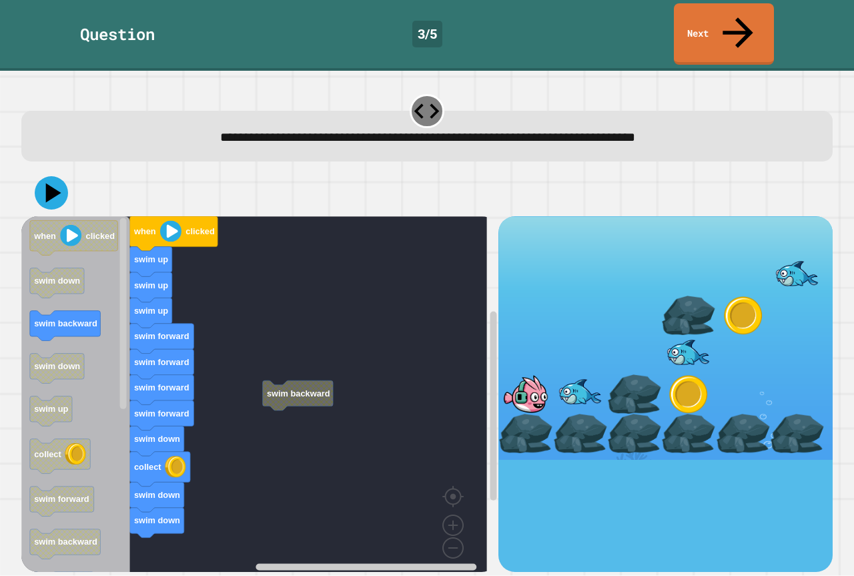
click at [177, 489] on div "swim backward when clicked swim up swim up swim up swim forward swim forward sw…" at bounding box center [259, 393] width 477 height 355
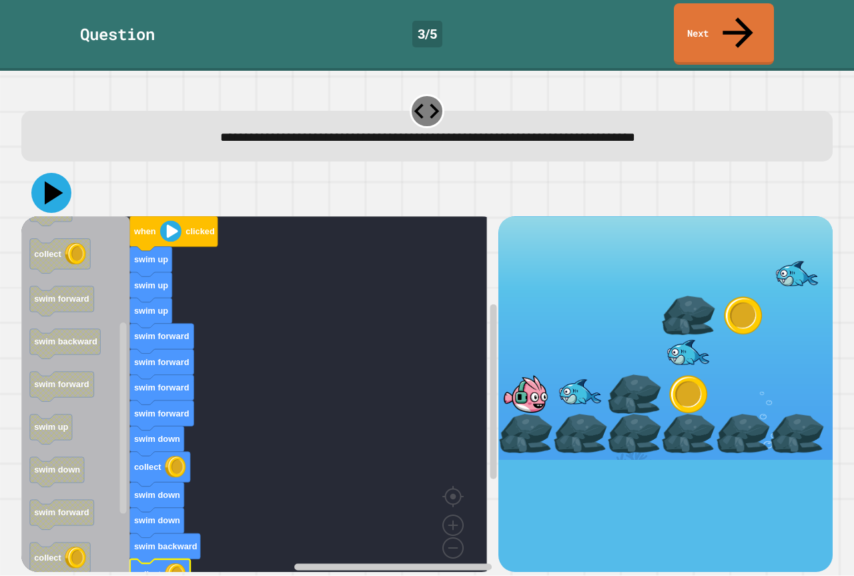
click at [57, 173] on icon at bounding box center [51, 193] width 40 height 40
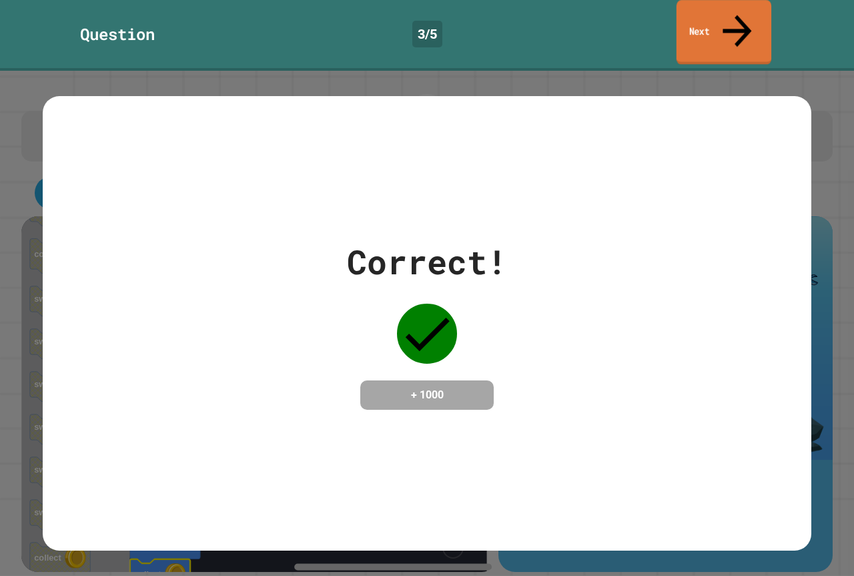
click at [736, 27] on link "Next" at bounding box center [724, 32] width 95 height 65
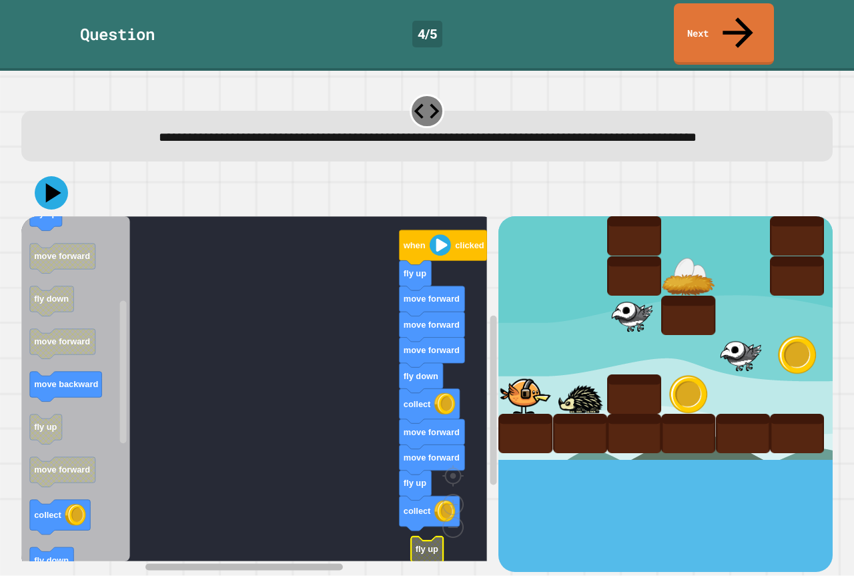
click at [170, 531] on div "when clicked fly up move forward move forward move forward fly down collect mov…" at bounding box center [259, 393] width 477 height 355
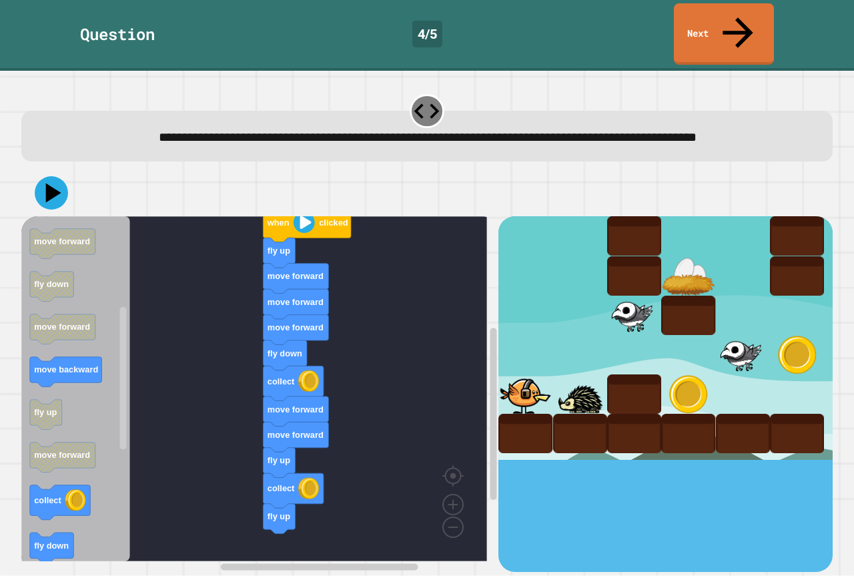
click at [68, 513] on icon "Blockly Workspace" at bounding box center [75, 388] width 109 height 345
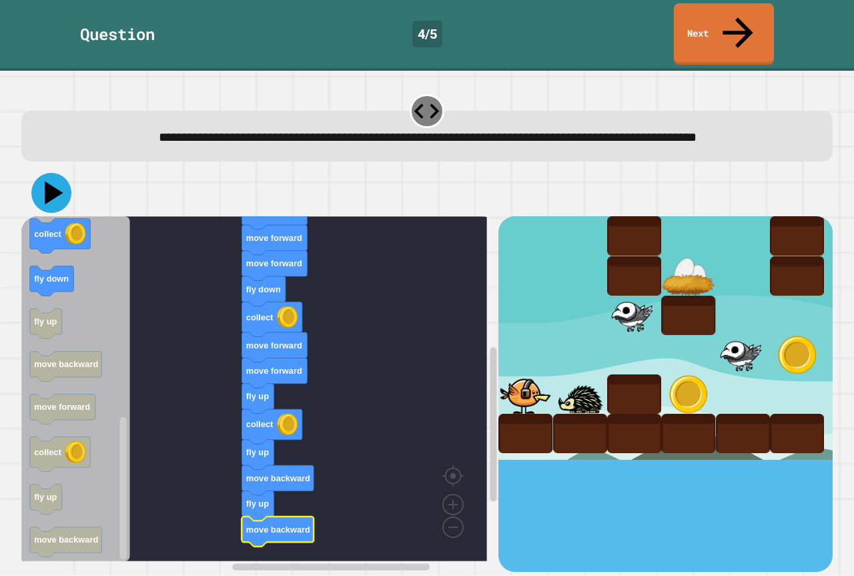
click at [51, 192] on icon at bounding box center [51, 193] width 40 height 40
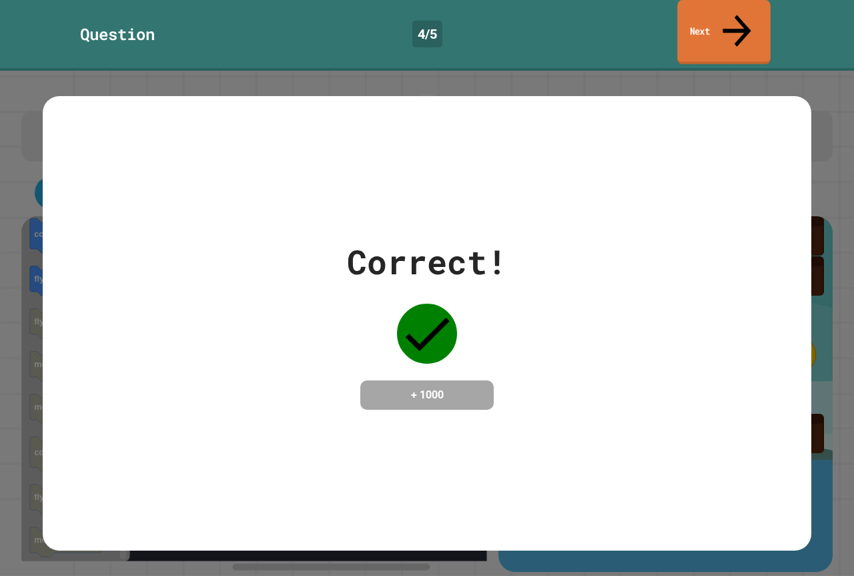
click at [705, 15] on link "Next" at bounding box center [723, 32] width 93 height 65
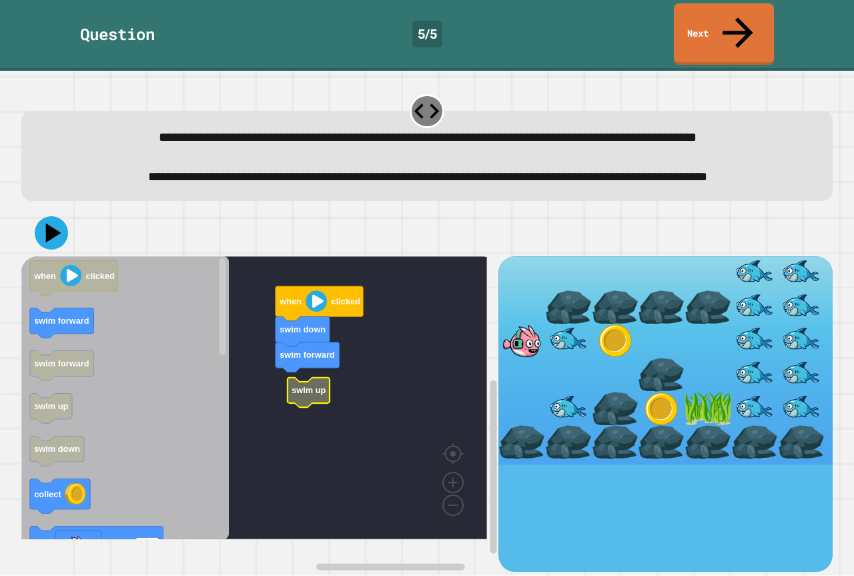
click at [294, 395] on text "swim up" at bounding box center [309, 390] width 34 height 10
click at [282, 390] on rect "Blockly Workspace" at bounding box center [254, 397] width 466 height 283
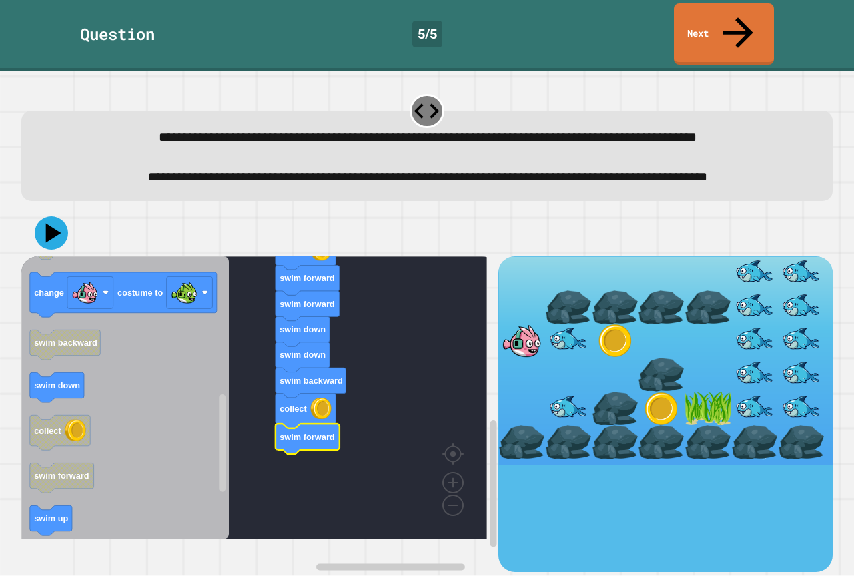
click at [184, 356] on icon "Blockly Workspace" at bounding box center [125, 397] width 208 height 283
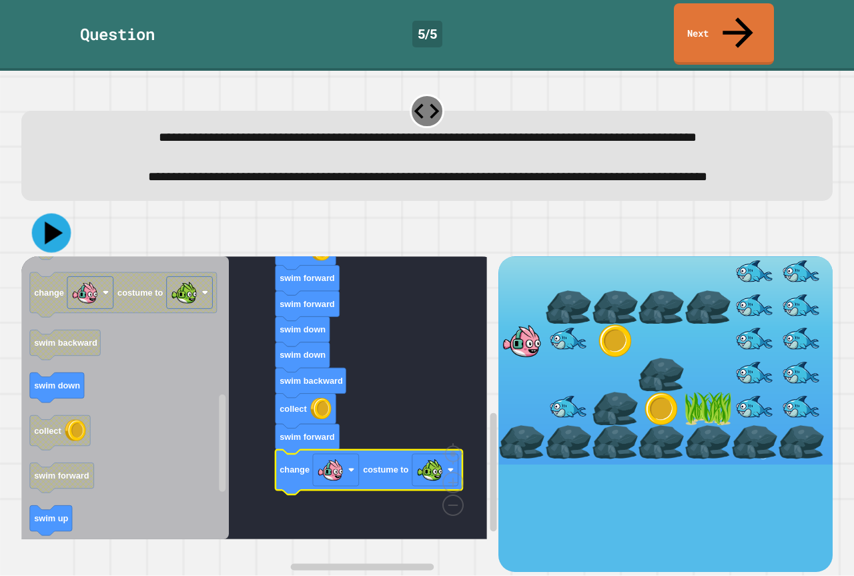
click at [47, 244] on icon at bounding box center [54, 233] width 18 height 23
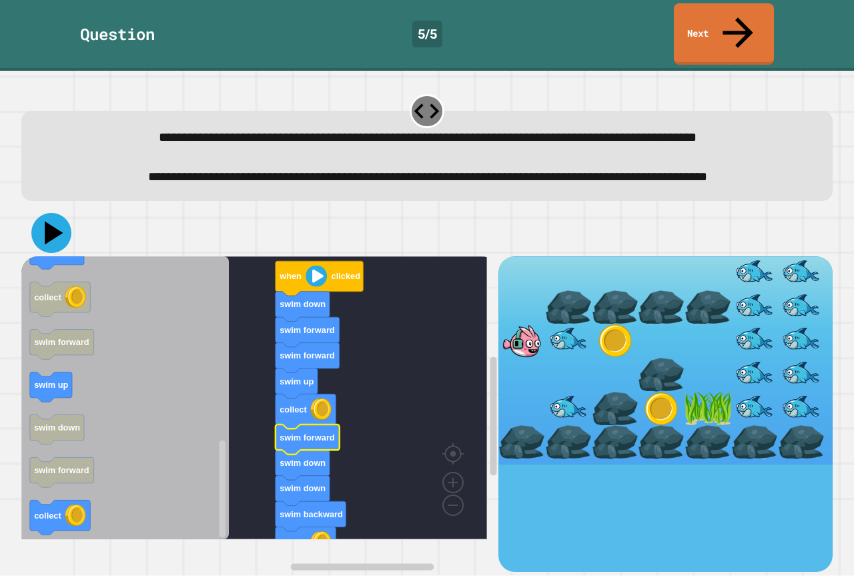
click at [35, 244] on icon at bounding box center [51, 233] width 40 height 40
click at [320, 494] on text "swim down" at bounding box center [303, 489] width 46 height 10
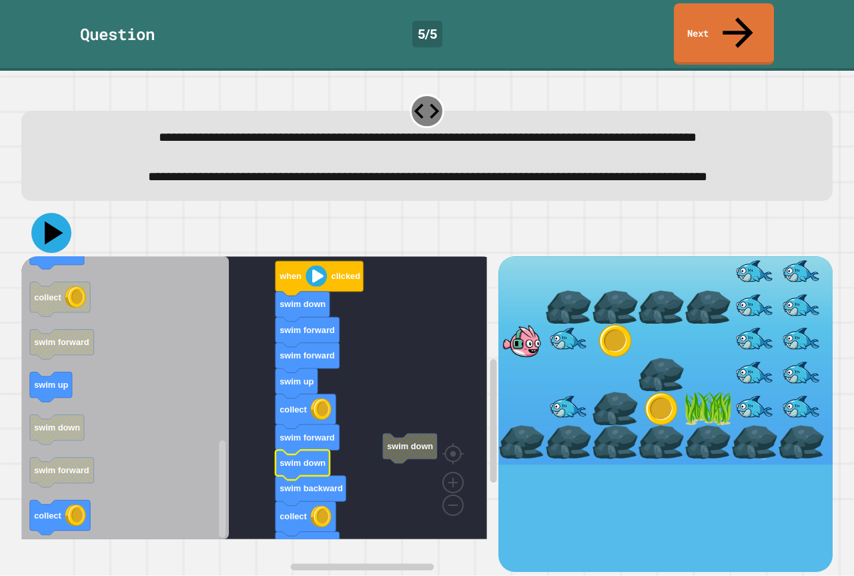
click at [37, 244] on icon at bounding box center [51, 233] width 40 height 40
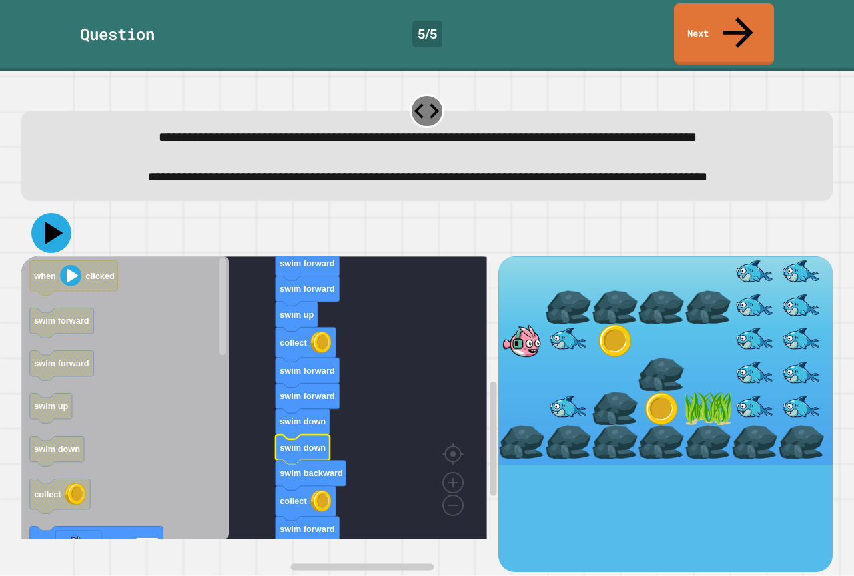
click at [60, 248] on icon at bounding box center [51, 233] width 40 height 40
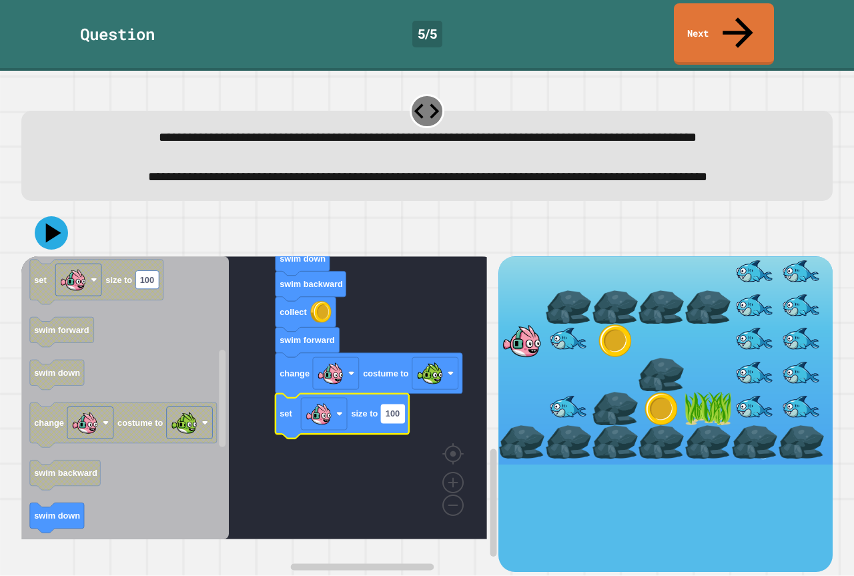
click at [385, 422] on rect "Blockly Workspace" at bounding box center [392, 413] width 23 height 18
type input "**"
click at [39, 240] on icon at bounding box center [51, 233] width 38 height 38
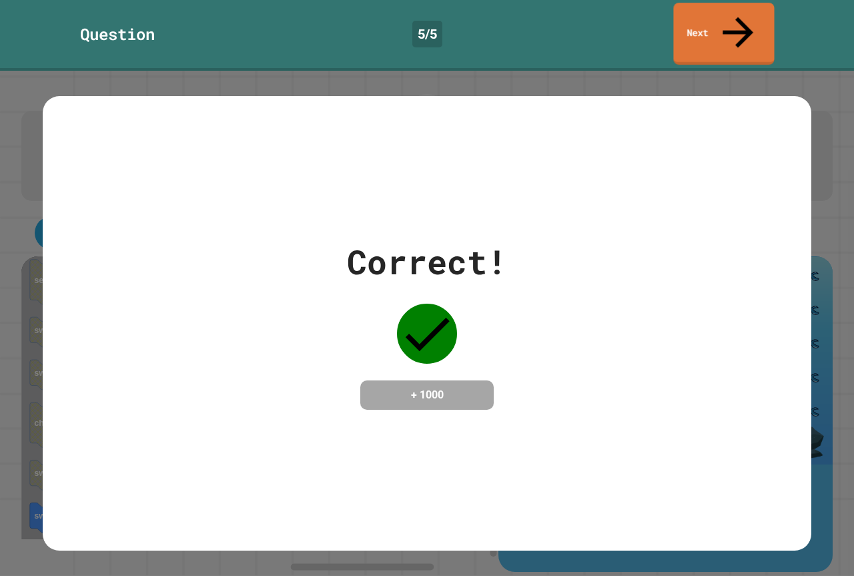
click at [718, 27] on link "Next" at bounding box center [723, 34] width 101 height 62
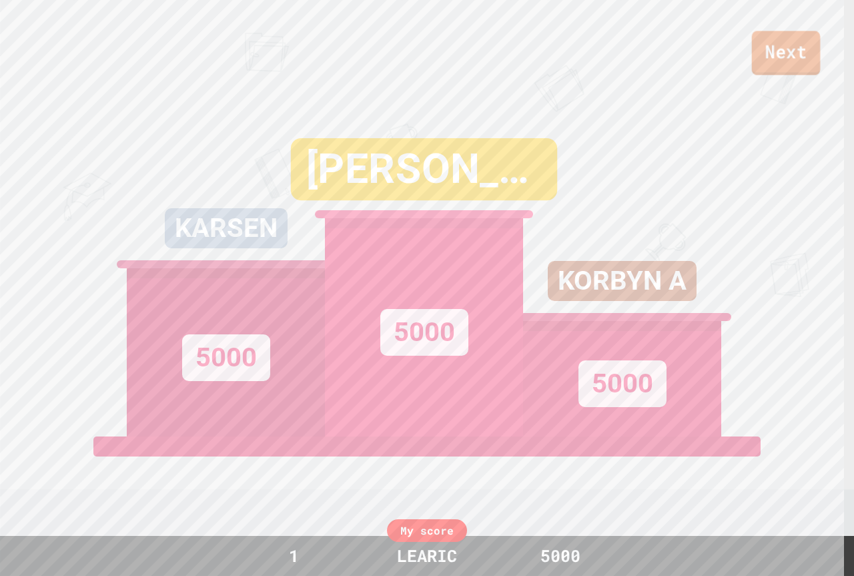
click at [774, 51] on link "Next" at bounding box center [786, 53] width 69 height 44
